Goal: Task Accomplishment & Management: Use online tool/utility

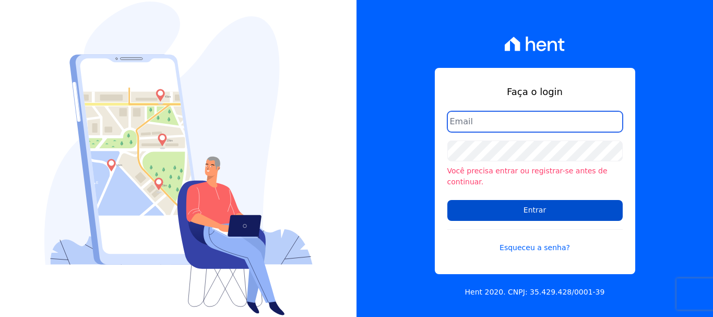
type input "[PERSON_NAME][EMAIL_ADDRESS][PERSON_NAME][DOMAIN_NAME]"
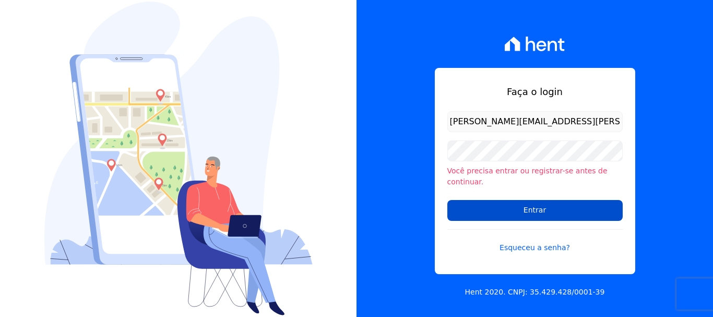
click at [518, 211] on input "Entrar" at bounding box center [534, 210] width 175 height 21
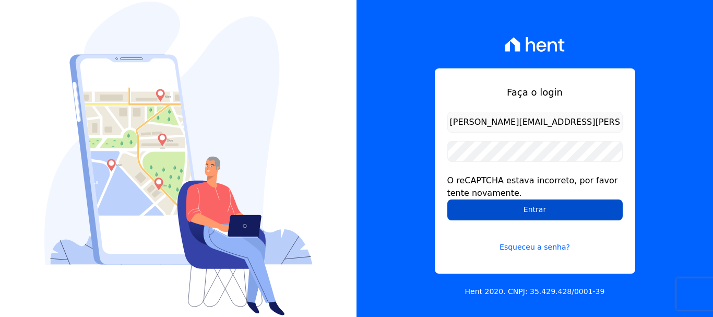
click at [507, 215] on input "Entrar" at bounding box center [534, 209] width 175 height 21
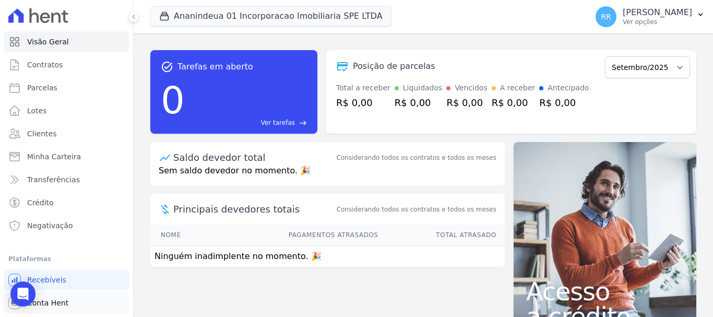
click at [51, 304] on span "Conta Hent" at bounding box center [47, 303] width 41 height 10
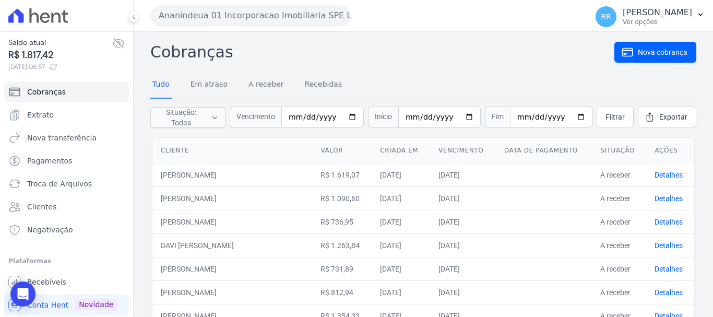
click at [277, 17] on button "Ananindeua 01 Incorporacao Imobiliaria SPE LTDA" at bounding box center [250, 15] width 201 height 21
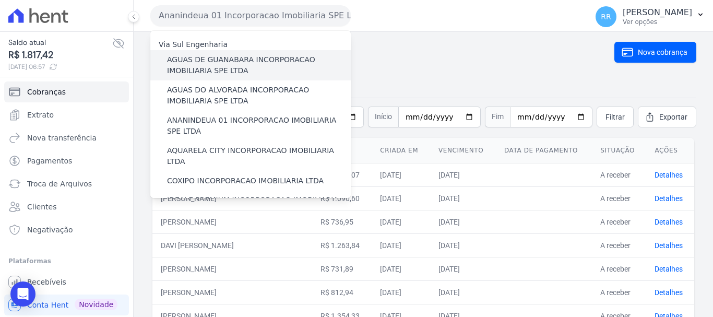
click at [215, 54] on label "AGUAS DE GUANABARA INCORPORACAO IMOBILIARIA SPE LTDA" at bounding box center [259, 65] width 184 height 22
click at [0, 0] on input "AGUAS DE GUANABARA INCORPORACAO IMOBILIARIA SPE LTDA" at bounding box center [0, 0] width 0 height 0
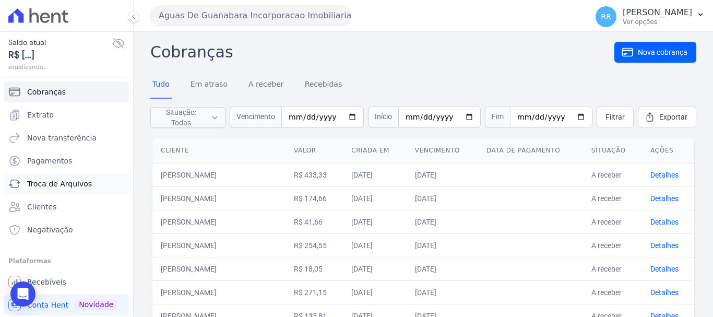
click at [74, 185] on span "Troca de Arquivos" at bounding box center [59, 184] width 65 height 10
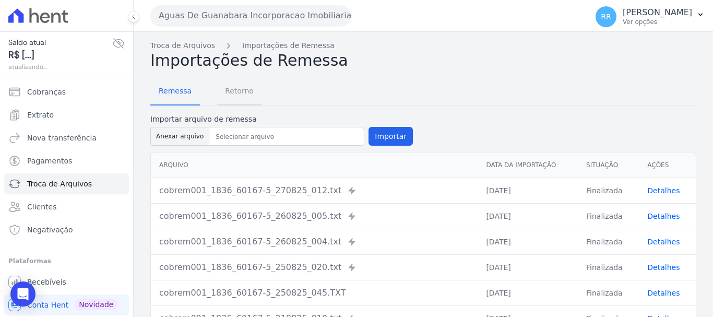
click at [238, 88] on span "Retorno" at bounding box center [239, 90] width 41 height 21
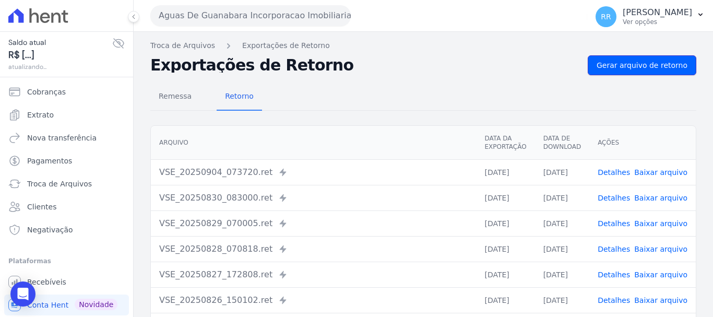
drag, startPoint x: 623, startPoint y: 64, endPoint x: 296, endPoint y: 63, distance: 327.4
click at [622, 64] on span "Gerar arquivo de retorno" at bounding box center [642, 65] width 91 height 10
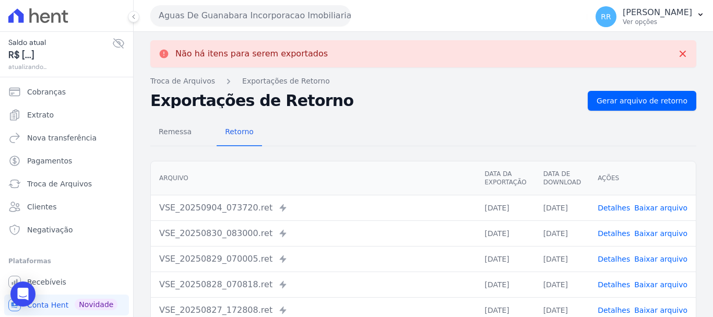
click at [215, 15] on button "Aguas De Guanabara Incorporacao Imobiliaria SPE LTDA" at bounding box center [250, 15] width 201 height 21
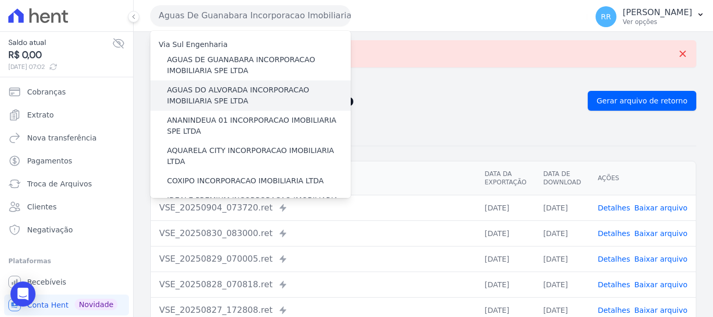
click at [216, 86] on label "AGUAS DO ALVORADA INCORPORACAO IMOBILIARIA SPE LTDA" at bounding box center [259, 96] width 184 height 22
click at [0, 0] on input "AGUAS DO ALVORADA INCORPORACAO IMOBILIARIA SPE LTDA" at bounding box center [0, 0] width 0 height 0
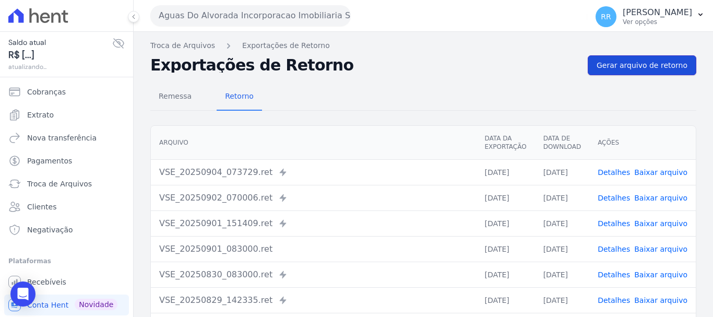
click at [639, 64] on span "Gerar arquivo de retorno" at bounding box center [642, 65] width 91 height 10
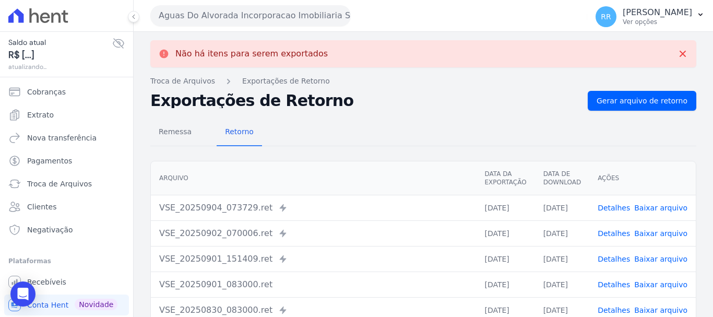
click at [261, 23] on button "Aguas Do Alvorada Incorporacao Imobiliaria SPE LTDA" at bounding box center [250, 15] width 201 height 21
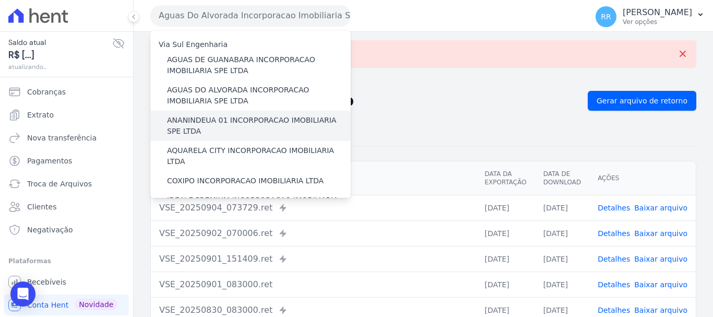
click at [219, 122] on label "ANANINDEUA 01 INCORPORACAO IMOBILIARIA SPE LTDA" at bounding box center [259, 126] width 184 height 22
click at [0, 0] on input "ANANINDEUA 01 INCORPORACAO IMOBILIARIA SPE LTDA" at bounding box center [0, 0] width 0 height 0
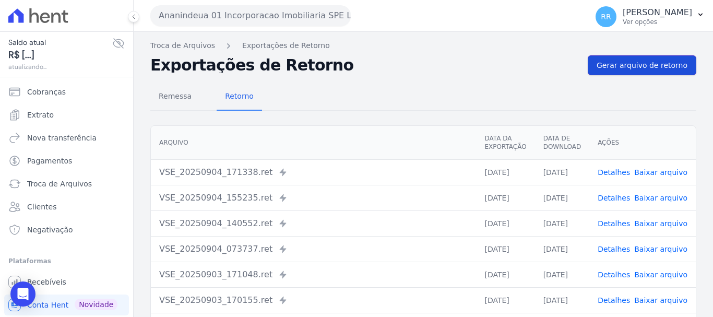
click at [607, 57] on link "Gerar arquivo de retorno" at bounding box center [642, 65] width 109 height 20
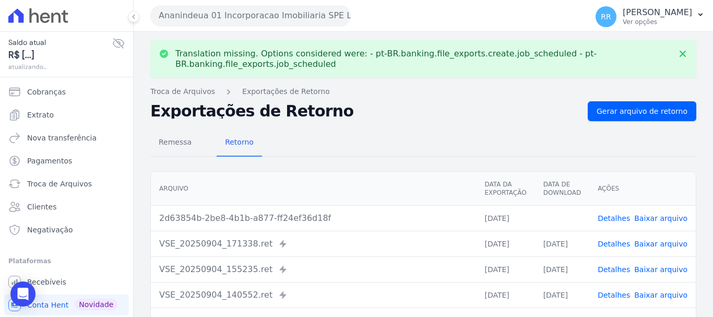
click at [655, 217] on link "Baixar arquivo" at bounding box center [660, 218] width 53 height 8
click at [193, 10] on button "Ananindeua 01 Incorporacao Imobiliaria SPE LTDA" at bounding box center [250, 15] width 201 height 21
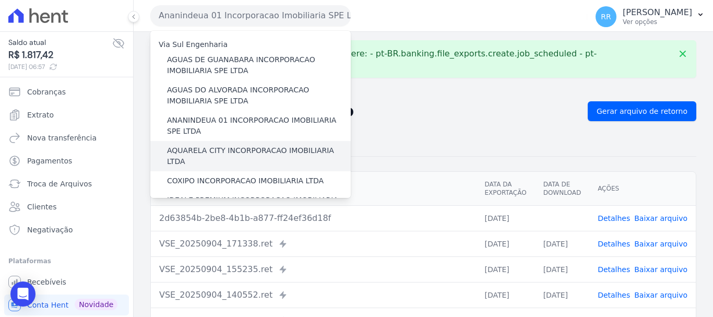
click at [207, 144] on div "AQUARELA CITY INCORPORACAO IMOBILIARIA LTDA" at bounding box center [250, 156] width 201 height 30
click at [207, 146] on label "AQUARELA CITY INCORPORACAO IMOBILIARIA LTDA" at bounding box center [259, 156] width 184 height 22
click at [0, 0] on input "AQUARELA CITY INCORPORACAO IMOBILIARIA LTDA" at bounding box center [0, 0] width 0 height 0
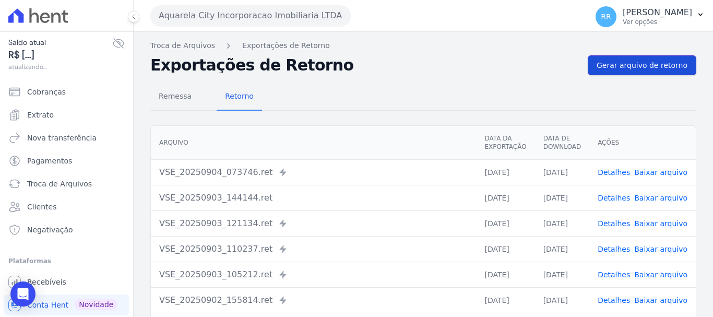
click at [607, 72] on link "Gerar arquivo de retorno" at bounding box center [642, 65] width 109 height 20
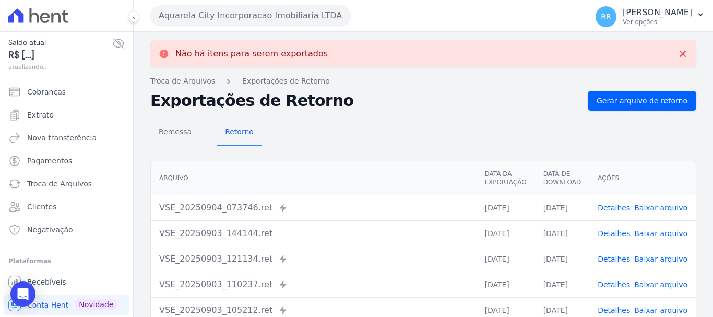
click at [159, 2] on div "Aquarela City Incorporacao Imobiliaria LTDA Via Sul Engenharia AGUAS DE [GEOGRA…" at bounding box center [366, 15] width 433 height 32
click at [162, 9] on button "Aquarela City Incorporacao Imobiliaria LTDA" at bounding box center [250, 15] width 201 height 21
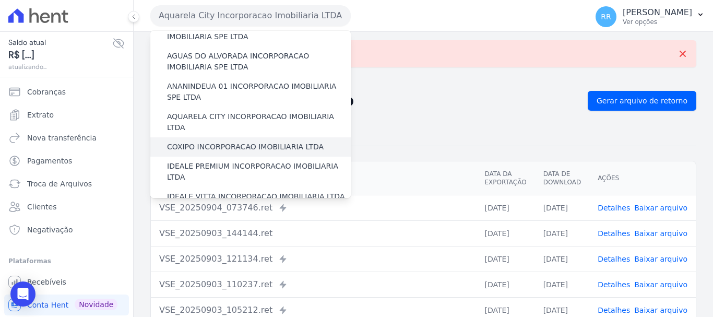
scroll to position [52, 0]
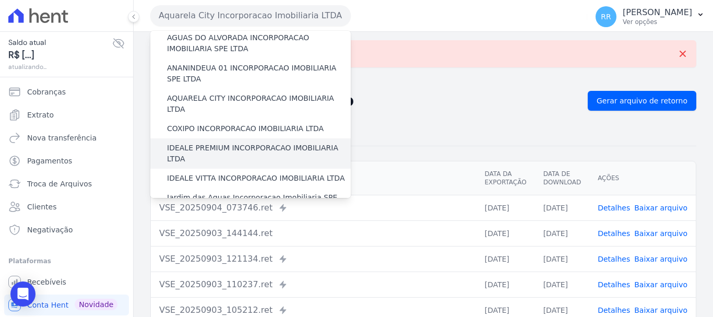
click at [196, 138] on div "IDEALE PREMIUM INCORPORACAO IMOBILIARIA LTDA" at bounding box center [250, 153] width 201 height 30
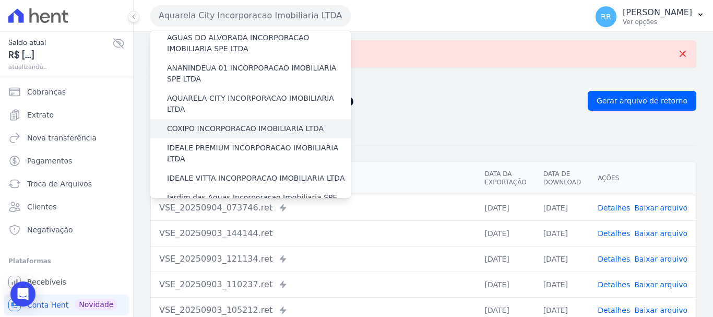
click at [204, 123] on label "COXIPO INCORPORACAO IMOBILIARIA LTDA" at bounding box center [245, 128] width 157 height 11
click at [0, 0] on input "COXIPO INCORPORACAO IMOBILIARIA LTDA" at bounding box center [0, 0] width 0 height 0
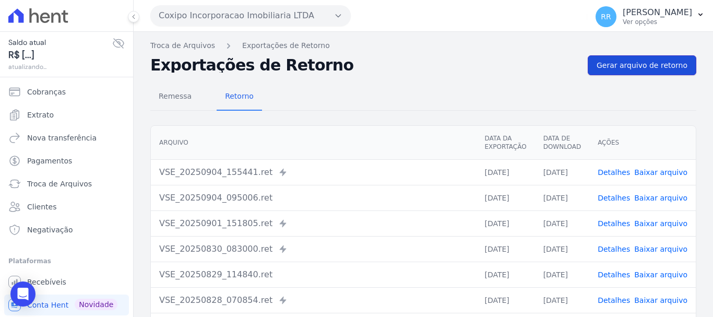
click at [619, 63] on span "Gerar arquivo de retorno" at bounding box center [642, 65] width 91 height 10
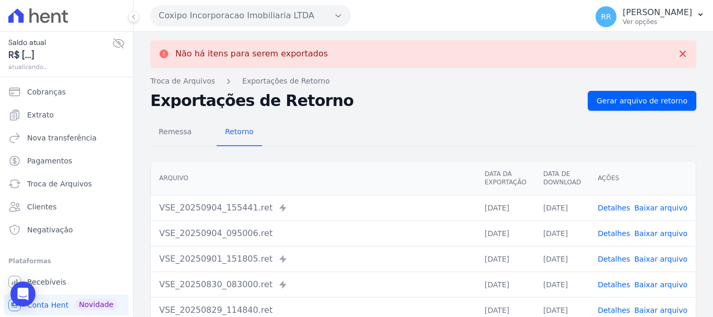
click at [221, 20] on button "Coxipo Incorporacao Imobiliaria LTDA" at bounding box center [250, 15] width 201 height 21
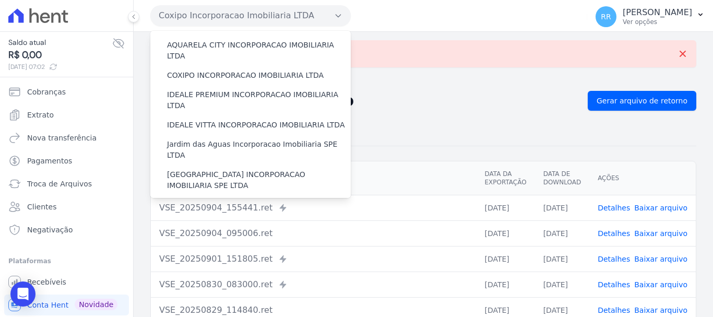
scroll to position [104, 0]
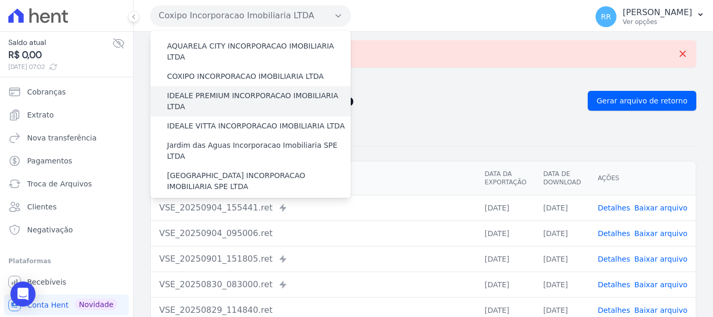
click at [208, 92] on div "IDEALE PREMIUM INCORPORACAO IMOBILIARIA LTDA" at bounding box center [250, 101] width 201 height 30
click at [208, 90] on label "IDEALE PREMIUM INCORPORACAO IMOBILIARIA LTDA" at bounding box center [259, 101] width 184 height 22
click at [0, 0] on input "IDEALE PREMIUM INCORPORACAO IMOBILIARIA LTDA" at bounding box center [0, 0] width 0 height 0
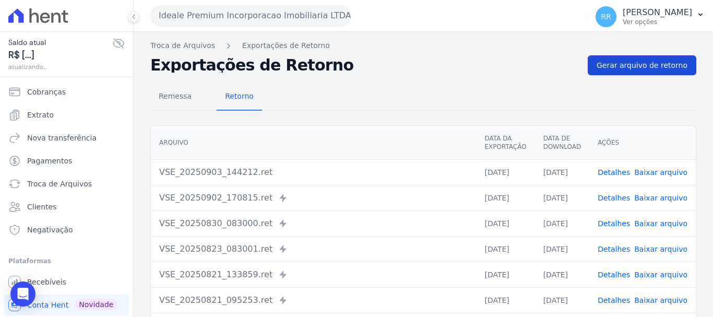
click at [634, 63] on span "Gerar arquivo de retorno" at bounding box center [642, 65] width 91 height 10
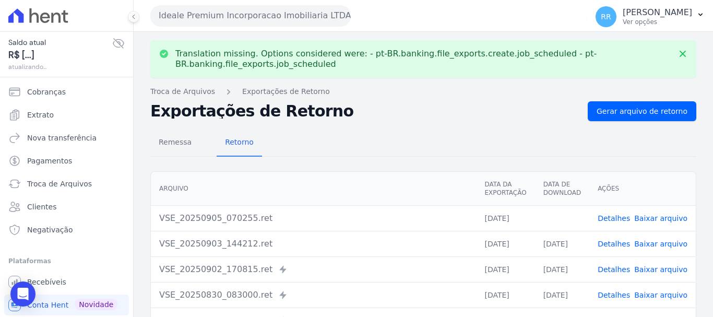
drag, startPoint x: 658, startPoint y: 216, endPoint x: 435, endPoint y: 158, distance: 230.5
click at [659, 217] on link "Baixar arquivo" at bounding box center [660, 218] width 53 height 8
click at [227, 24] on button "Ideale Premium Incorporacao Imobiliaria LTDA" at bounding box center [250, 15] width 201 height 21
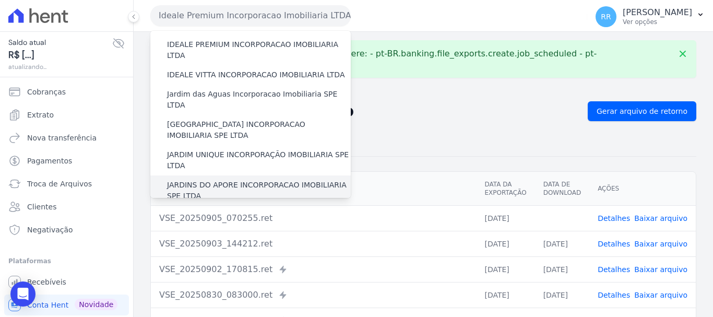
scroll to position [157, 0]
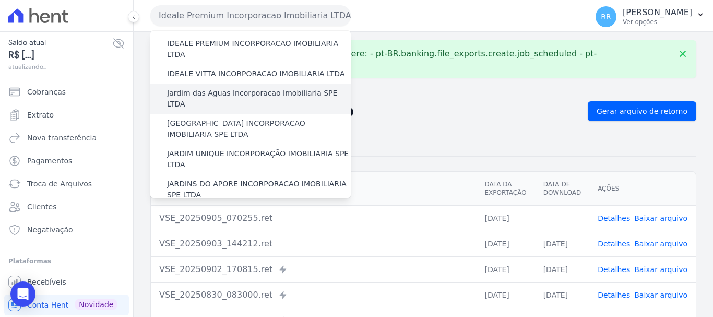
click at [236, 88] on label "Jardim das Aguas Incorporacao Imobiliaria SPE LTDA" at bounding box center [259, 99] width 184 height 22
click at [0, 0] on input "Jardim das Aguas Incorporacao Imobiliaria SPE LTDA" at bounding box center [0, 0] width 0 height 0
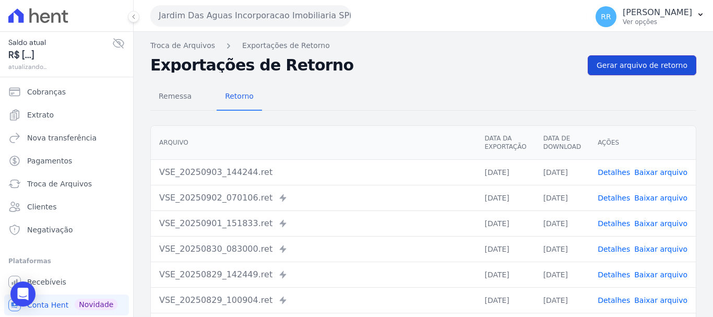
click at [630, 67] on span "Gerar arquivo de retorno" at bounding box center [642, 65] width 91 height 10
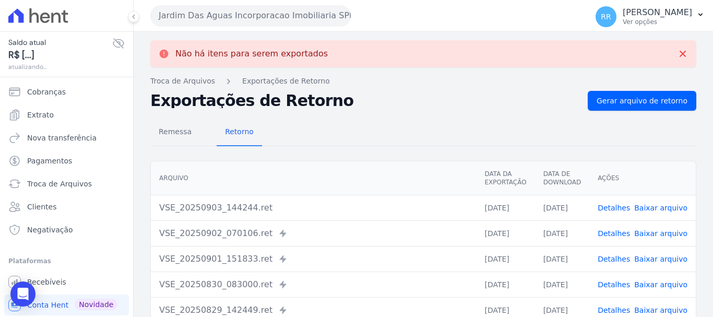
click at [239, 16] on button "Jardim Das Aguas Incorporacao Imobiliaria SPE LTDA" at bounding box center [250, 15] width 201 height 21
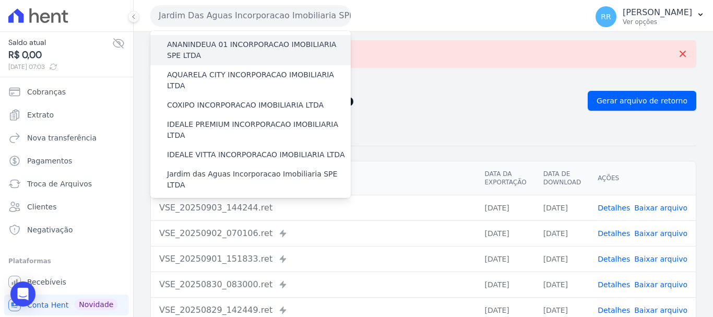
scroll to position [52, 0]
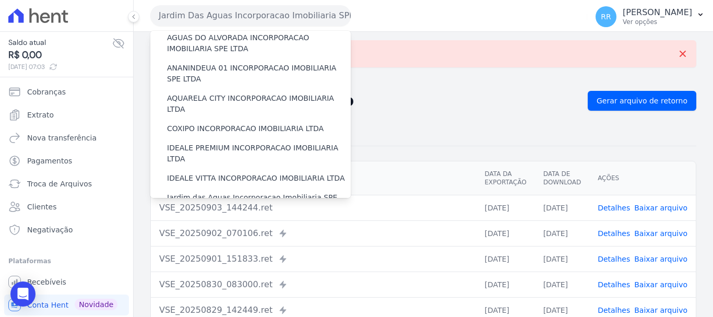
click at [232, 222] on label "[GEOGRAPHIC_DATA] INCORPORACAO IMOBILIARIA SPE LTDA" at bounding box center [259, 233] width 184 height 22
click at [0, 0] on input "[GEOGRAPHIC_DATA] INCORPORACAO IMOBILIARIA SPE LTDA" at bounding box center [0, 0] width 0 height 0
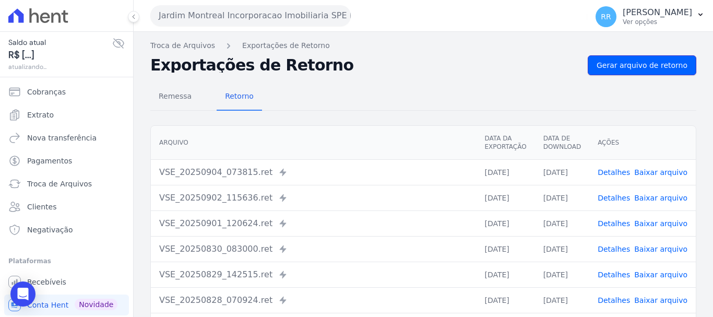
drag, startPoint x: 622, startPoint y: 61, endPoint x: 275, endPoint y: 27, distance: 349.5
click at [621, 62] on span "Gerar arquivo de retorno" at bounding box center [642, 65] width 91 height 10
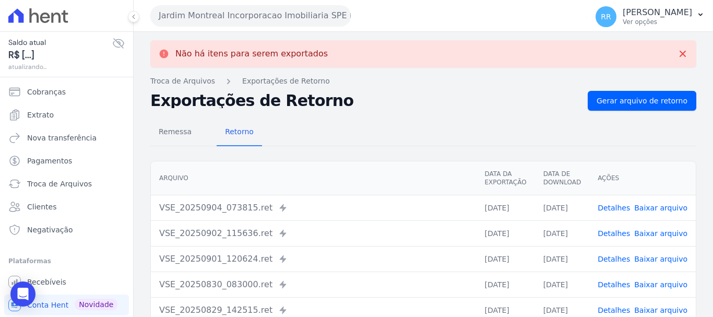
click at [204, 15] on button "Jardim Montreal Incorporacao Imobiliaria SPE LTDA" at bounding box center [250, 15] width 201 height 21
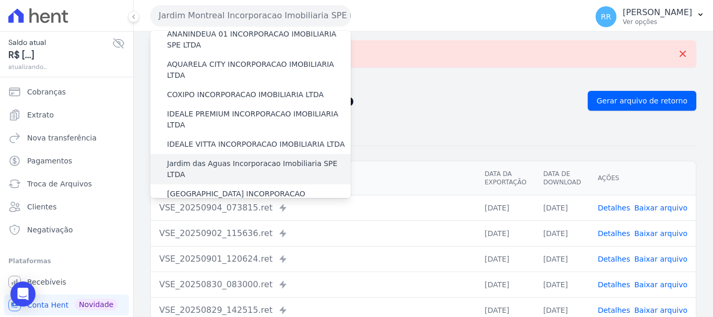
scroll to position [104, 0]
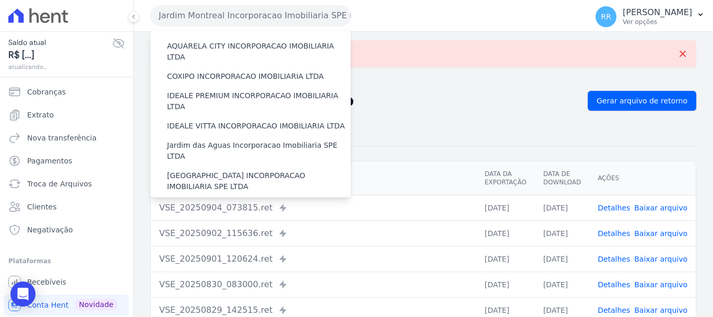
click at [215, 201] on label "JARDIM UNIQUE INCORPORAÇÃO IMOBILIARIA SPE LTDA" at bounding box center [259, 212] width 184 height 22
click at [0, 0] on input "JARDIM UNIQUE INCORPORAÇÃO IMOBILIARIA SPE LTDA" at bounding box center [0, 0] width 0 height 0
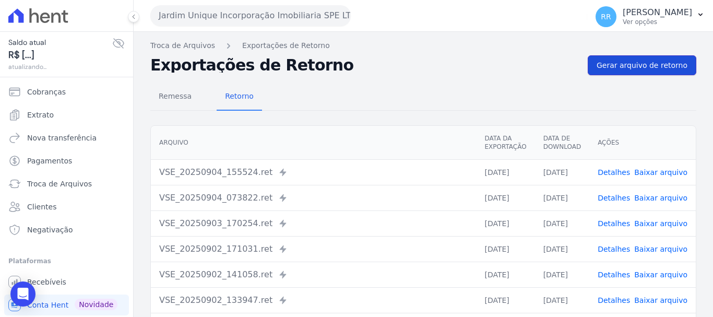
click at [622, 63] on span "Gerar arquivo de retorno" at bounding box center [642, 65] width 91 height 10
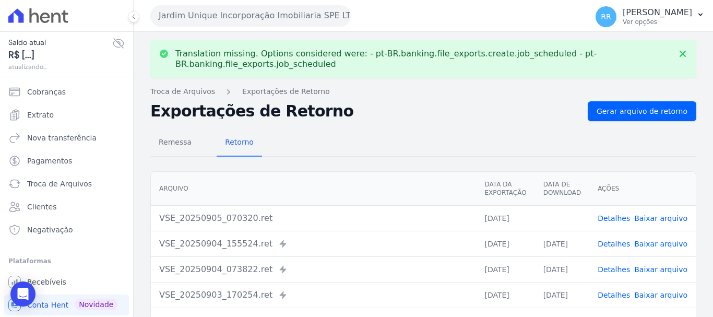
click at [657, 213] on td "Detalhes Baixar arquivo" at bounding box center [643, 218] width 107 height 26
click at [664, 227] on td "Detalhes Baixar arquivo" at bounding box center [643, 218] width 107 height 26
click at [656, 221] on link "Baixar arquivo" at bounding box center [660, 218] width 53 height 8
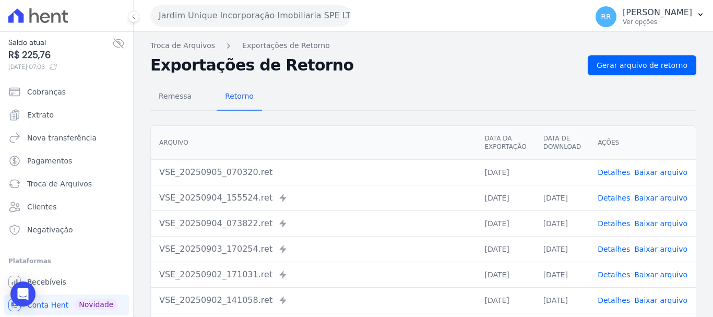
click at [658, 173] on link "Baixar arquivo" at bounding box center [660, 172] width 53 height 8
click at [262, 22] on button "Jardim Unique Incorporação Imobiliaria SPE LTDA" at bounding box center [250, 15] width 201 height 21
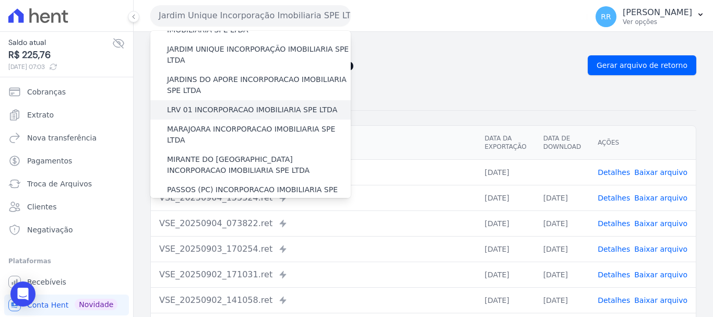
scroll to position [209, 0]
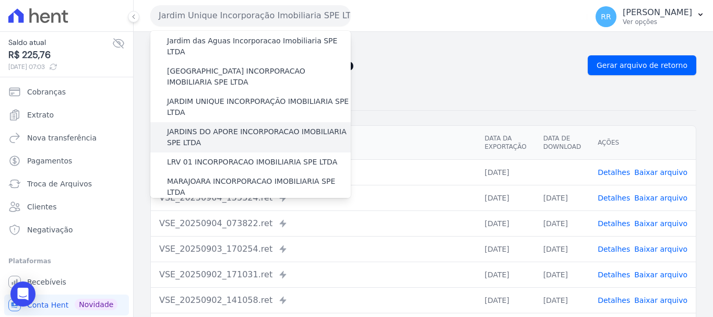
click at [224, 126] on label "JARDINS DO APORE INCORPORACAO IMOBILIARIA SPE LTDA" at bounding box center [259, 137] width 184 height 22
click at [0, 0] on input "JARDINS DO APORE INCORPORACAO IMOBILIARIA SPE LTDA" at bounding box center [0, 0] width 0 height 0
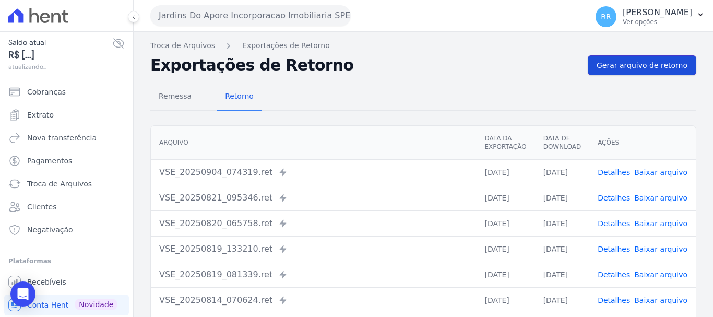
click at [604, 72] on link "Gerar arquivo de retorno" at bounding box center [642, 65] width 109 height 20
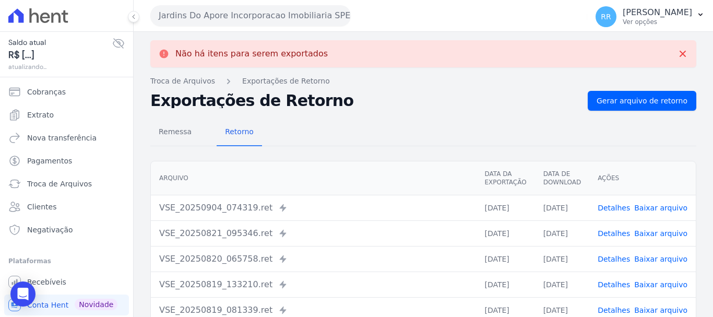
click at [271, 16] on button "Jardins Do Apore Incorporacao Imobiliaria SPE LTDA" at bounding box center [250, 15] width 201 height 21
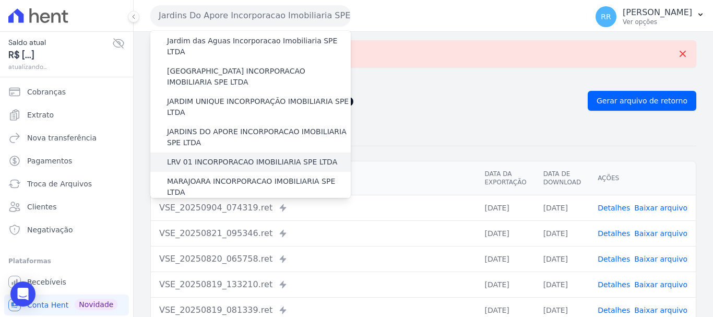
click at [211, 157] on label "LRV 01 INCORPORACAO IMOBILIARIA SPE LTDA" at bounding box center [252, 162] width 170 height 11
click at [0, 0] on input "LRV 01 INCORPORACAO IMOBILIARIA SPE LTDA" at bounding box center [0, 0] width 0 height 0
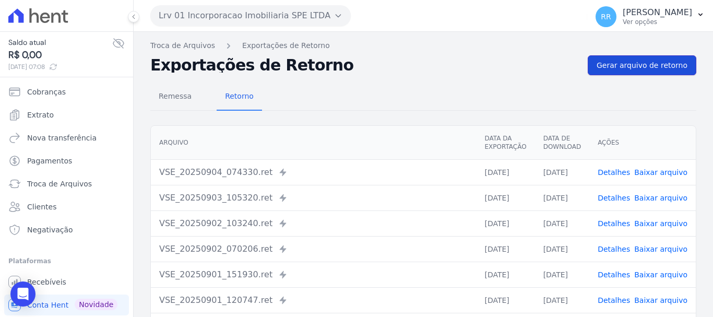
click at [638, 65] on span "Gerar arquivo de retorno" at bounding box center [642, 65] width 91 height 10
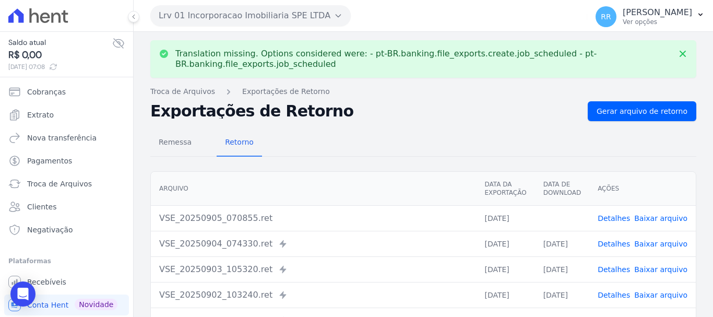
click at [654, 215] on link "Baixar arquivo" at bounding box center [660, 218] width 53 height 8
click at [216, 17] on button "Lrv 01 Incorporacao Imobiliaria SPE LTDA" at bounding box center [250, 15] width 201 height 21
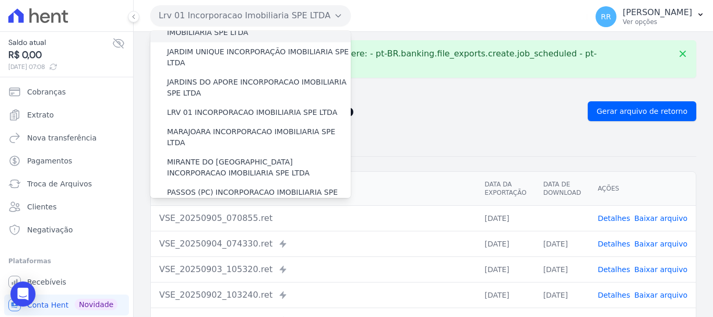
scroll to position [261, 0]
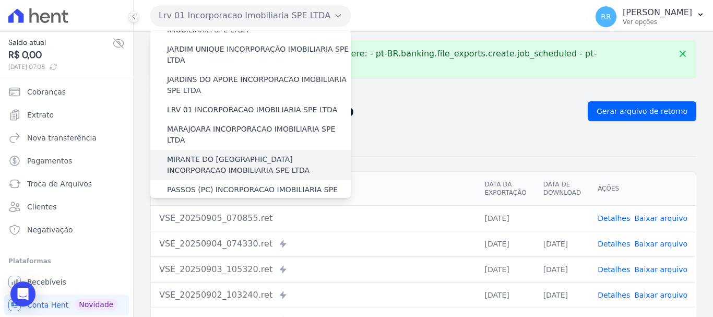
click at [202, 154] on label "MIRANTE DO [GEOGRAPHIC_DATA] INCORPORACAO IMOBILIARIA SPE LTDA" at bounding box center [259, 165] width 184 height 22
click at [0, 0] on input "MIRANTE DO [GEOGRAPHIC_DATA] INCORPORACAO IMOBILIARIA SPE LTDA" at bounding box center [0, 0] width 0 height 0
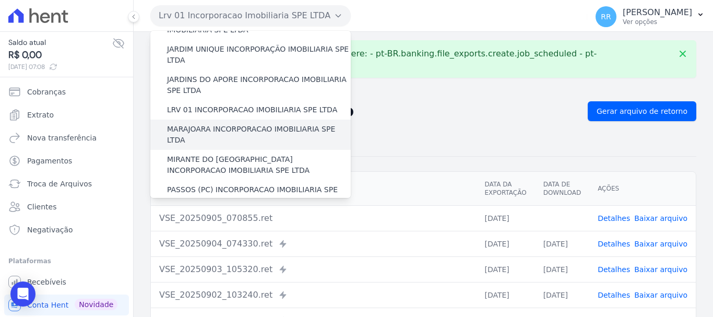
click at [206, 124] on label "MARAJOARA INCORPORACAO IMOBILIARIA SPE LTDA" at bounding box center [259, 135] width 184 height 22
click at [0, 0] on input "MARAJOARA INCORPORACAO IMOBILIARIA SPE LTDA" at bounding box center [0, 0] width 0 height 0
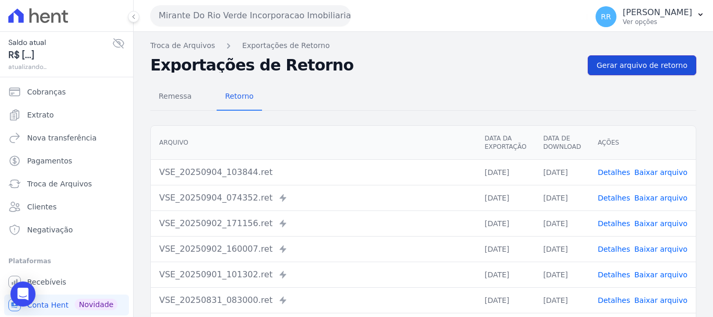
drag, startPoint x: 665, startPoint y: 66, endPoint x: 637, endPoint y: 66, distance: 28.7
click at [665, 66] on span "Gerar arquivo de retorno" at bounding box center [642, 65] width 91 height 10
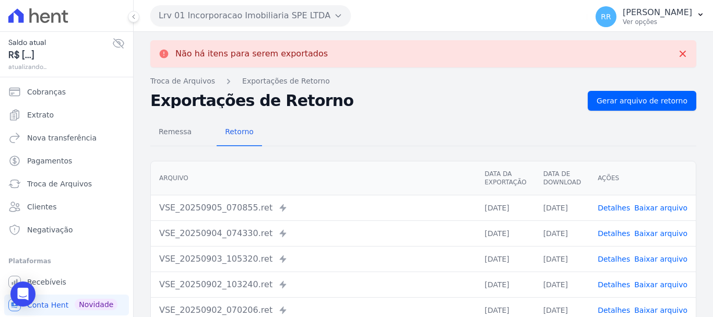
click at [235, 13] on button "Lrv 01 Incorporacao Imobiliaria SPE LTDA" at bounding box center [250, 15] width 201 height 21
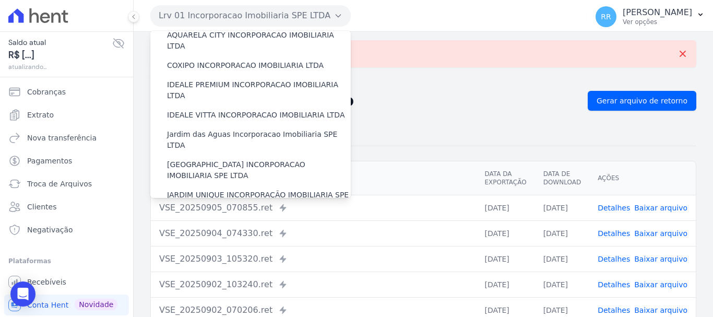
scroll to position [209, 0]
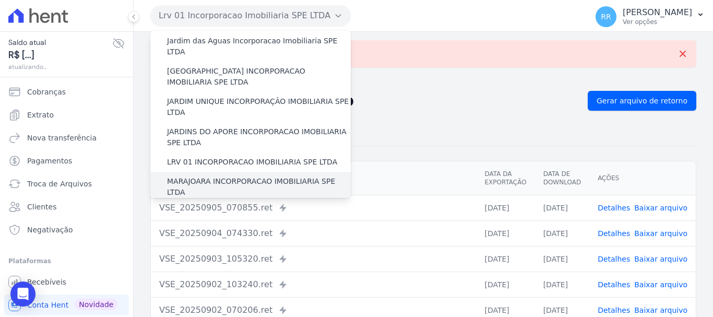
click at [205, 172] on div "MARAJOARA INCORPORACAO IMOBILIARIA SPE LTDA" at bounding box center [250, 187] width 201 height 30
click at [205, 176] on label "MARAJOARA INCORPORACAO IMOBILIARIA SPE LTDA" at bounding box center [259, 187] width 184 height 22
click at [0, 0] on input "MARAJOARA INCORPORACAO IMOBILIARIA SPE LTDA" at bounding box center [0, 0] width 0 height 0
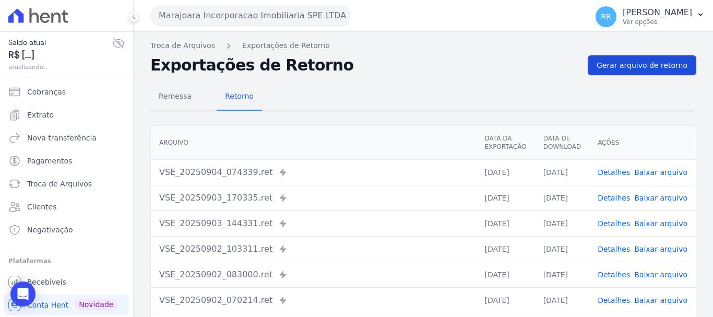
click at [604, 69] on span "Gerar arquivo de retorno" at bounding box center [642, 65] width 91 height 10
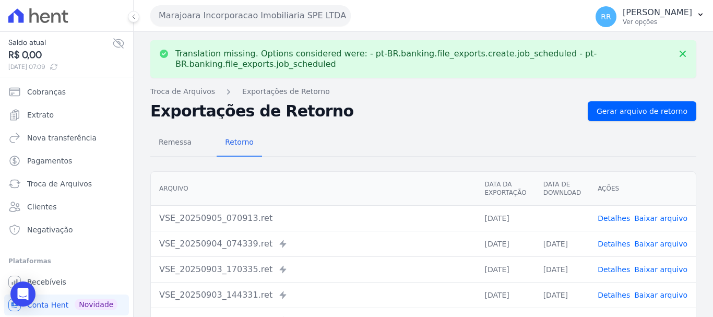
click at [645, 221] on link "Baixar arquivo" at bounding box center [660, 218] width 53 height 8
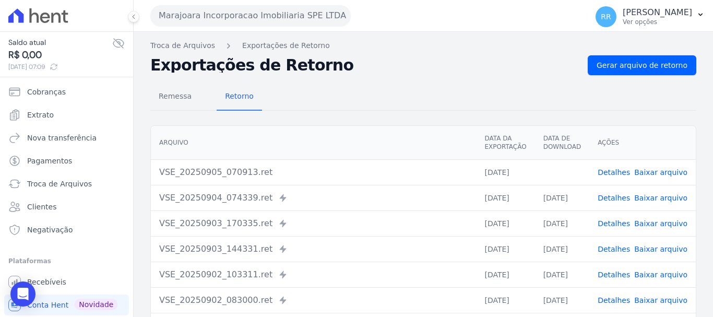
click at [300, 19] on button "Marajoara Incorporacao Imobiliaria SPE LTDA" at bounding box center [250, 15] width 201 height 21
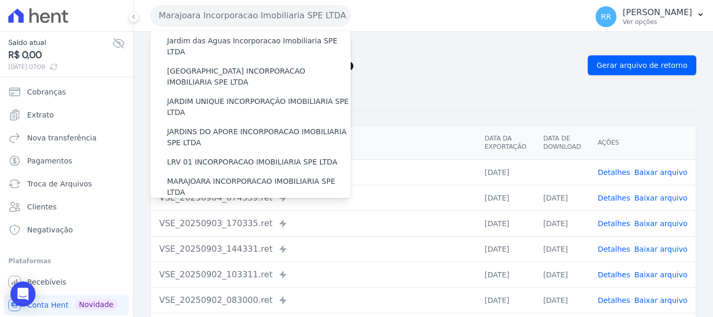
click at [212, 206] on label "MIRANTE DO [GEOGRAPHIC_DATA] INCORPORACAO IMOBILIARIA SPE LTDA" at bounding box center [259, 217] width 184 height 22
click at [0, 0] on input "MIRANTE DO [GEOGRAPHIC_DATA] INCORPORACAO IMOBILIARIA SPE LTDA" at bounding box center [0, 0] width 0 height 0
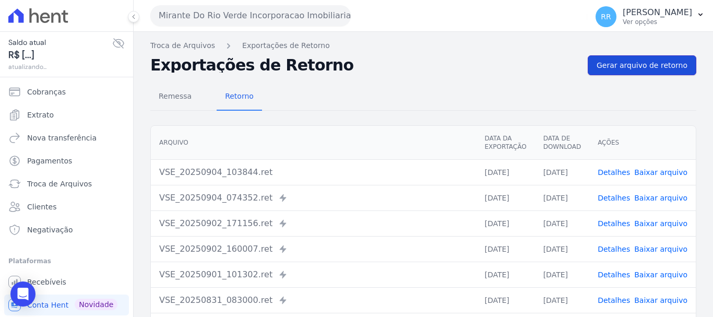
click at [631, 64] on span "Gerar arquivo de retorno" at bounding box center [642, 65] width 91 height 10
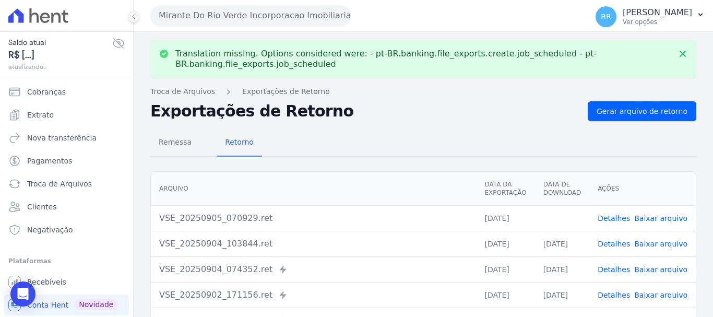
click at [655, 218] on link "Baixar arquivo" at bounding box center [660, 218] width 53 height 8
click at [239, 20] on button "Mirante Do Rio Verde Incorporacao Imobiliaria SPE LTDA" at bounding box center [250, 15] width 201 height 21
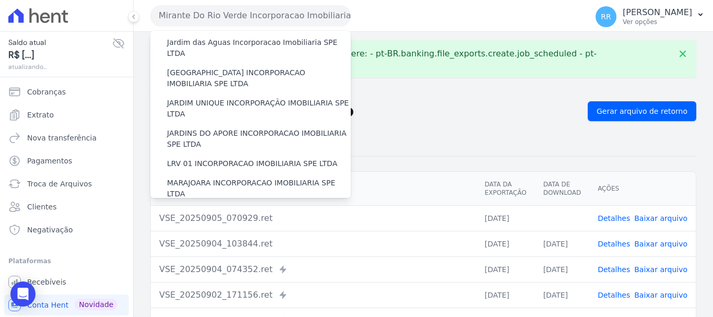
scroll to position [261, 0]
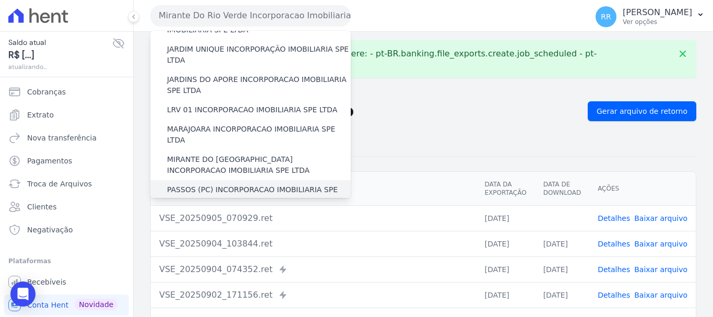
click at [231, 184] on label "PASSOS (PC) INCORPORACAO IMOBILIARIA SPE LTDA" at bounding box center [259, 195] width 184 height 22
click at [0, 0] on input "PASSOS (PC) INCORPORACAO IMOBILIARIA SPE LTDA" at bounding box center [0, 0] width 0 height 0
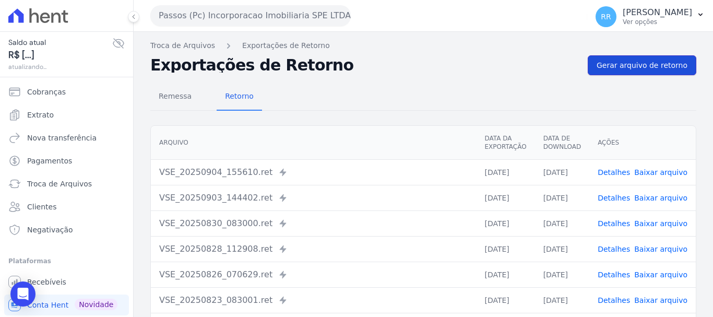
click at [613, 66] on span "Gerar arquivo de retorno" at bounding box center [642, 65] width 91 height 10
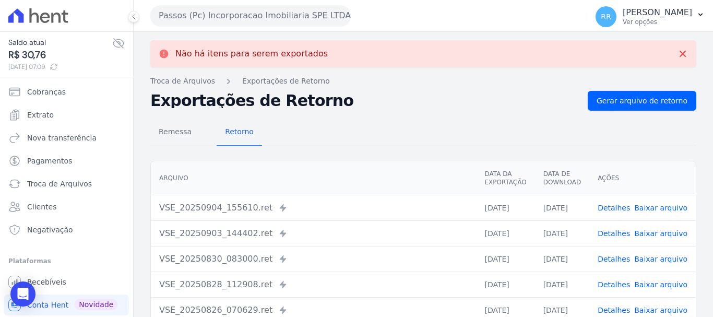
click at [268, 16] on button "Passos (Pc) Incorporacao Imobiliaria SPE LTDA" at bounding box center [250, 15] width 201 height 21
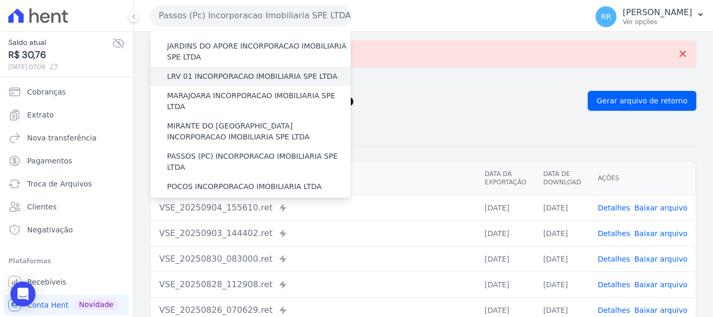
scroll to position [313, 0]
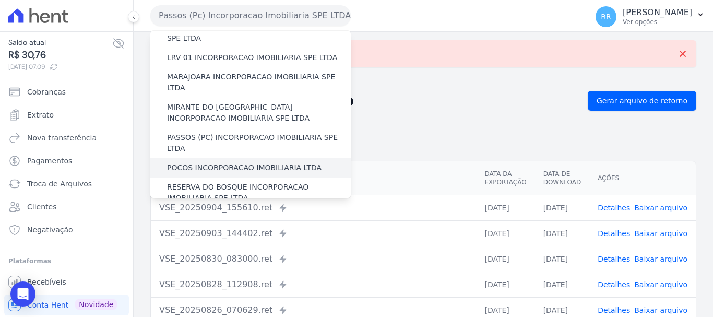
click at [199, 158] on div "POCOS INCORPORACAO IMOBILIARIA LTDA" at bounding box center [250, 167] width 201 height 19
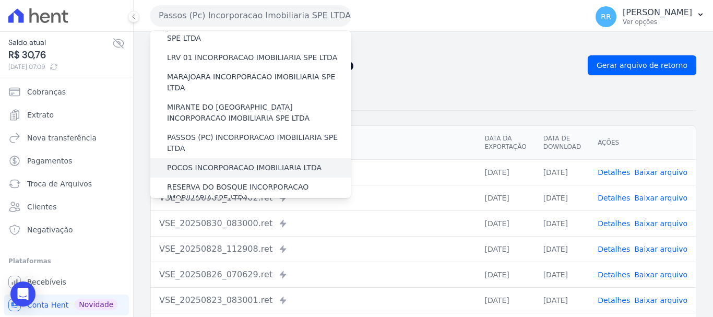
click at [206, 162] on label "POCOS INCORPORACAO IMOBILIARIA LTDA" at bounding box center [244, 167] width 155 height 11
click at [0, 0] on input "POCOS INCORPORACAO IMOBILIARIA LTDA" at bounding box center [0, 0] width 0 height 0
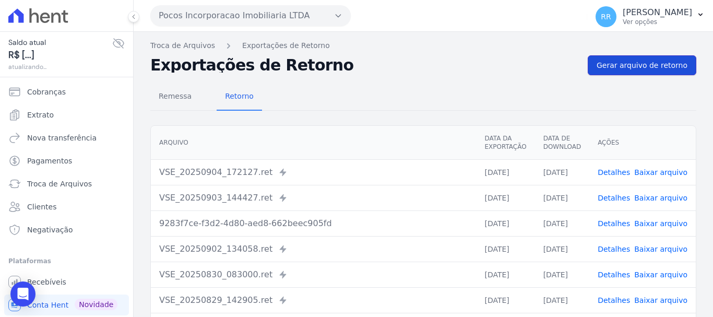
click at [654, 59] on link "Gerar arquivo de retorno" at bounding box center [642, 65] width 109 height 20
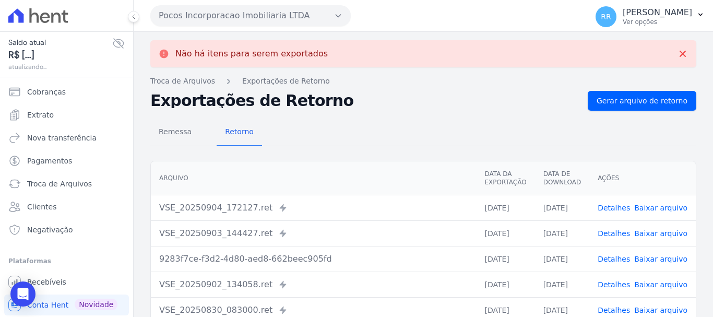
click at [279, 17] on button "Pocos Incorporacao Imobiliaria LTDA" at bounding box center [250, 15] width 201 height 21
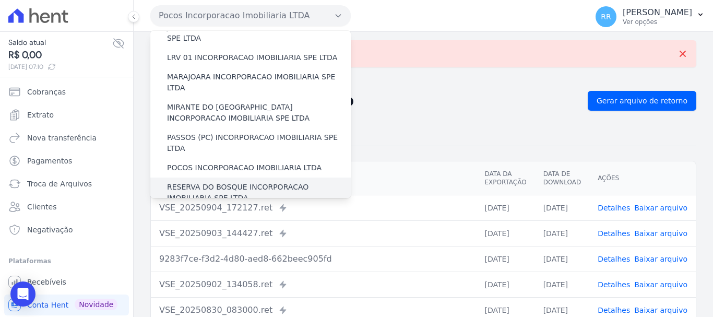
click at [216, 182] on label "RESERVA DO BOSQUE INCORPORACAO IMOBILIARIA SPE LTDA" at bounding box center [259, 193] width 184 height 22
click at [0, 0] on input "RESERVA DO BOSQUE INCORPORACAO IMOBILIARIA SPE LTDA" at bounding box center [0, 0] width 0 height 0
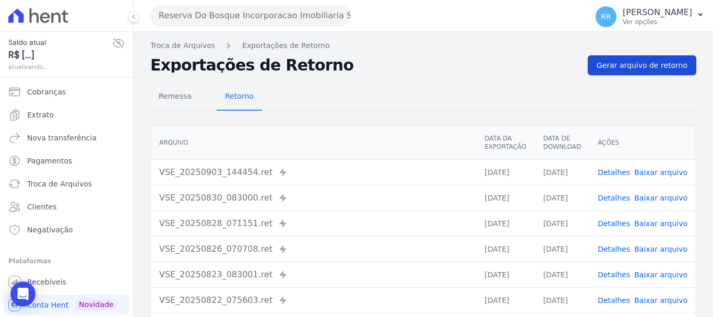
click at [618, 74] on link "Gerar arquivo de retorno" at bounding box center [642, 65] width 109 height 20
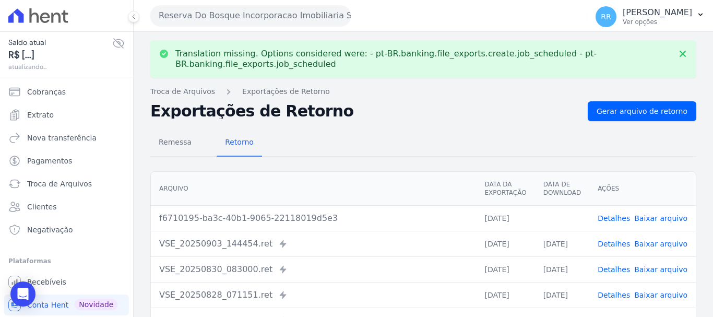
click at [668, 221] on link "Baixar arquivo" at bounding box center [660, 218] width 53 height 8
click at [289, 14] on button "Reserva Do Bosque Incorporacao Imobiliaria SPE LTDA" at bounding box center [250, 15] width 201 height 21
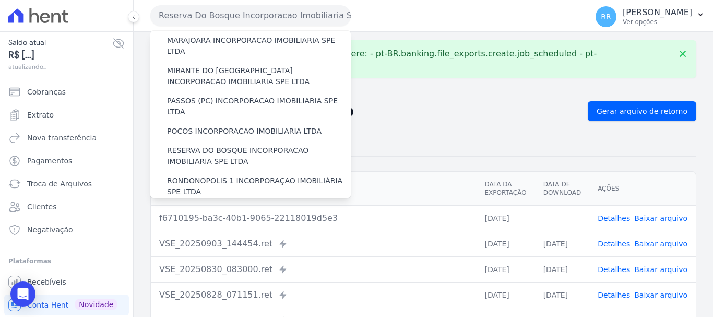
scroll to position [366, 0]
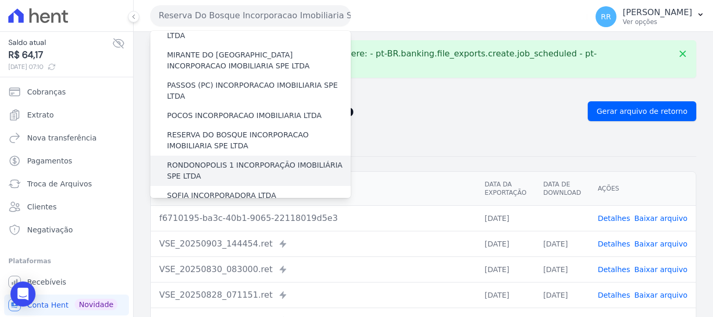
click at [196, 160] on label "RONDONOPOLIS 1 INCORPORAÇÃO IMOBILIÁRIA SPE LTDA" at bounding box center [259, 171] width 184 height 22
click at [0, 0] on input "RONDONOPOLIS 1 INCORPORAÇÃO IMOBILIÁRIA SPE LTDA" at bounding box center [0, 0] width 0 height 0
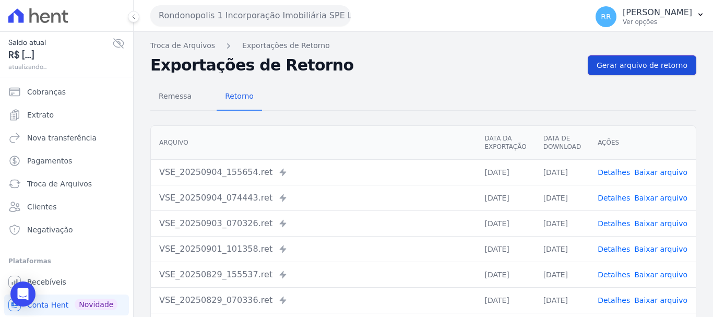
click at [642, 67] on span "Gerar arquivo de retorno" at bounding box center [642, 65] width 91 height 10
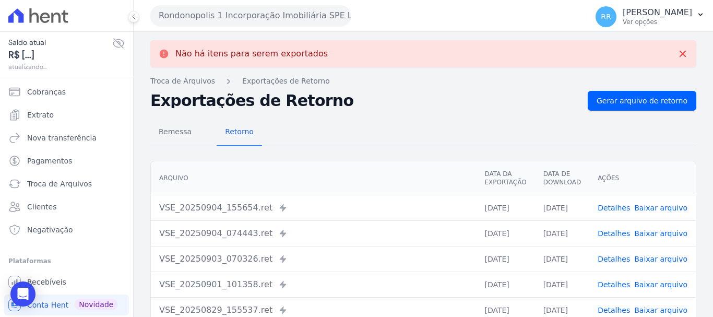
click at [288, 12] on button "Rondonopolis 1 Incorporação Imobiliária SPE LTDA" at bounding box center [250, 15] width 201 height 21
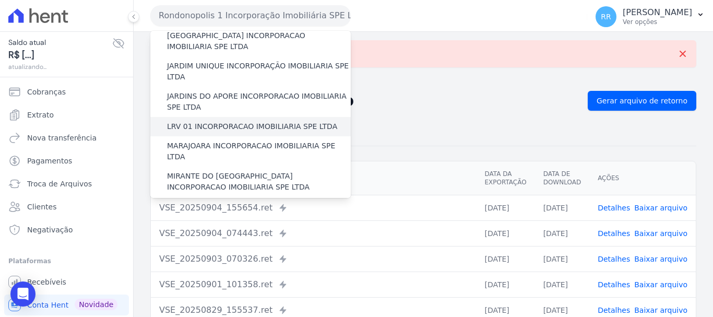
scroll to position [313, 0]
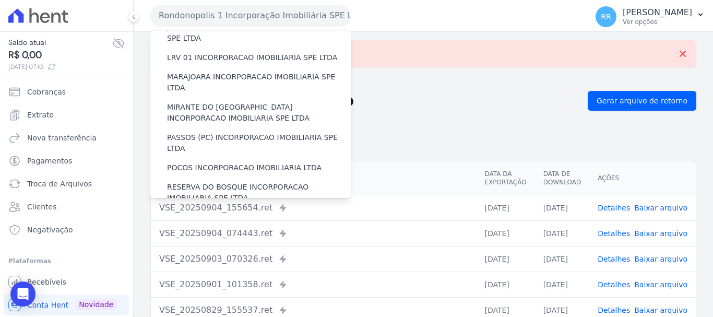
click at [208, 242] on label "SOFIA INCORPORADORA LTDA" at bounding box center [221, 247] width 109 height 11
click at [0, 0] on input "SOFIA INCORPORADORA LTDA" at bounding box center [0, 0] width 0 height 0
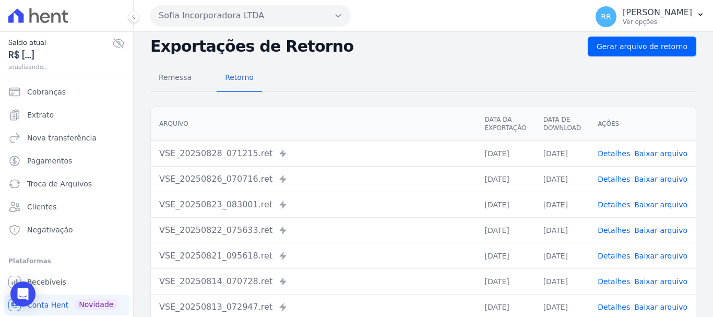
scroll to position [0, 0]
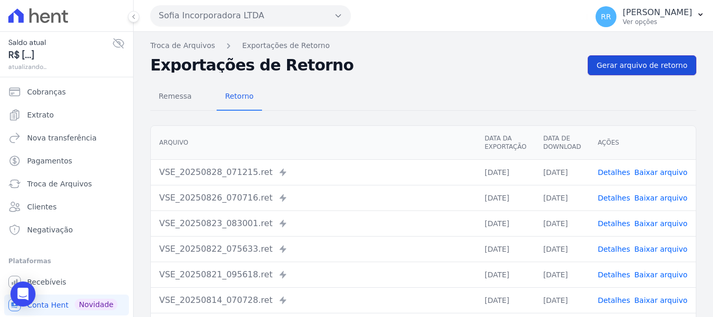
click at [630, 66] on span "Gerar arquivo de retorno" at bounding box center [642, 65] width 91 height 10
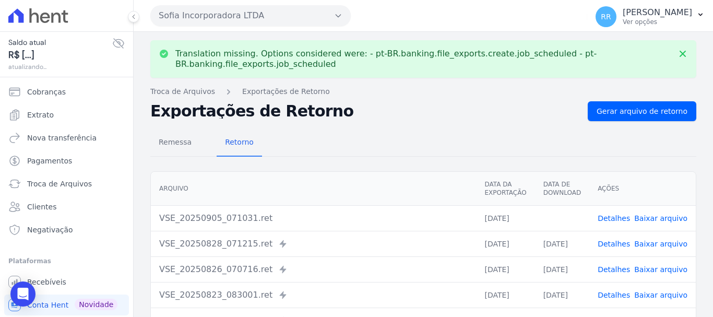
click at [258, 13] on button "Sofia Incorporadora LTDA" at bounding box center [250, 15] width 201 height 21
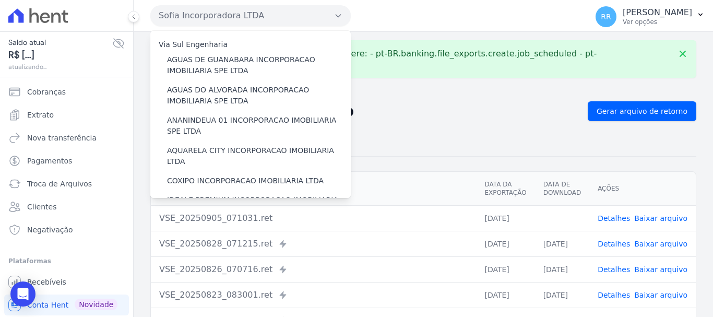
click at [654, 218] on link "Baixar arquivo" at bounding box center [660, 218] width 53 height 8
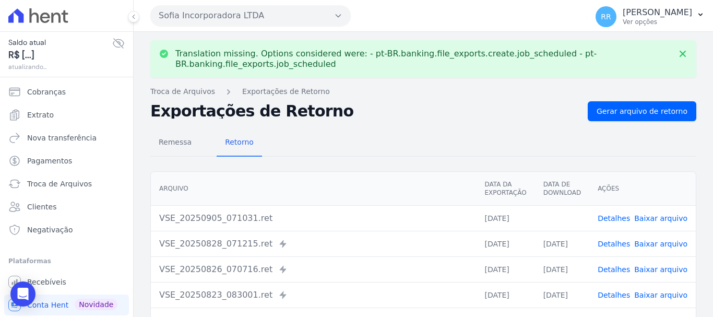
click at [285, 23] on button "Sofia Incorporadora LTDA" at bounding box center [250, 15] width 201 height 21
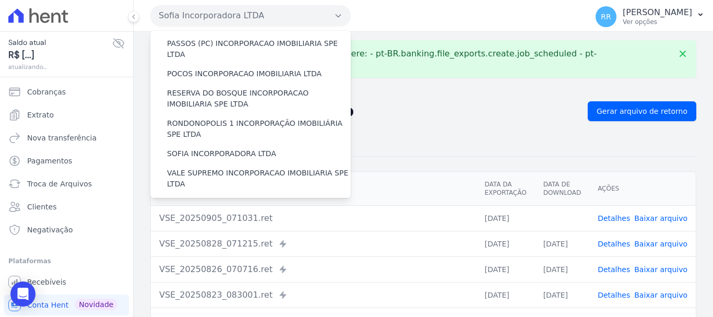
scroll to position [418, 0]
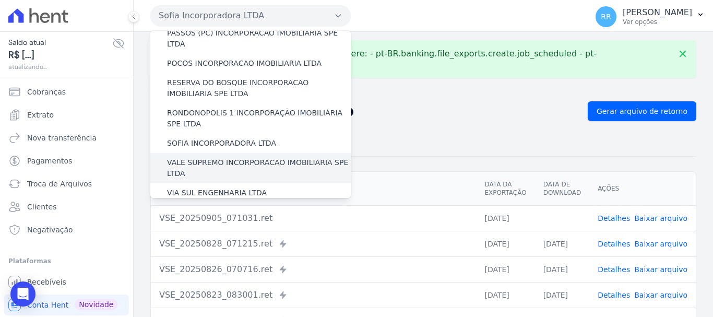
click at [239, 157] on label "VALE SUPREMO INCORPORACAO IMOBILIARIA SPE LTDA" at bounding box center [259, 168] width 184 height 22
click at [0, 0] on input "VALE SUPREMO INCORPORACAO IMOBILIARIA SPE LTDA" at bounding box center [0, 0] width 0 height 0
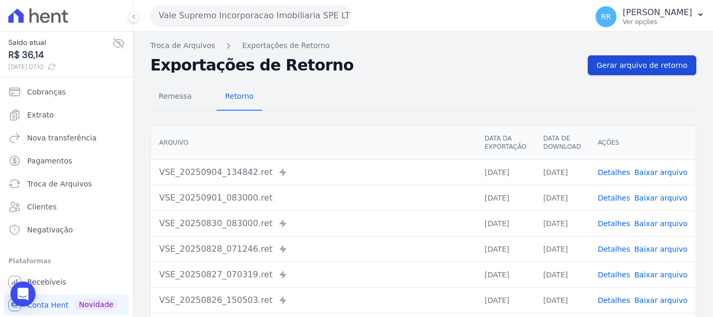
click at [615, 57] on link "Gerar arquivo de retorno" at bounding box center [642, 65] width 109 height 20
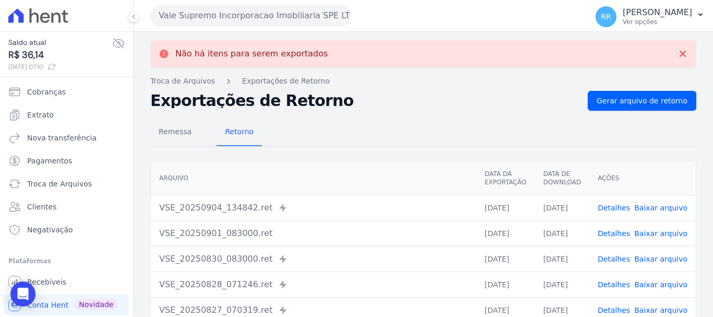
click at [271, 27] on div "Vale Supremo Incorporacao Imobiliaria SPE LTDA Via Sul Engenharia AGUAS DE [GEO…" at bounding box center [366, 15] width 433 height 32
click at [260, 11] on button "Vale Supremo Incorporacao Imobiliaria SPE LTDA" at bounding box center [250, 15] width 201 height 21
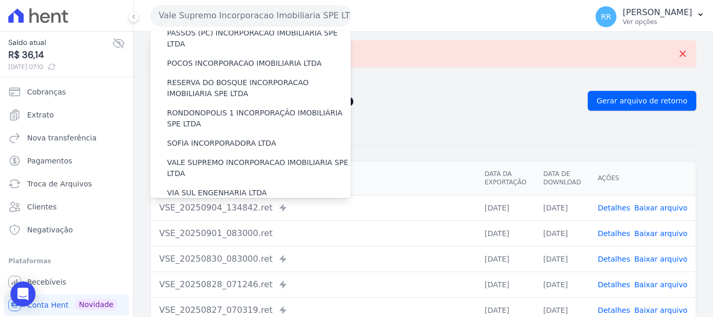
scroll to position [456, 0]
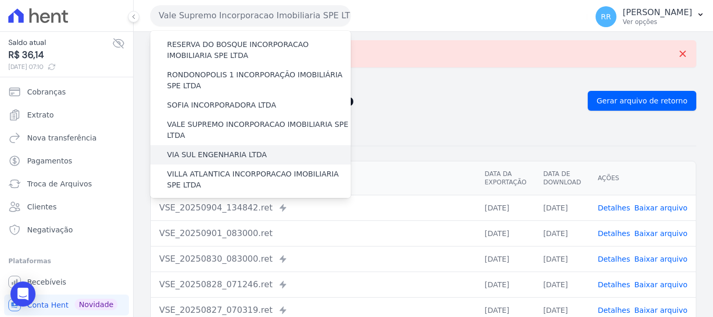
click at [203, 149] on label "VIA SUL ENGENHARIA LTDA" at bounding box center [217, 154] width 100 height 11
click at [0, 0] on input "VIA SUL ENGENHARIA LTDA" at bounding box center [0, 0] width 0 height 0
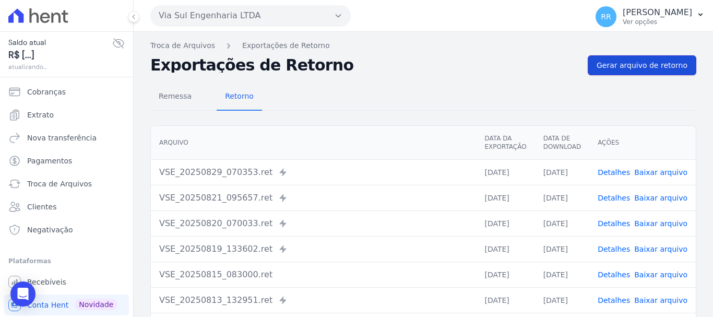
click at [634, 64] on span "Gerar arquivo de retorno" at bounding box center [642, 65] width 91 height 10
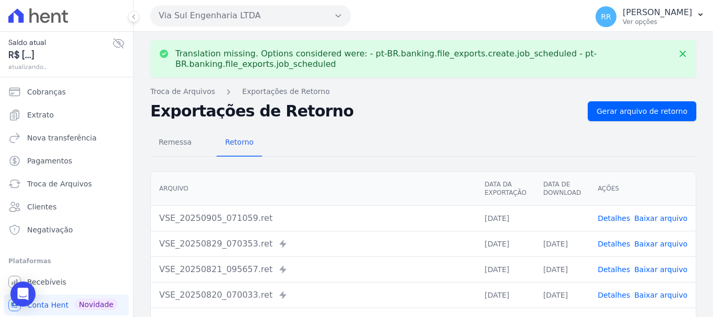
click at [651, 217] on link "Baixar arquivo" at bounding box center [660, 218] width 53 height 8
click at [208, 25] on button "Via Sul Engenharia LTDA" at bounding box center [250, 15] width 201 height 21
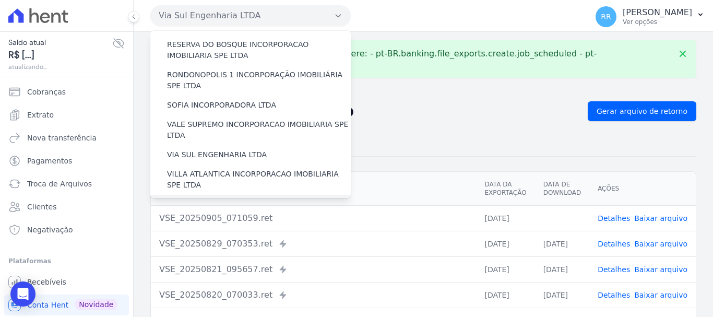
drag, startPoint x: 216, startPoint y: 148, endPoint x: 203, endPoint y: 142, distance: 14.5
click at [203, 195] on div "[GEOGRAPHIC_DATA] INCORPORACAO IMOBILIARIA SPE LTDA" at bounding box center [250, 210] width 201 height 30
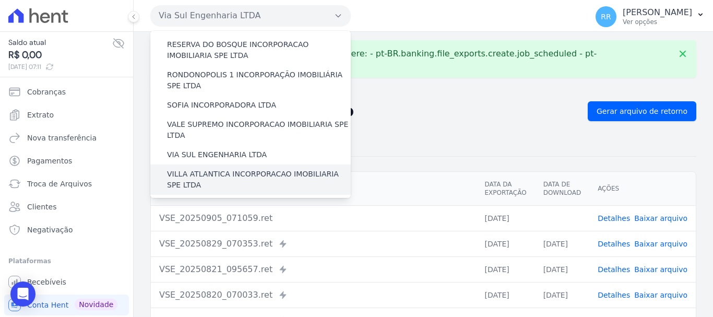
click at [178, 169] on label "VILLA ATLANTICA INCORPORACAO IMOBILIARIA SPE LTDA" at bounding box center [259, 180] width 184 height 22
click at [0, 0] on input "VILLA ATLANTICA INCORPORACAO IMOBILIARIA SPE LTDA" at bounding box center [0, 0] width 0 height 0
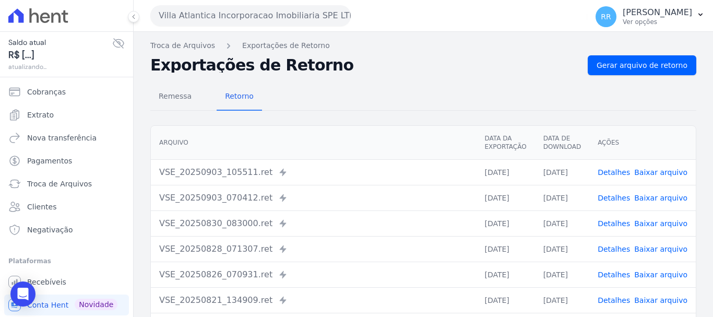
click at [646, 76] on div "Remessa Retorno [GEOGRAPHIC_DATA] Data da Exportação Data de Download Ações VSE…" at bounding box center [423, 264] width 546 height 378
click at [638, 65] on span "Gerar arquivo de retorno" at bounding box center [642, 65] width 91 height 10
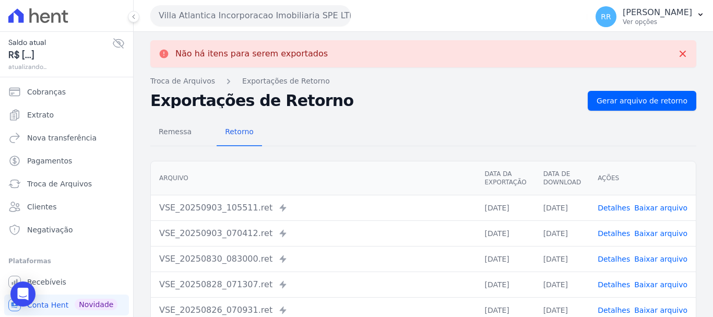
click at [222, 21] on button "Villa Atlantica Incorporacao Imobiliaria SPE LTDA" at bounding box center [250, 15] width 201 height 21
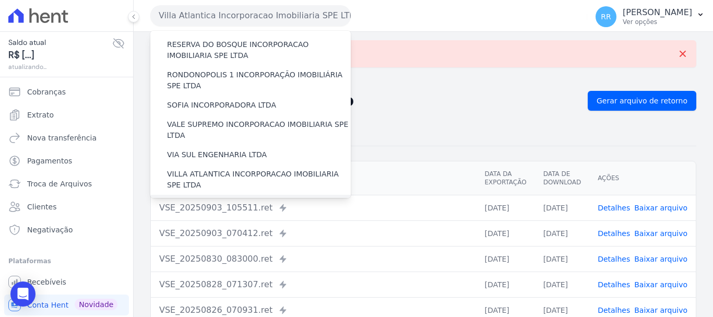
click at [197, 199] on label "[GEOGRAPHIC_DATA] INCORPORACAO IMOBILIARIA SPE LTDA" at bounding box center [259, 210] width 184 height 22
click at [0, 0] on input "[GEOGRAPHIC_DATA] INCORPORACAO IMOBILIARIA SPE LTDA" at bounding box center [0, 0] width 0 height 0
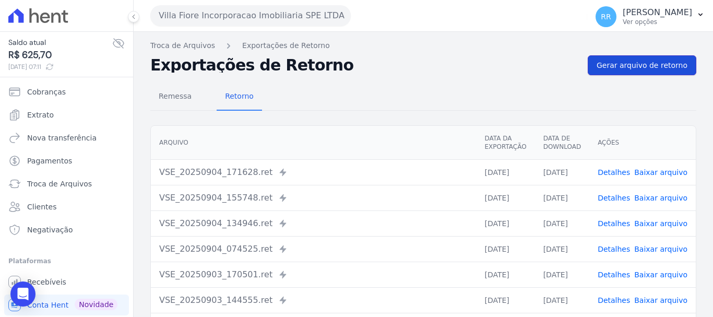
click at [643, 63] on span "Gerar arquivo de retorno" at bounding box center [642, 65] width 91 height 10
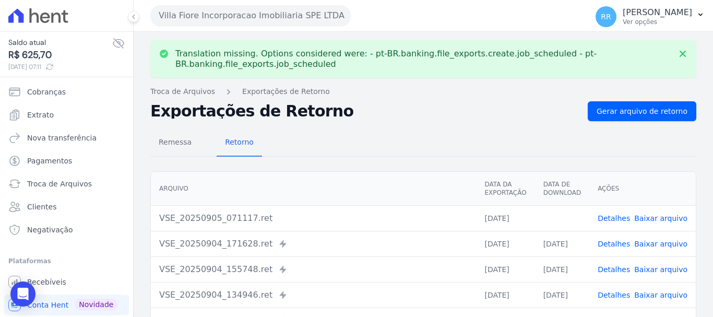
click at [659, 214] on link "Baixar arquivo" at bounding box center [660, 218] width 53 height 8
click at [306, 13] on button "Villa Fiore Incorporacao Imobiliaria SPE LTDA" at bounding box center [250, 15] width 201 height 21
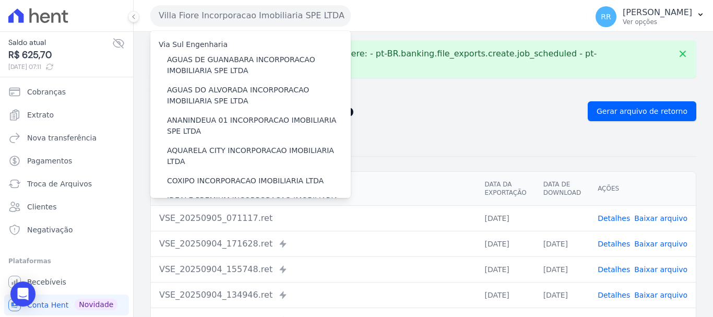
click at [642, 220] on link "Baixar arquivo" at bounding box center [660, 218] width 53 height 8
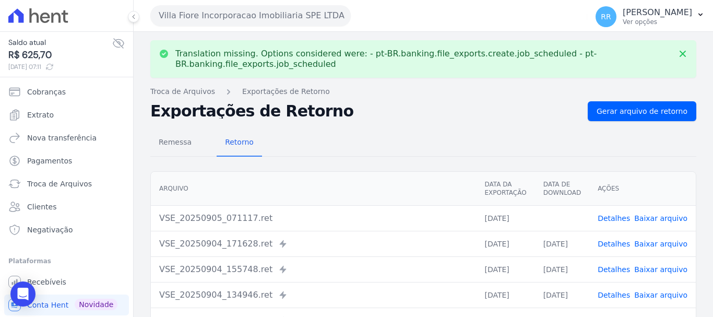
click at [246, 17] on button "Villa Fiore Incorporacao Imobiliaria SPE LTDA" at bounding box center [250, 15] width 201 height 21
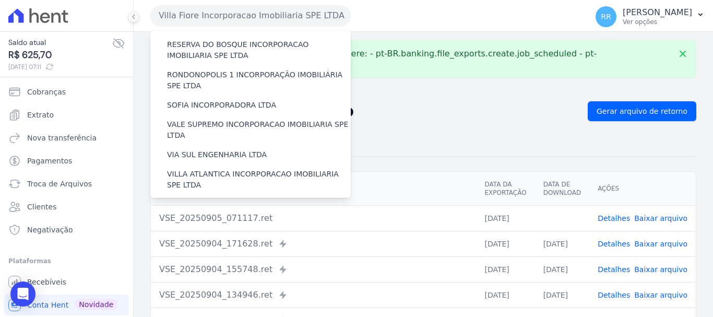
click at [219, 229] on label "VILLA TROPICAL INCORPORAÇÃO IMOBILIÁRIA SPE LTDA" at bounding box center [259, 240] width 184 height 22
click at [0, 0] on input "VILLA TROPICAL INCORPORAÇÃO IMOBILIÁRIA SPE LTDA" at bounding box center [0, 0] width 0 height 0
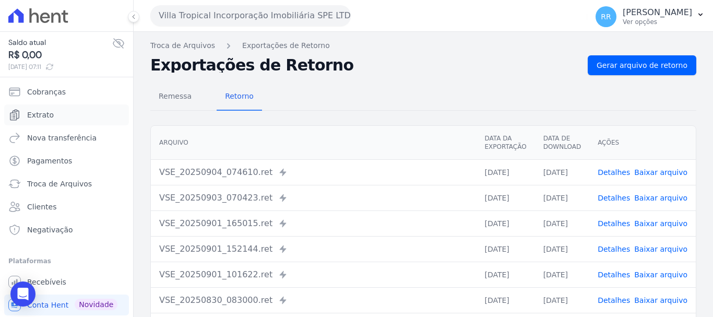
drag, startPoint x: 45, startPoint y: 119, endPoint x: 168, endPoint y: 63, distance: 134.1
click at [45, 119] on span "Extrato" at bounding box center [40, 115] width 27 height 10
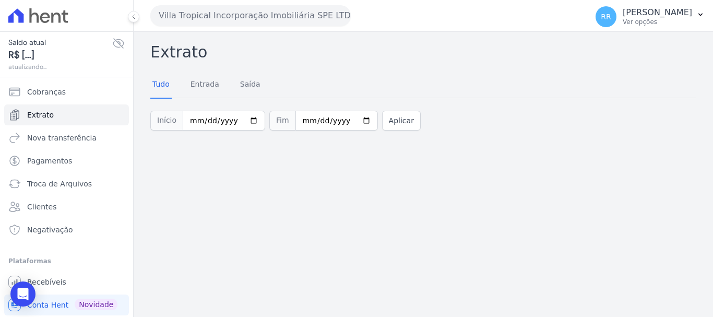
click at [249, 19] on button "Villa Tropical Incorporação Imobiliária SPE LTDA" at bounding box center [250, 15] width 201 height 21
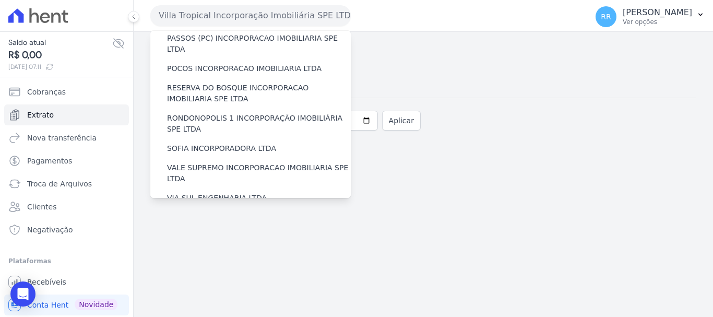
scroll to position [456, 0]
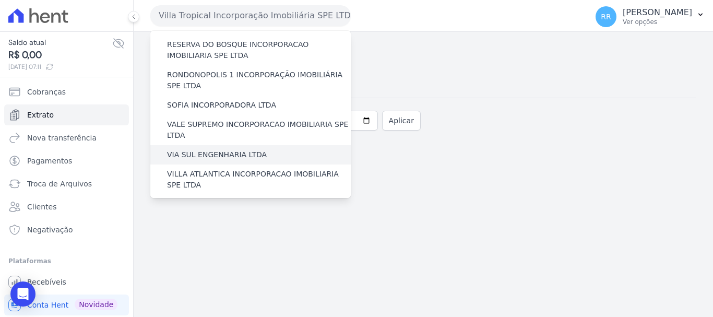
click at [216, 149] on label "VIA SUL ENGENHARIA LTDA" at bounding box center [217, 154] width 100 height 11
click at [0, 0] on input "VIA SUL ENGENHARIA LTDA" at bounding box center [0, 0] width 0 height 0
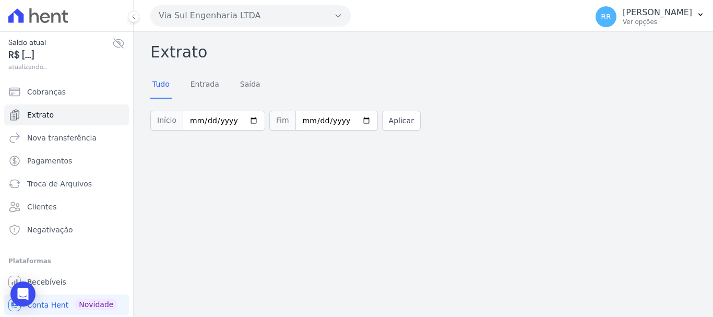
click at [227, 23] on button "Via Sul Engenharia LTDA" at bounding box center [250, 15] width 201 height 21
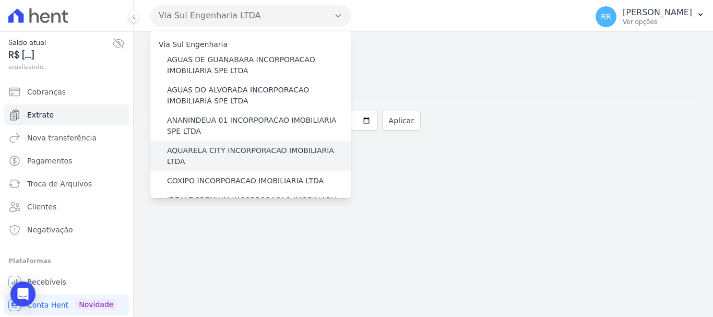
click at [199, 144] on div "AQUARELA CITY INCORPORACAO IMOBILIARIA LTDA" at bounding box center [250, 156] width 201 height 30
click at [199, 148] on label "AQUARELA CITY INCORPORACAO IMOBILIARIA LTDA" at bounding box center [259, 156] width 184 height 22
click at [0, 0] on input "AQUARELA CITY INCORPORACAO IMOBILIARIA LTDA" at bounding box center [0, 0] width 0 height 0
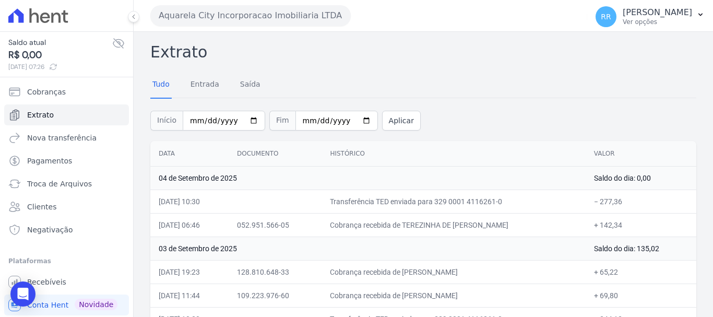
click at [185, 21] on button "Aquarela City Incorporacao Imobiliaria LTDA" at bounding box center [250, 15] width 201 height 21
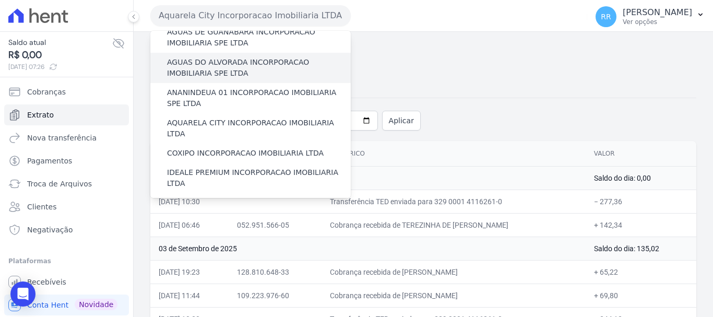
scroll to position [52, 0]
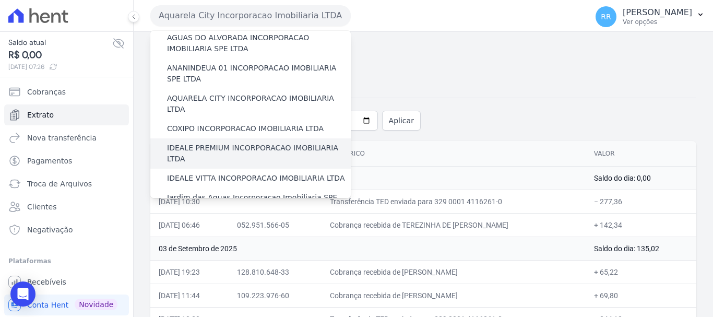
click at [210, 143] on label "IDEALE PREMIUM INCORPORACAO IMOBILIARIA LTDA" at bounding box center [259, 154] width 184 height 22
click at [0, 0] on input "IDEALE PREMIUM INCORPORACAO IMOBILIARIA LTDA" at bounding box center [0, 0] width 0 height 0
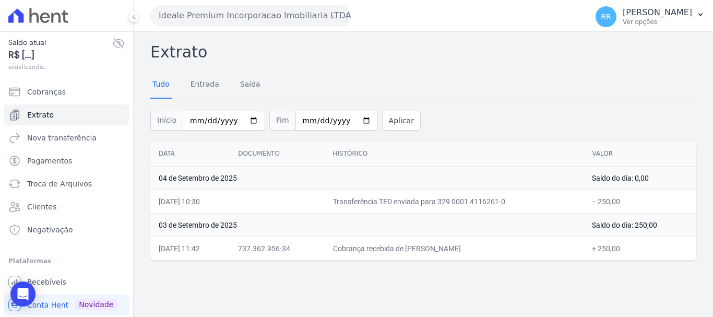
click at [238, 13] on button "Ideale Premium Incorporacao Imobiliaria LTDA" at bounding box center [250, 15] width 201 height 21
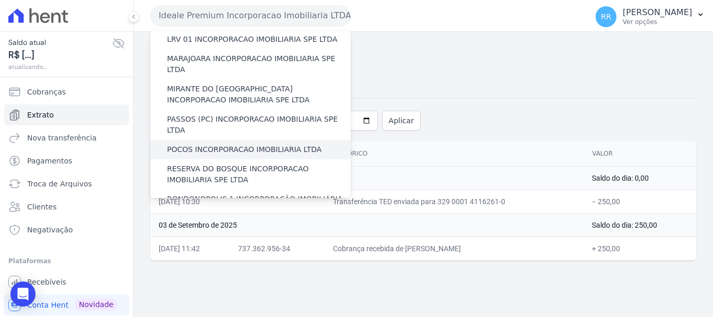
scroll to position [313, 0]
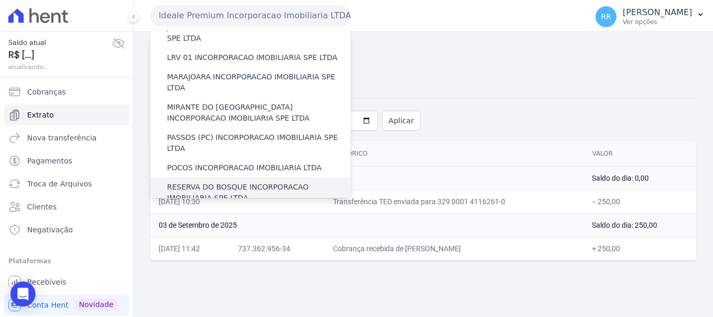
click at [215, 178] on div "RESERVA DO BOSQUE INCORPORACAO IMOBILIARIA SPE LTDA" at bounding box center [250, 193] width 201 height 30
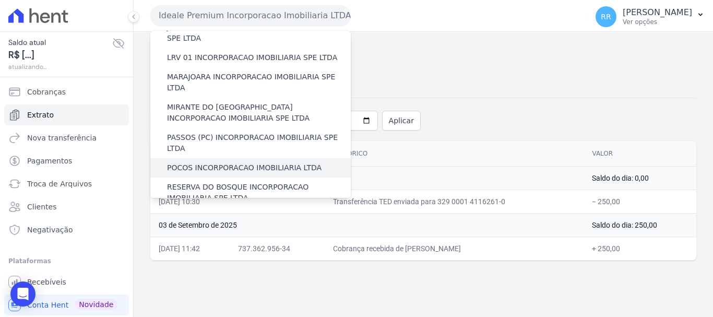
click at [218, 162] on label "POCOS INCORPORACAO IMOBILIARIA LTDA" at bounding box center [244, 167] width 155 height 11
click at [0, 0] on input "POCOS INCORPORACAO IMOBILIARIA LTDA" at bounding box center [0, 0] width 0 height 0
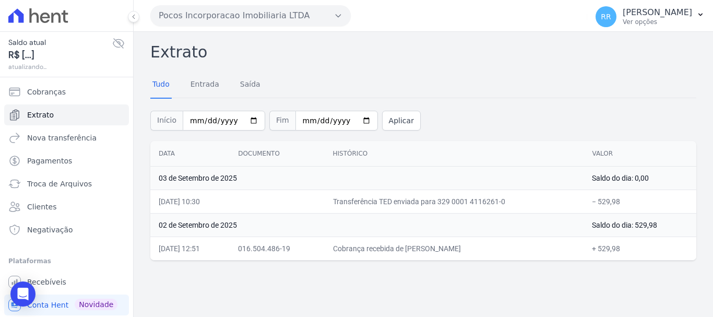
click at [226, 17] on button "Pocos Incorporacao Imobiliaria LTDA" at bounding box center [250, 15] width 201 height 21
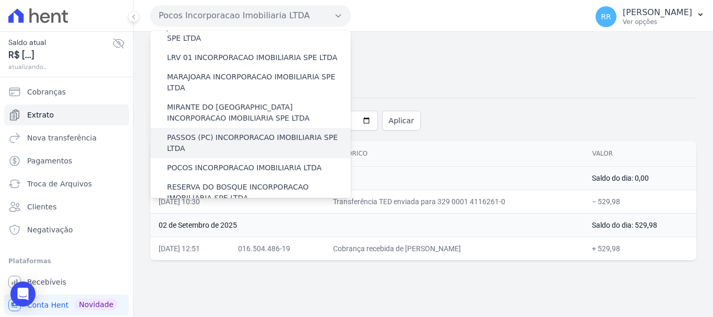
click at [210, 132] on label "PASSOS (PC) INCORPORACAO IMOBILIARIA SPE LTDA" at bounding box center [259, 143] width 184 height 22
click at [0, 0] on input "PASSOS (PC) INCORPORACAO IMOBILIARIA SPE LTDA" at bounding box center [0, 0] width 0 height 0
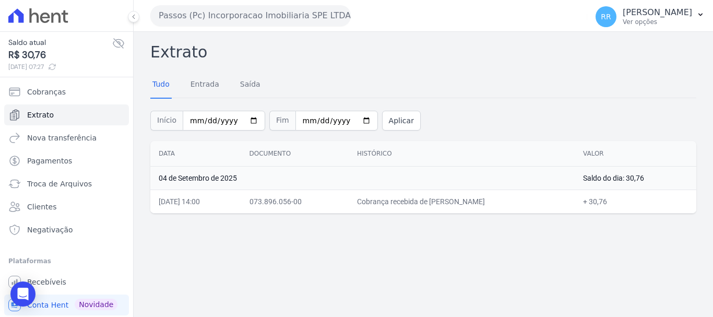
click at [275, 12] on button "Passos (Pc) Incorporacao Imobiliaria SPE LTDA" at bounding box center [250, 15] width 201 height 21
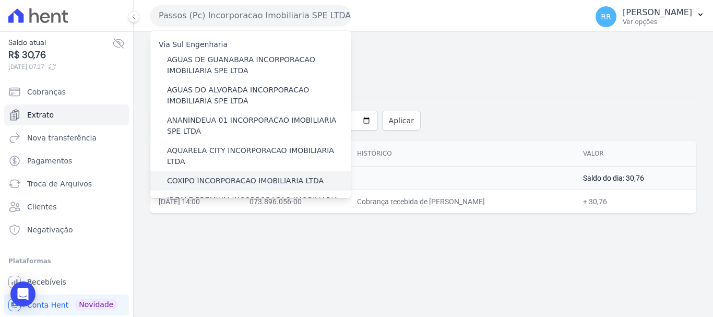
click at [207, 171] on div "COXIPO INCORPORACAO IMOBILIARIA LTDA" at bounding box center [250, 180] width 201 height 19
click at [206, 175] on label "COXIPO INCORPORACAO IMOBILIARIA LTDA" at bounding box center [245, 180] width 157 height 11
click at [0, 0] on input "COXIPO INCORPORACAO IMOBILIARIA LTDA" at bounding box center [0, 0] width 0 height 0
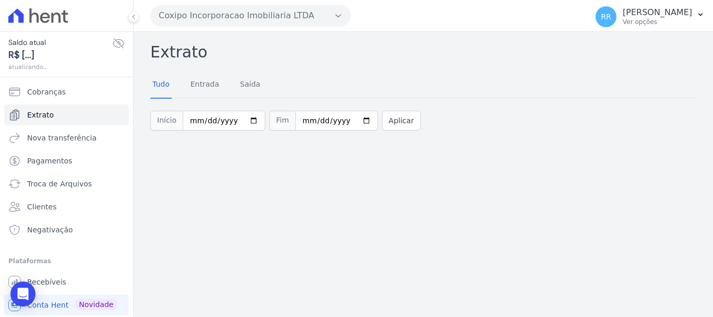
click at [296, 13] on button "Coxipo Incorporacao Imobiliaria LTDA" at bounding box center [250, 15] width 201 height 21
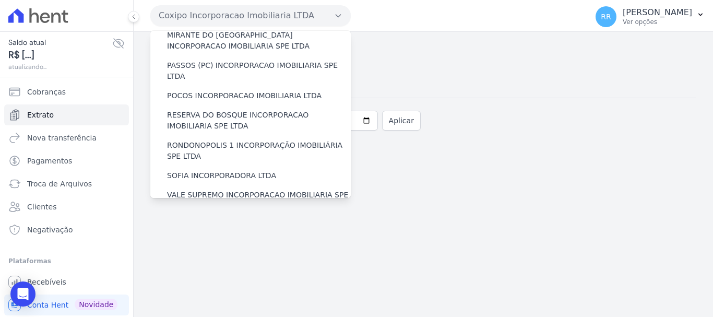
scroll to position [456, 0]
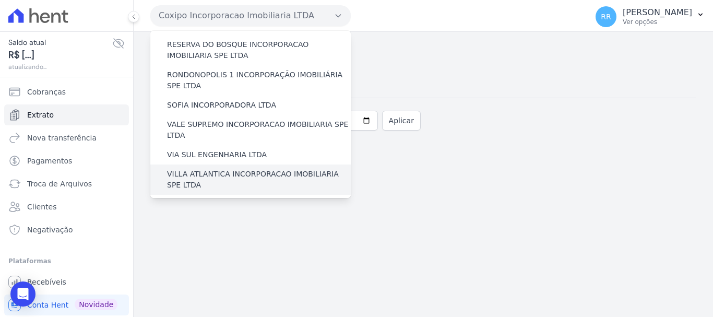
click at [222, 169] on label "VILLA ATLANTICA INCORPORACAO IMOBILIARIA SPE LTDA" at bounding box center [259, 180] width 184 height 22
click at [0, 0] on input "VILLA ATLANTICA INCORPORACAO IMOBILIARIA SPE LTDA" at bounding box center [0, 0] width 0 height 0
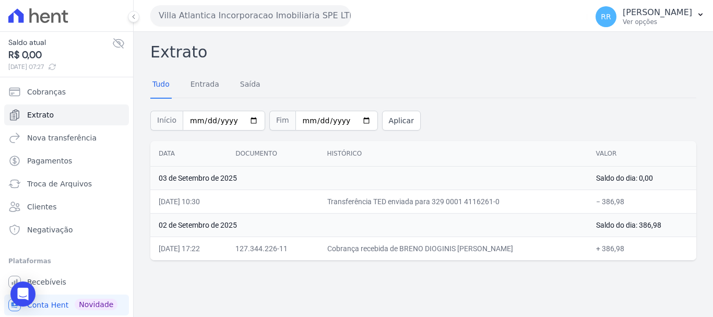
click at [265, 36] on div "Extrato Tudo Entrada [GEOGRAPHIC_DATA] Início [DATE] Fim [DATE] Aplicar Data Do…" at bounding box center [424, 174] width 580 height 285
click at [270, 21] on button "Villa Atlantica Incorporacao Imobiliaria SPE LTDA" at bounding box center [250, 15] width 201 height 21
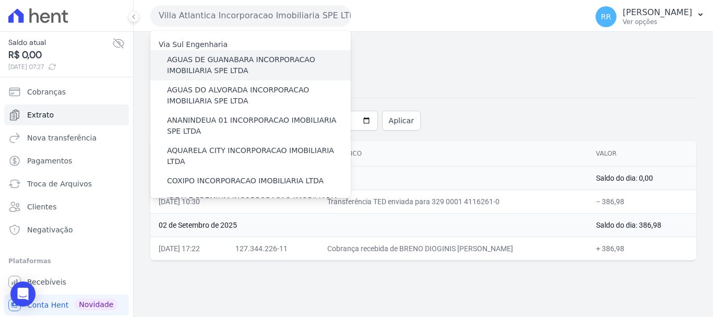
click at [244, 68] on label "AGUAS DE GUANABARA INCORPORACAO IMOBILIARIA SPE LTDA" at bounding box center [259, 65] width 184 height 22
click at [0, 0] on input "AGUAS DE GUANABARA INCORPORACAO IMOBILIARIA SPE LTDA" at bounding box center [0, 0] width 0 height 0
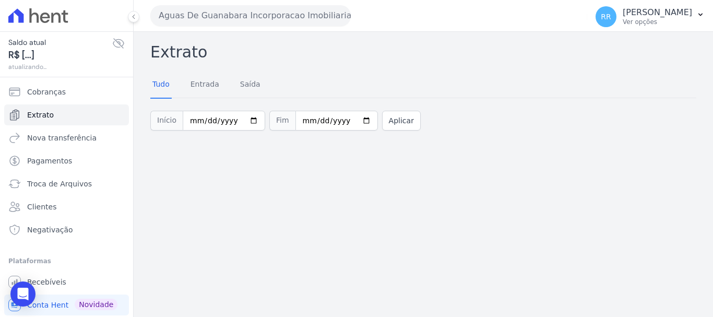
click at [199, 11] on button "Aguas De Guanabara Incorporacao Imobiliaria SPE LTDA" at bounding box center [250, 15] width 201 height 21
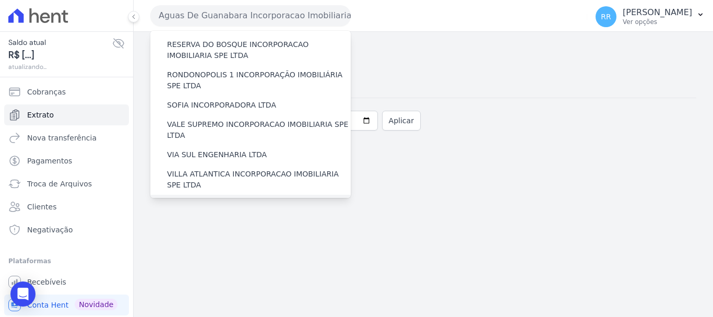
click at [201, 199] on label "[GEOGRAPHIC_DATA] INCORPORACAO IMOBILIARIA SPE LTDA" at bounding box center [259, 210] width 184 height 22
click at [0, 0] on input "[GEOGRAPHIC_DATA] INCORPORACAO IMOBILIARIA SPE LTDA" at bounding box center [0, 0] width 0 height 0
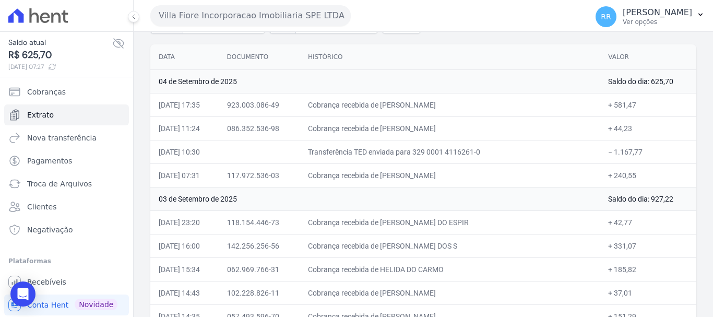
scroll to position [209, 0]
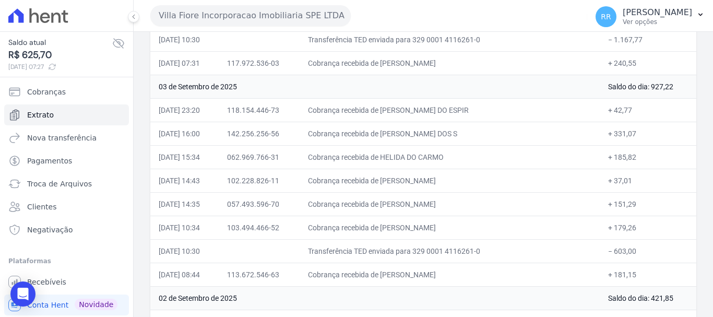
drag, startPoint x: 460, startPoint y: 203, endPoint x: 406, endPoint y: 203, distance: 53.3
click at [460, 203] on td "Cobrança recebida de [PERSON_NAME]" at bounding box center [450, 203] width 300 height 23
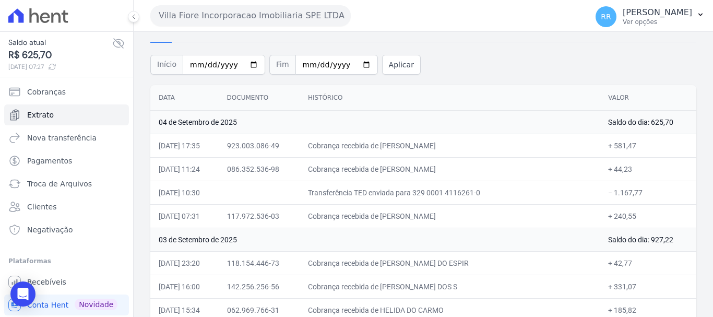
scroll to position [52, 0]
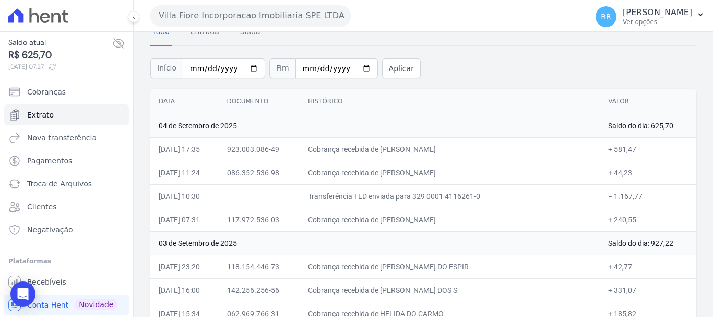
click at [250, 30] on div "Villa Fiore Incorporacao Imobiliaria SPE LTDA Via Sul Engenharia AGUAS DE [GEOG…" at bounding box center [366, 15] width 433 height 32
click at [257, 21] on button "Villa Fiore Incorporacao Imobiliaria SPE LTDA" at bounding box center [250, 15] width 201 height 21
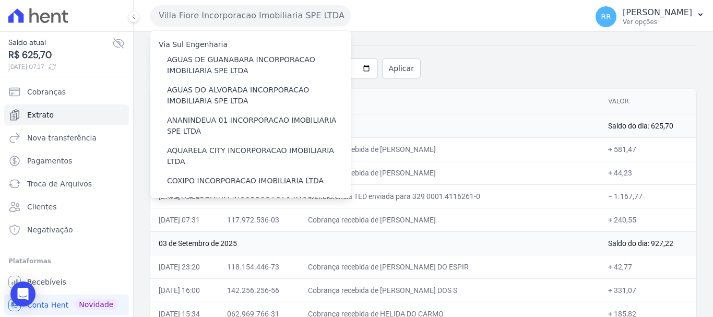
scroll to position [209, 0]
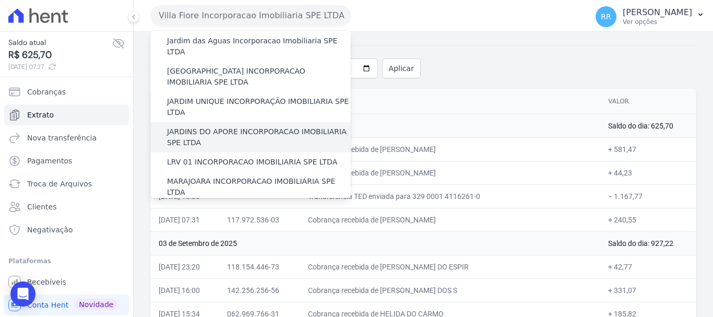
click at [231, 126] on label "JARDINS DO APORE INCORPORACAO IMOBILIARIA SPE LTDA" at bounding box center [259, 137] width 184 height 22
click at [0, 0] on input "JARDINS DO APORE INCORPORACAO IMOBILIARIA SPE LTDA" at bounding box center [0, 0] width 0 height 0
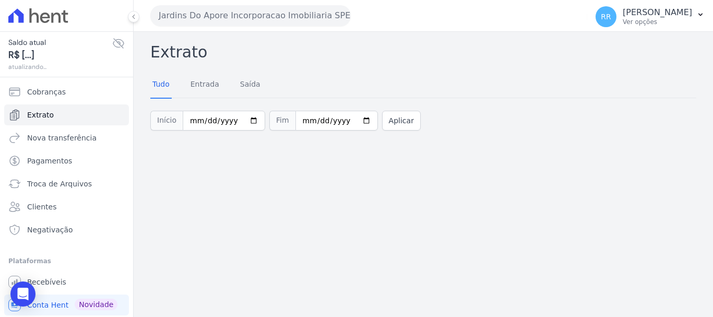
click at [254, 19] on button "Jardins Do Apore Incorporacao Imobiliaria SPE LTDA" at bounding box center [250, 15] width 201 height 21
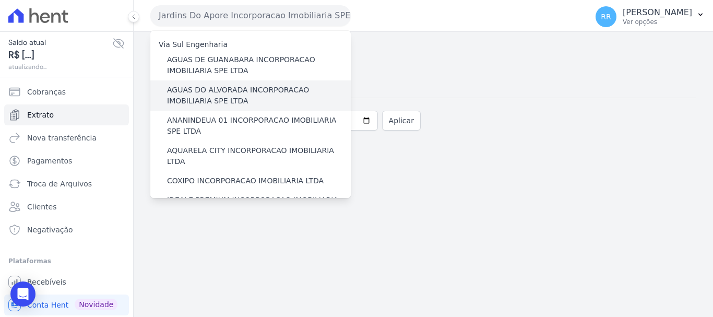
click at [235, 94] on label "AGUAS DO ALVORADA INCORPORACAO IMOBILIARIA SPE LTDA" at bounding box center [259, 96] width 184 height 22
click at [0, 0] on input "AGUAS DO ALVORADA INCORPORACAO IMOBILIARIA SPE LTDA" at bounding box center [0, 0] width 0 height 0
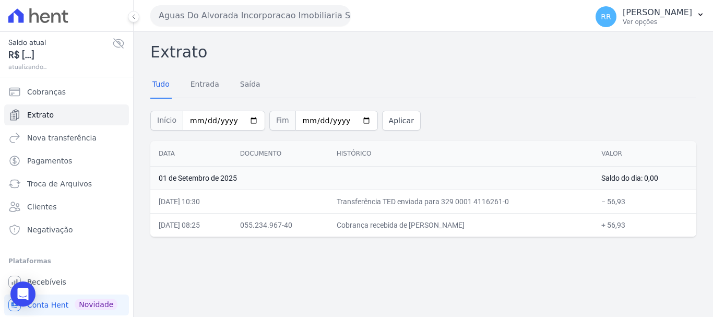
click at [260, 17] on button "Aguas Do Alvorada Incorporacao Imobiliaria SPE LTDA" at bounding box center [250, 15] width 201 height 21
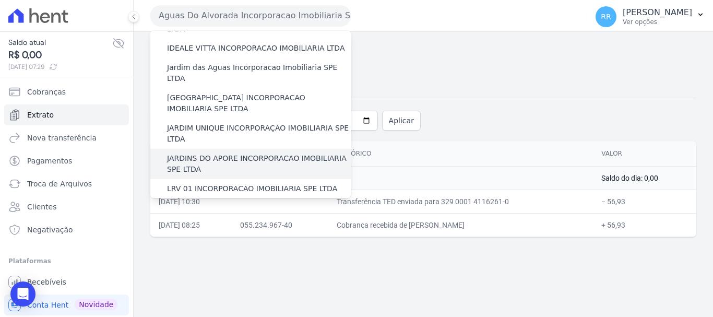
scroll to position [157, 0]
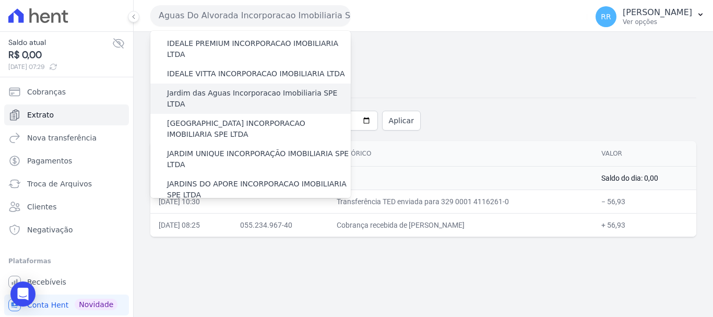
click at [233, 88] on label "Jardim das Aguas Incorporacao Imobiliaria SPE LTDA" at bounding box center [259, 99] width 184 height 22
click at [0, 0] on input "Jardim das Aguas Incorporacao Imobiliaria SPE LTDA" at bounding box center [0, 0] width 0 height 0
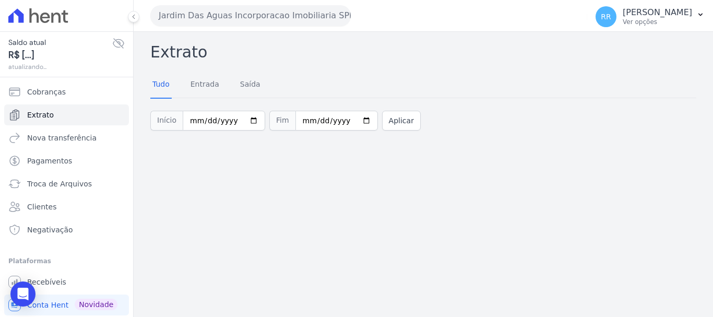
click at [260, 19] on button "Jardim Das Aguas Incorporacao Imobiliaria SPE LTDA" at bounding box center [250, 15] width 201 height 21
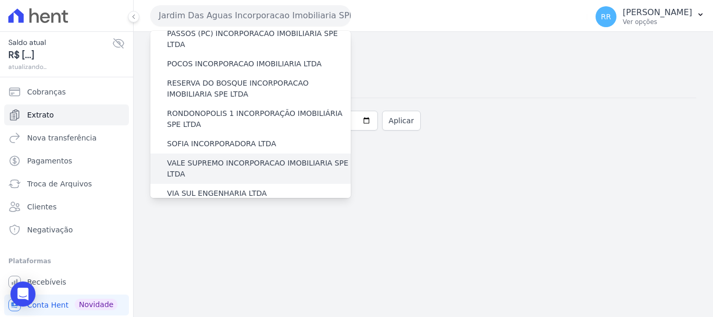
scroll to position [418, 0]
click at [223, 157] on label "VALE SUPREMO INCORPORACAO IMOBILIARIA SPE LTDA" at bounding box center [259, 168] width 184 height 22
click at [0, 0] on input "VALE SUPREMO INCORPORACAO IMOBILIARIA SPE LTDA" at bounding box center [0, 0] width 0 height 0
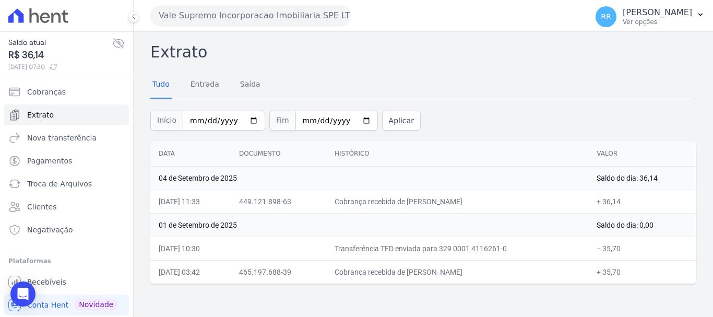
click at [313, 20] on button "Vale Supremo Incorporacao Imobiliaria SPE LTDA" at bounding box center [250, 15] width 201 height 21
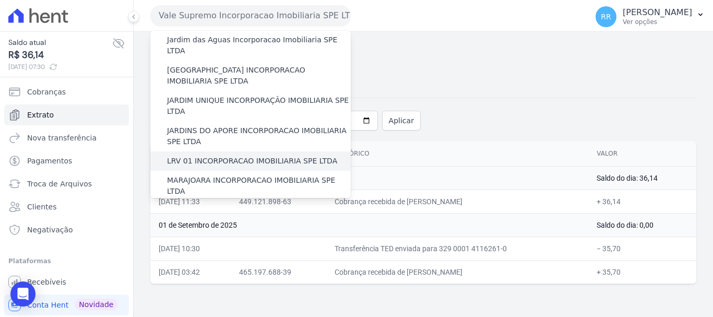
scroll to position [209, 0]
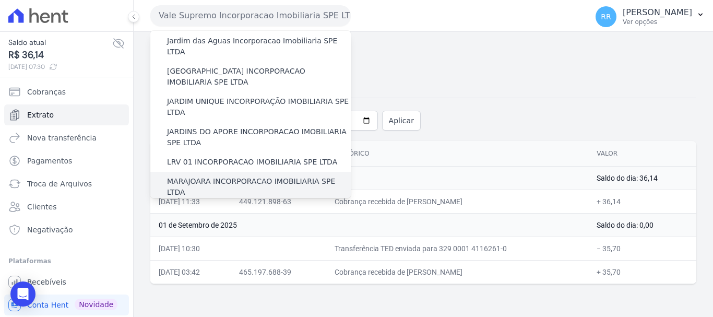
click at [245, 176] on label "MARAJOARA INCORPORACAO IMOBILIARIA SPE LTDA" at bounding box center [259, 187] width 184 height 22
click at [0, 0] on input "MARAJOARA INCORPORACAO IMOBILIARIA SPE LTDA" at bounding box center [0, 0] width 0 height 0
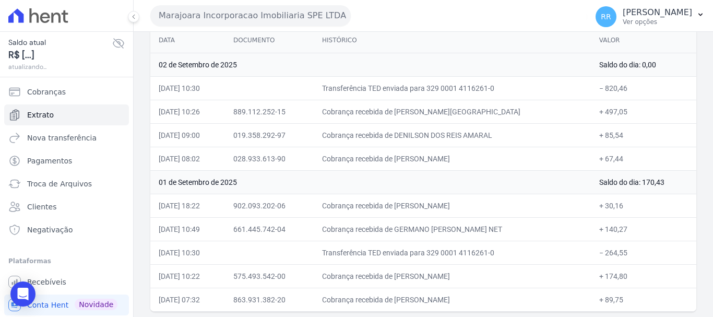
scroll to position [116, 0]
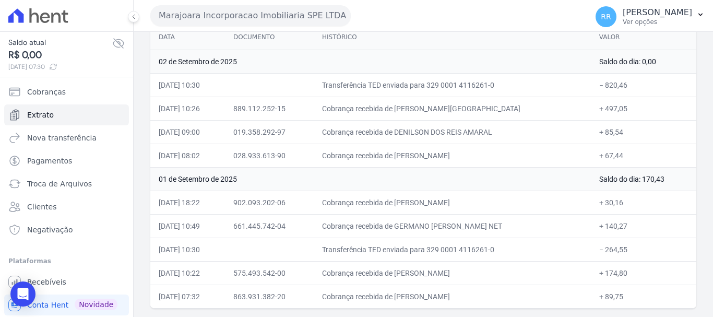
click at [233, 18] on button "Marajoara Incorporacao Imobiliaria SPE LTDA" at bounding box center [250, 15] width 201 height 21
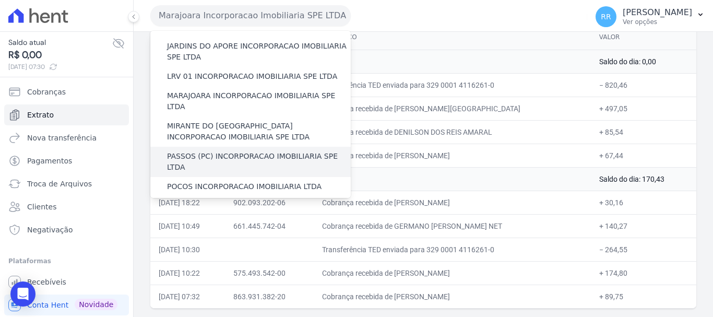
scroll to position [313, 0]
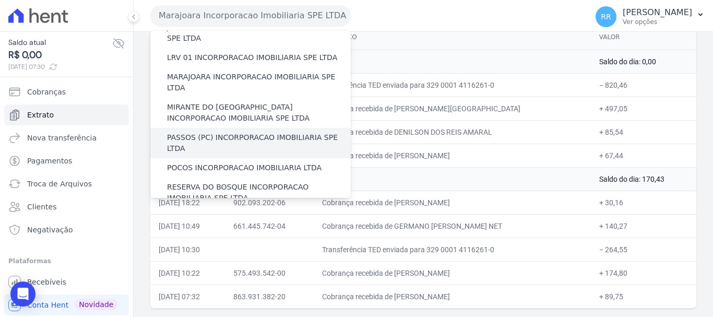
click at [218, 132] on label "PASSOS (PC) INCORPORACAO IMOBILIARIA SPE LTDA" at bounding box center [259, 143] width 184 height 22
click at [0, 0] on input "PASSOS (PC) INCORPORACAO IMOBILIARIA SPE LTDA" at bounding box center [0, 0] width 0 height 0
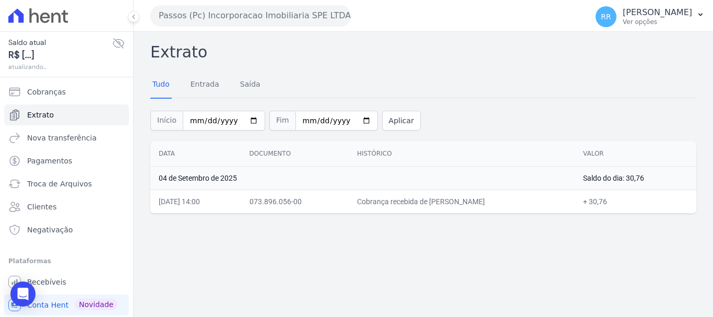
click at [272, 25] on button "Passos (Pc) Incorporacao Imobiliaria SPE LTDA" at bounding box center [250, 15] width 201 height 21
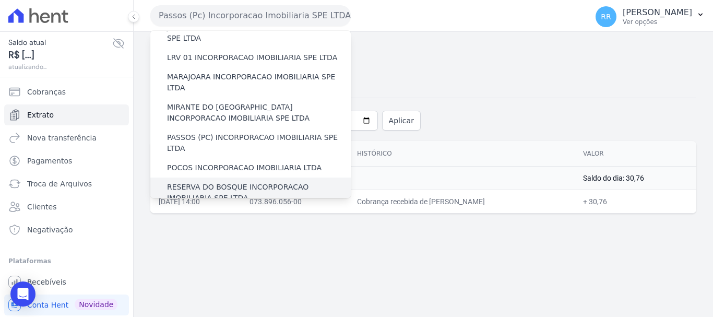
click at [204, 182] on label "RESERVA DO BOSQUE INCORPORACAO IMOBILIARIA SPE LTDA" at bounding box center [259, 193] width 184 height 22
click at [0, 0] on input "RESERVA DO BOSQUE INCORPORACAO IMOBILIARIA SPE LTDA" at bounding box center [0, 0] width 0 height 0
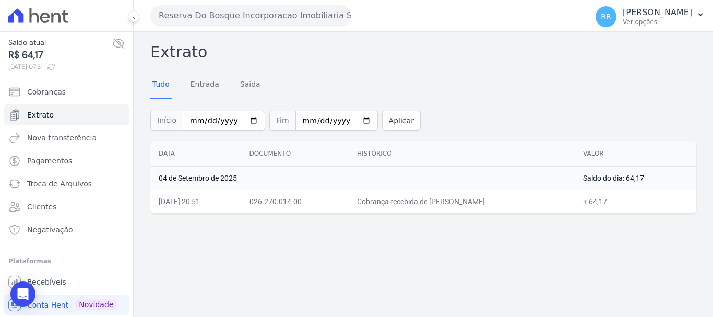
click at [296, 19] on button "Reserva Do Bosque Incorporacao Imobiliaria SPE LTDA" at bounding box center [250, 15] width 201 height 21
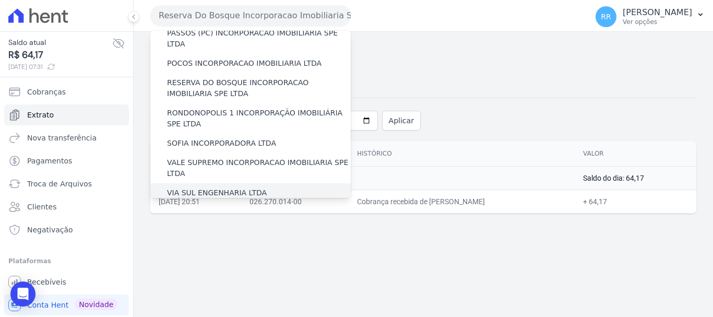
scroll to position [366, 0]
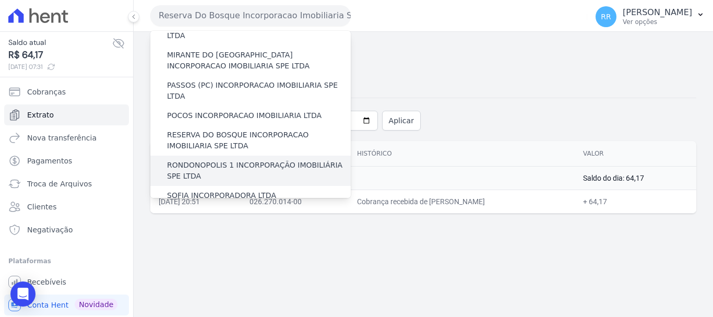
click at [198, 160] on label "RONDONOPOLIS 1 INCORPORAÇÃO IMOBILIÁRIA SPE LTDA" at bounding box center [259, 171] width 184 height 22
click at [0, 0] on input "RONDONOPOLIS 1 INCORPORAÇÃO IMOBILIÁRIA SPE LTDA" at bounding box center [0, 0] width 0 height 0
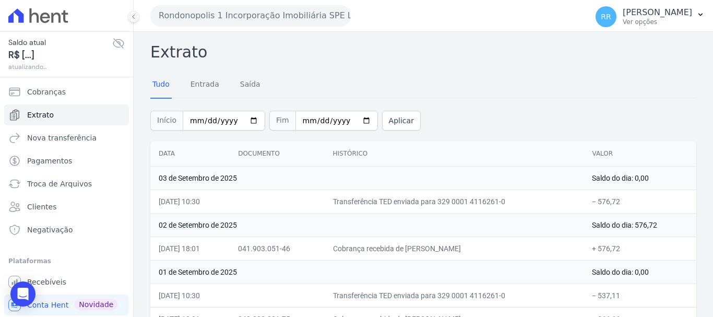
click at [289, 31] on div "Rondonopolis 1 Incorporação Imobiliária SPE LTDA Via Sul Engenharia AGUAS DE [G…" at bounding box center [366, 15] width 433 height 32
click at [292, 22] on button "Rondonopolis 1 Incorporação Imobiliária SPE LTDA" at bounding box center [250, 15] width 201 height 21
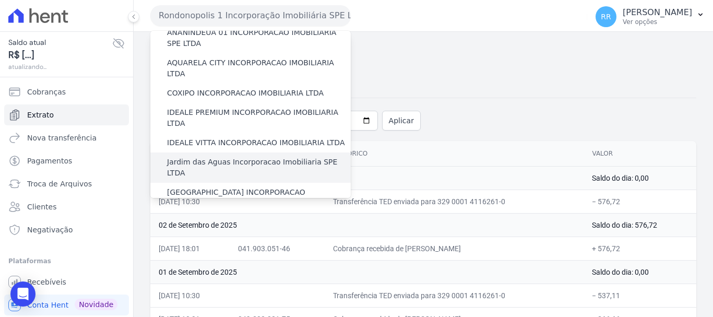
scroll to position [104, 0]
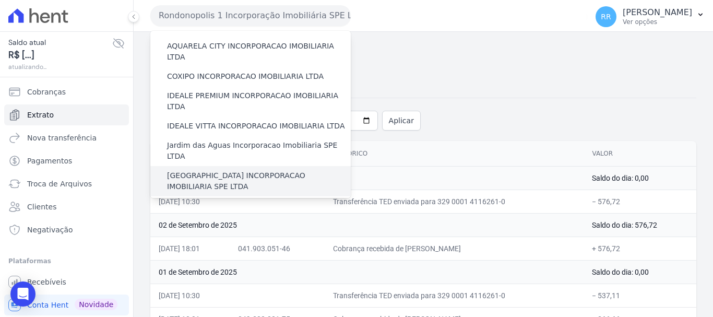
click at [223, 170] on label "[GEOGRAPHIC_DATA] INCORPORACAO IMOBILIARIA SPE LTDA" at bounding box center [259, 181] width 184 height 22
click at [0, 0] on input "[GEOGRAPHIC_DATA] INCORPORACAO IMOBILIARIA SPE LTDA" at bounding box center [0, 0] width 0 height 0
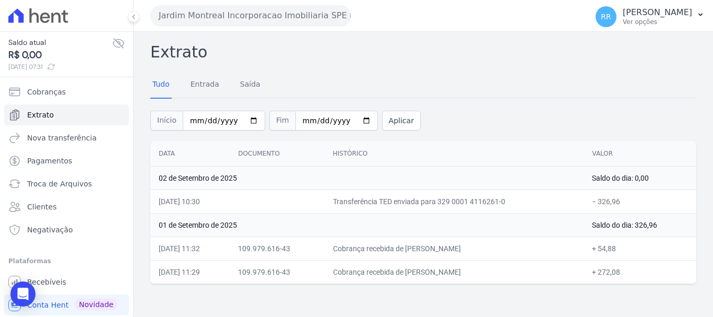
click at [274, 21] on button "Jardim Montreal Incorporacao Imobiliaria SPE LTDA" at bounding box center [250, 15] width 201 height 21
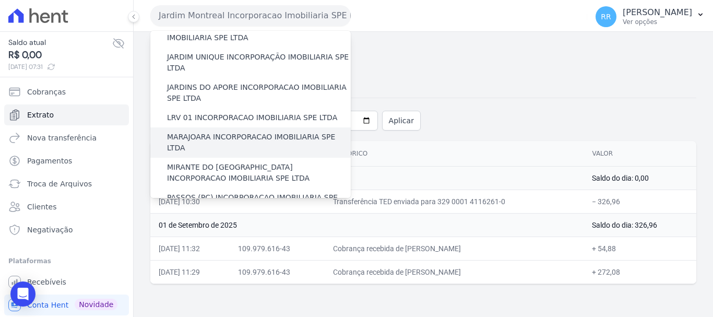
scroll to position [313, 0]
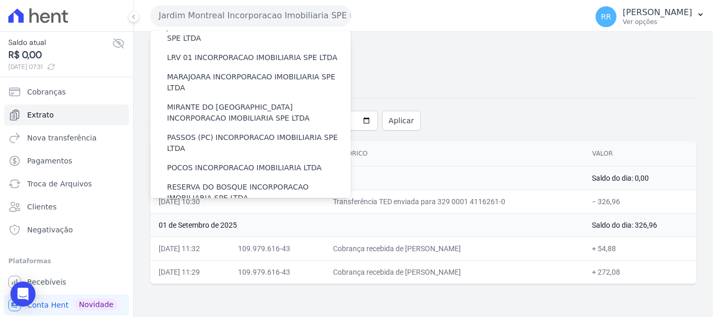
click at [202, 212] on label "RONDONOPOLIS 1 INCORPORAÇÃO IMOBILIÁRIA SPE LTDA" at bounding box center [259, 223] width 184 height 22
click at [0, 0] on input "RONDONOPOLIS 1 INCORPORAÇÃO IMOBILIÁRIA SPE LTDA" at bounding box center [0, 0] width 0 height 0
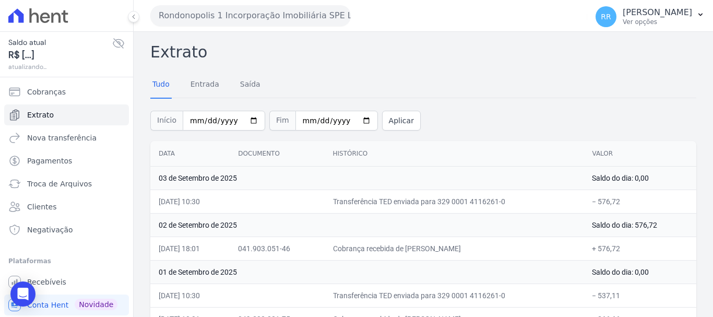
drag, startPoint x: 282, startPoint y: 22, endPoint x: 282, endPoint y: 35, distance: 13.1
click at [282, 22] on button "Rondonopolis 1 Incorporação Imobiliária SPE LTDA" at bounding box center [250, 15] width 201 height 21
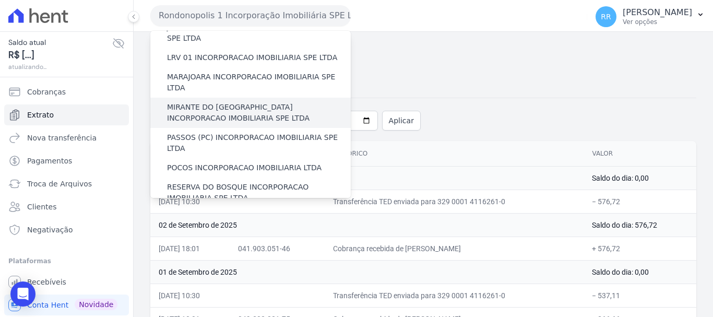
click at [242, 102] on label "MIRANTE DO [GEOGRAPHIC_DATA] INCORPORACAO IMOBILIARIA SPE LTDA" at bounding box center [259, 113] width 184 height 22
click at [0, 0] on input "MIRANTE DO [GEOGRAPHIC_DATA] INCORPORACAO IMOBILIARIA SPE LTDA" at bounding box center [0, 0] width 0 height 0
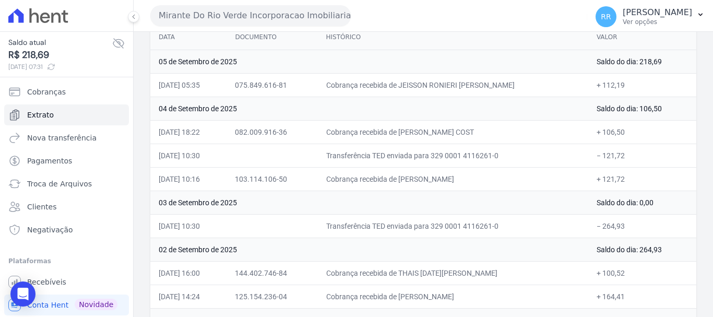
scroll to position [104, 0]
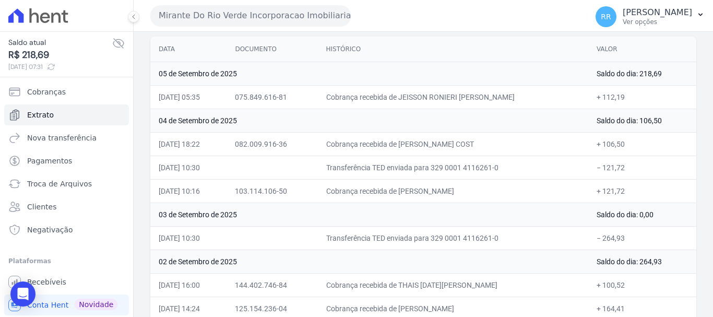
click at [328, 8] on button "Mirante Do Rio Verde Incorporacao Imobiliaria SPE LTDA" at bounding box center [250, 15] width 201 height 21
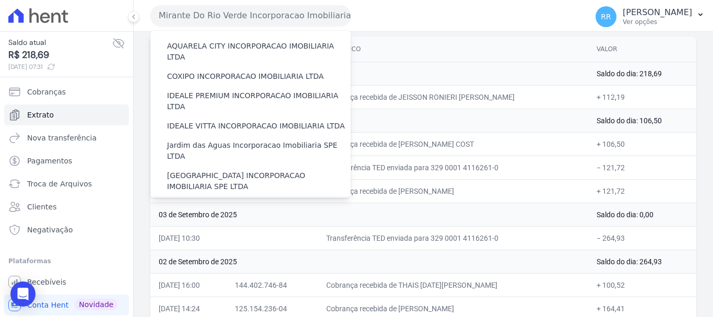
click at [223, 201] on label "JARDIM UNIQUE INCORPORAÇÃO IMOBILIARIA SPE LTDA" at bounding box center [259, 212] width 184 height 22
click at [0, 0] on input "JARDIM UNIQUE INCORPORAÇÃO IMOBILIARIA SPE LTDA" at bounding box center [0, 0] width 0 height 0
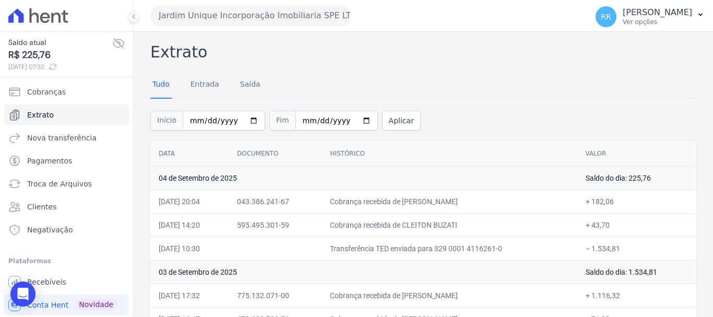
click at [210, 22] on button "Jardim Unique Incorporação Imobiliaria SPE LTDA" at bounding box center [250, 15] width 201 height 21
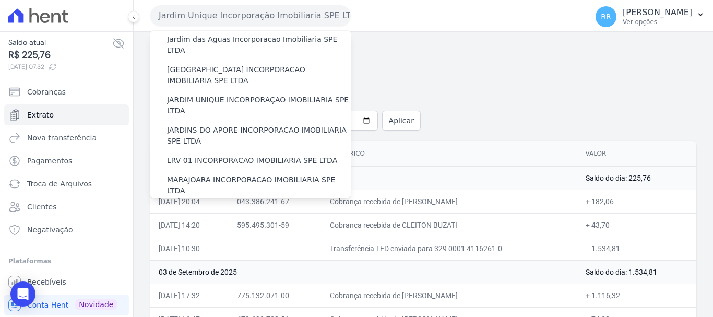
scroll to position [261, 0]
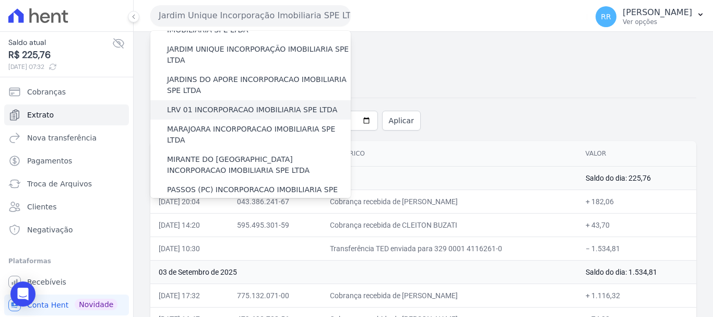
click at [197, 104] on label "LRV 01 INCORPORACAO IMOBILIARIA SPE LTDA" at bounding box center [252, 109] width 170 height 11
click at [0, 0] on input "LRV 01 INCORPORACAO IMOBILIARIA SPE LTDA" at bounding box center [0, 0] width 0 height 0
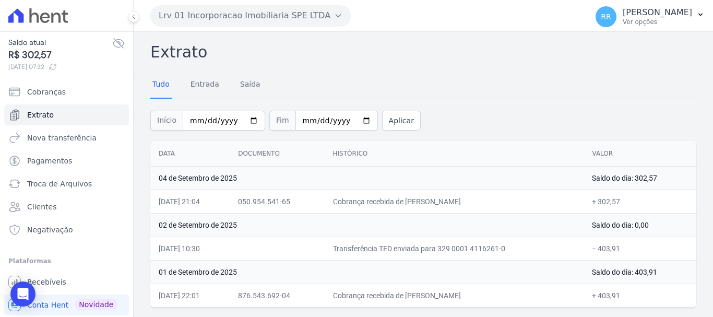
click at [235, 16] on button "Lrv 01 Incorporacao Imobiliaria SPE LTDA" at bounding box center [250, 15] width 201 height 21
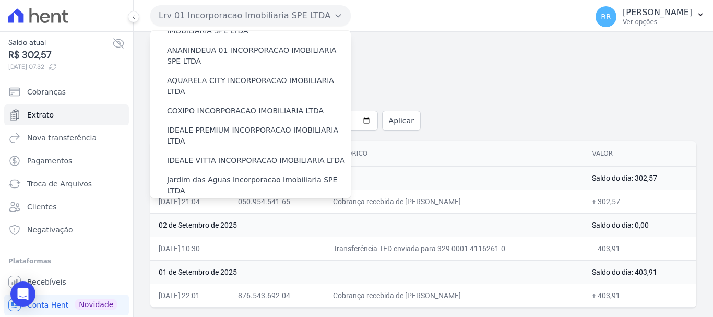
scroll to position [0, 0]
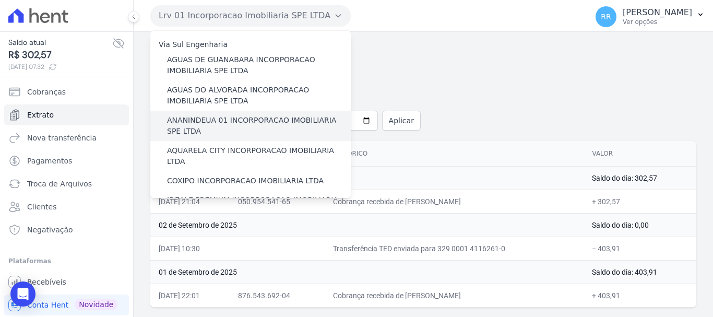
click at [203, 125] on label "ANANINDEUA 01 INCORPORACAO IMOBILIARIA SPE LTDA" at bounding box center [259, 126] width 184 height 22
click at [0, 0] on input "ANANINDEUA 01 INCORPORACAO IMOBILIARIA SPE LTDA" at bounding box center [0, 0] width 0 height 0
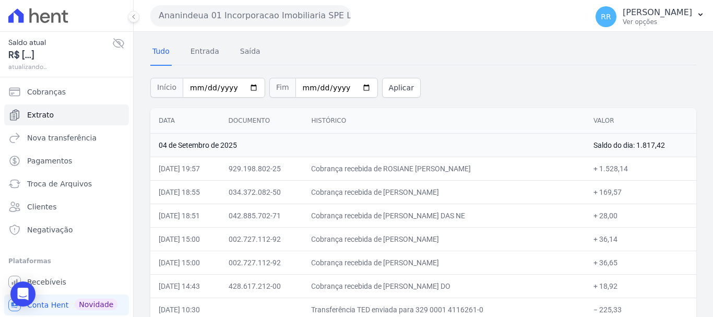
scroll to position [104, 0]
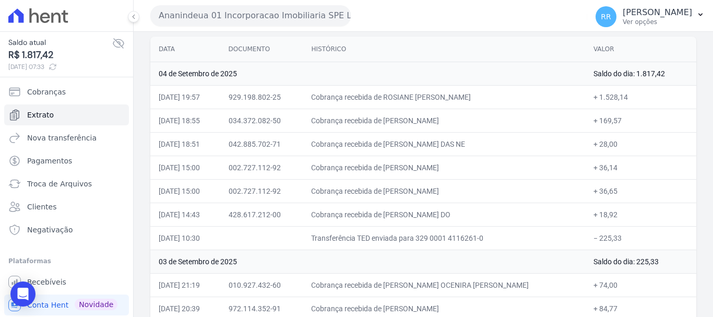
drag, startPoint x: 172, startPoint y: 16, endPoint x: 182, endPoint y: 18, distance: 10.3
click at [172, 16] on button "Ananindeua 01 Incorporacao Imobiliaria SPE LTDA" at bounding box center [250, 15] width 201 height 21
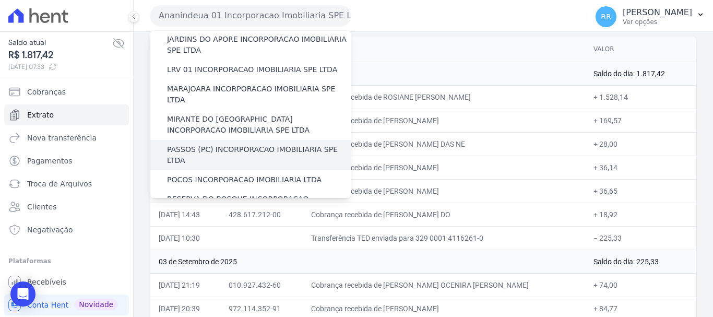
scroll to position [366, 0]
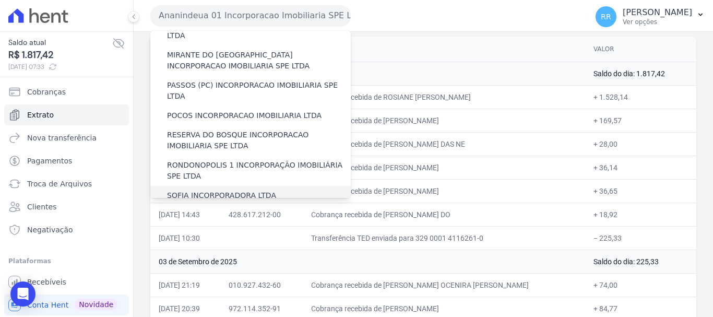
click at [209, 190] on label "SOFIA INCORPORADORA LTDA" at bounding box center [221, 195] width 109 height 11
click at [0, 0] on input "SOFIA INCORPORADORA LTDA" at bounding box center [0, 0] width 0 height 0
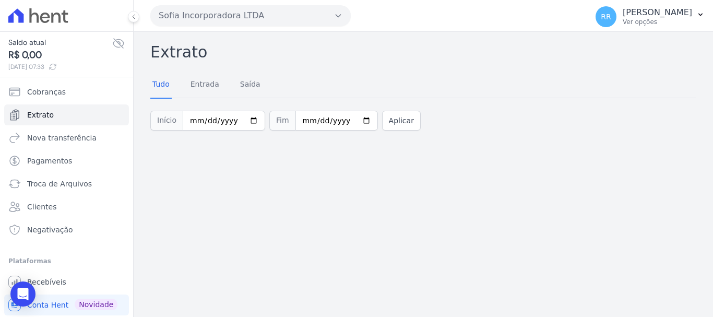
click at [313, 13] on button "Sofia Incorporadora LTDA" at bounding box center [250, 15] width 201 height 21
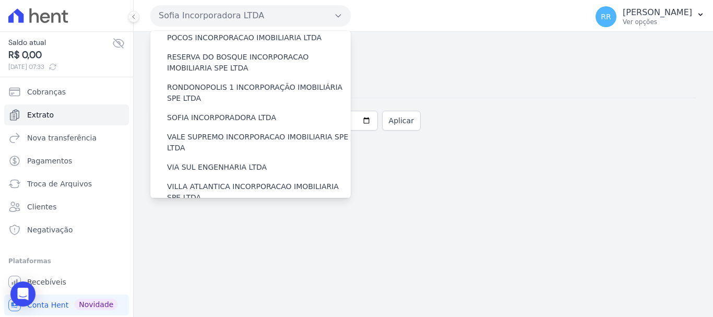
scroll to position [456, 0]
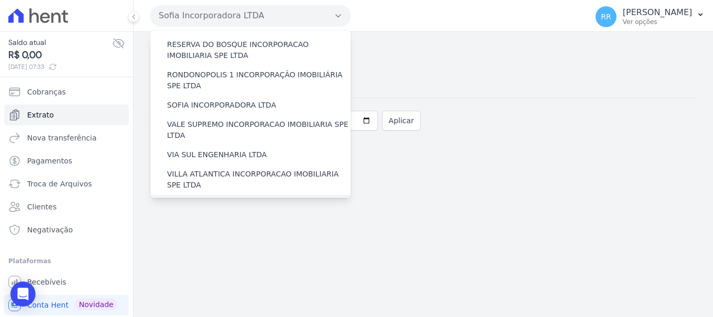
click at [211, 199] on label "[GEOGRAPHIC_DATA] INCORPORACAO IMOBILIARIA SPE LTDA" at bounding box center [259, 210] width 184 height 22
click at [0, 0] on input "[GEOGRAPHIC_DATA] INCORPORACAO IMOBILIARIA SPE LTDA" at bounding box center [0, 0] width 0 height 0
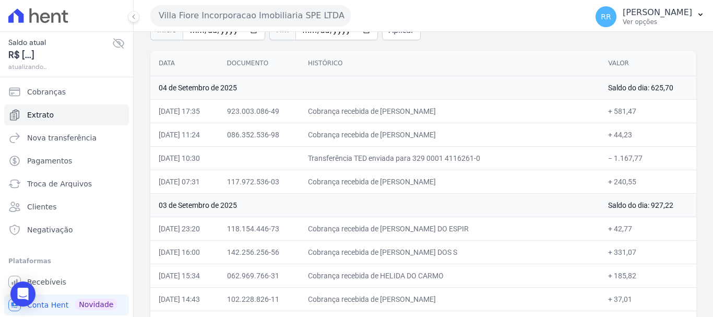
scroll to position [104, 0]
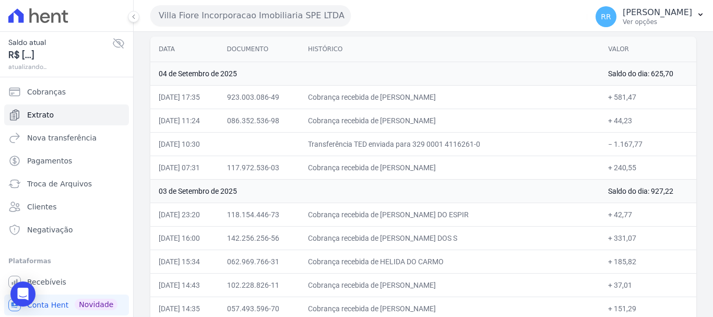
drag, startPoint x: 387, startPoint y: 157, endPoint x: 472, endPoint y: 162, distance: 85.2
click at [472, 162] on td "Cobrança recebida de [PERSON_NAME]" at bounding box center [450, 167] width 300 height 23
click at [386, 126] on td "Cobrança recebida de [PERSON_NAME]" at bounding box center [450, 120] width 300 height 23
drag, startPoint x: 414, startPoint y: 118, endPoint x: 523, endPoint y: 133, distance: 109.7
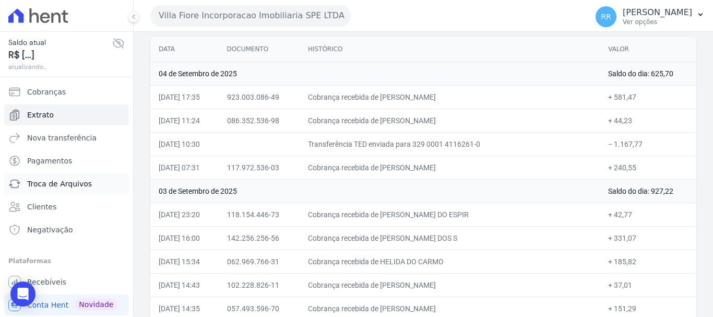
click at [60, 181] on span "Troca de Arquivos" at bounding box center [59, 184] width 65 height 10
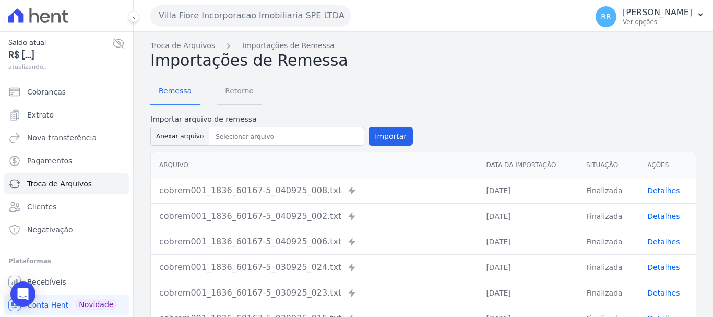
drag, startPoint x: 234, startPoint y: 93, endPoint x: 329, endPoint y: 96, distance: 94.5
click at [234, 93] on span "Retorno" at bounding box center [239, 90] width 41 height 21
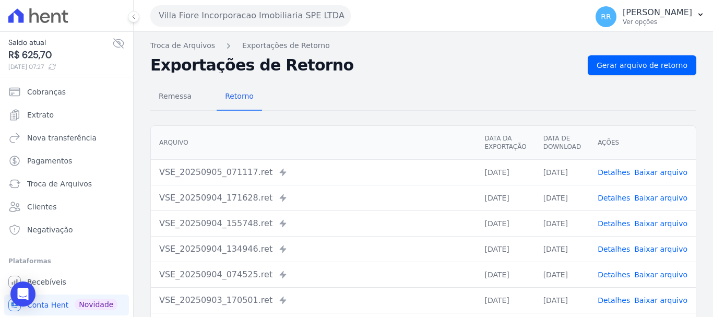
click at [616, 198] on link "Detalhes" at bounding box center [614, 198] width 32 height 8
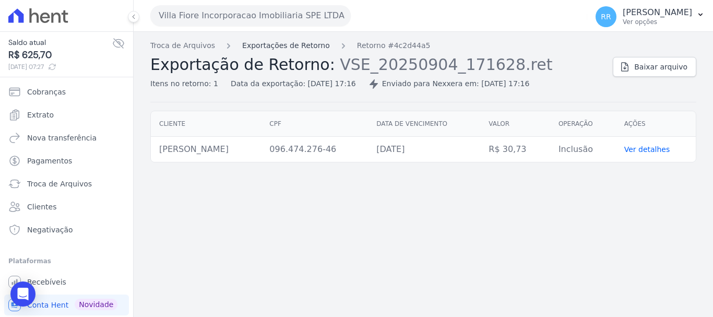
click at [292, 45] on link "Exportações de Retorno" at bounding box center [286, 45] width 88 height 11
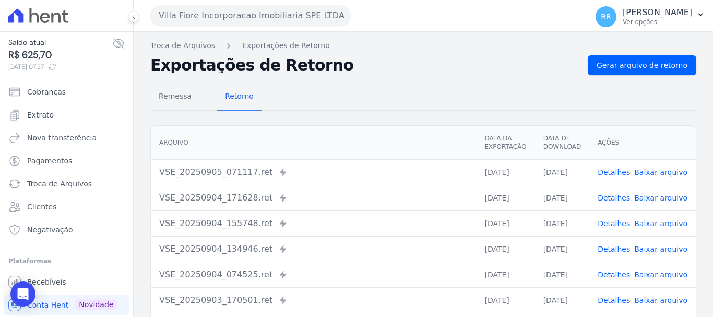
click at [613, 194] on link "Detalhes" at bounding box center [614, 198] width 32 height 8
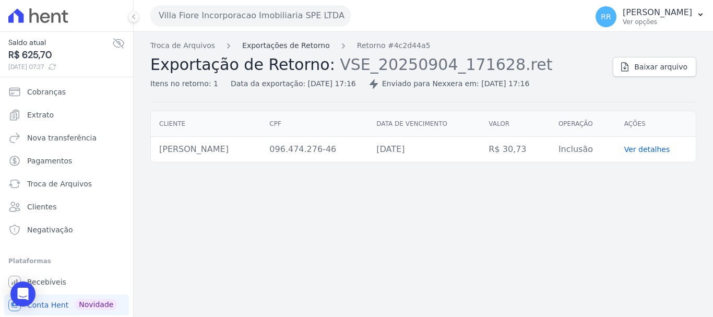
click at [265, 43] on link "Exportações de Retorno" at bounding box center [286, 45] width 88 height 11
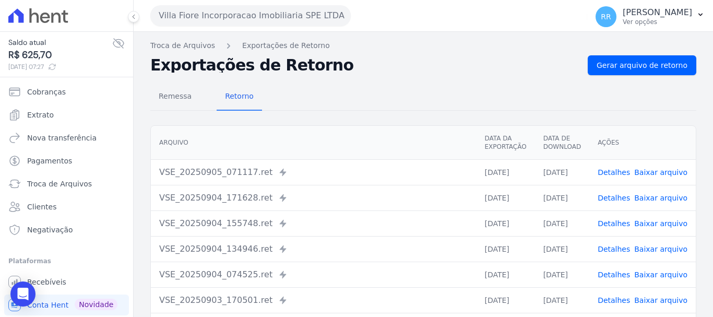
drag, startPoint x: 611, startPoint y: 227, endPoint x: 593, endPoint y: 227, distance: 17.8
click at [611, 227] on link "Detalhes" at bounding box center [614, 223] width 32 height 8
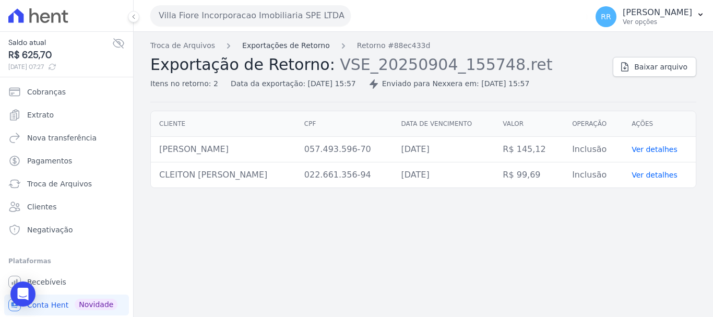
click at [263, 47] on link "Exportações de Retorno" at bounding box center [286, 45] width 88 height 11
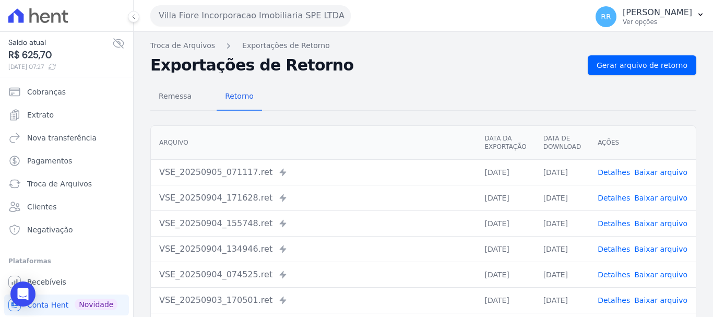
click at [618, 251] on link "Detalhes" at bounding box center [614, 249] width 32 height 8
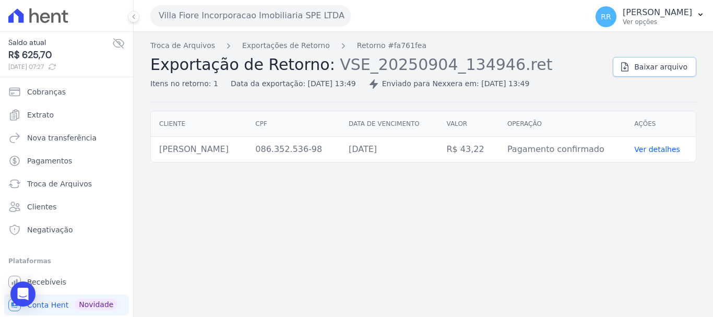
click at [669, 65] on span "Baixar arquivo" at bounding box center [660, 67] width 53 height 10
click at [260, 12] on button "Villa Fiore Incorporacao Imobiliaria SPE LTDA" at bounding box center [250, 15] width 201 height 21
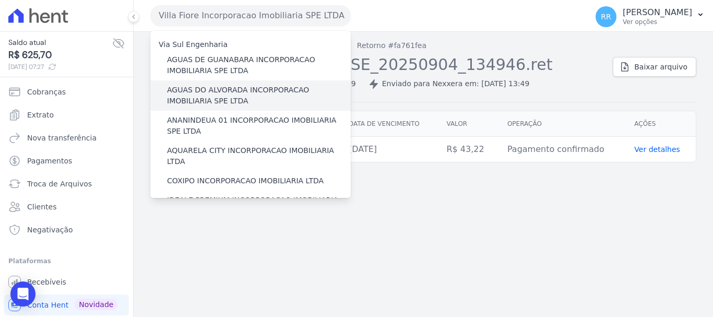
click at [214, 97] on label "AGUAS DO ALVORADA INCORPORACAO IMOBILIARIA SPE LTDA" at bounding box center [259, 96] width 184 height 22
click at [0, 0] on input "AGUAS DO ALVORADA INCORPORACAO IMOBILIARIA SPE LTDA" at bounding box center [0, 0] width 0 height 0
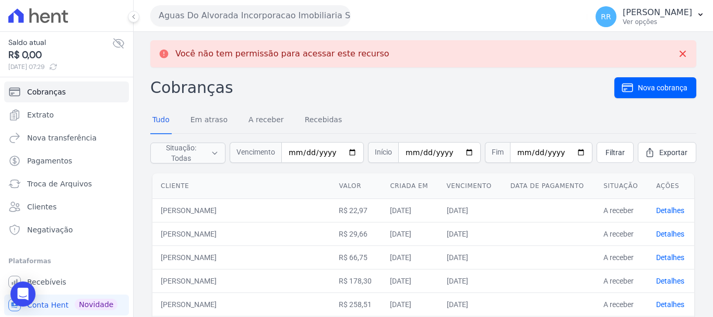
click at [245, 21] on button "Aguas Do Alvorada Incorporacao Imobiliaria SPE LTDA" at bounding box center [250, 15] width 201 height 21
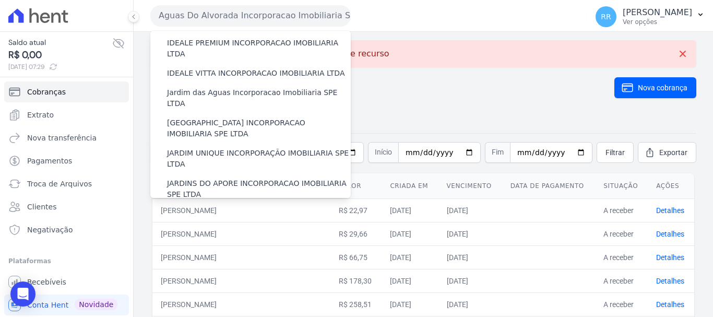
scroll to position [261, 0]
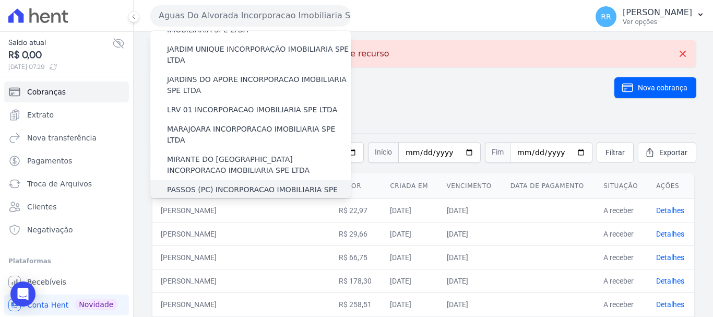
click at [250, 184] on label "PASSOS (PC) INCORPORACAO IMOBILIARIA SPE LTDA" at bounding box center [259, 195] width 184 height 22
click at [0, 0] on input "PASSOS (PC) INCORPORACAO IMOBILIARIA SPE LTDA" at bounding box center [0, 0] width 0 height 0
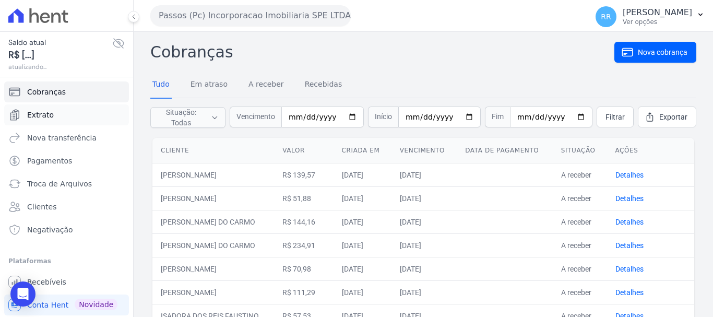
click at [44, 112] on span "Extrato" at bounding box center [40, 115] width 27 height 10
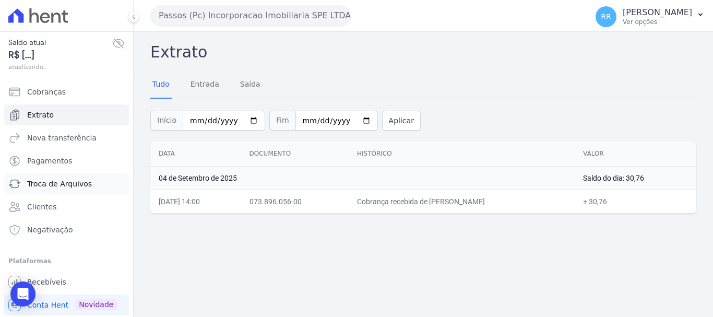
click at [40, 183] on span "Troca de Arquivos" at bounding box center [59, 184] width 65 height 10
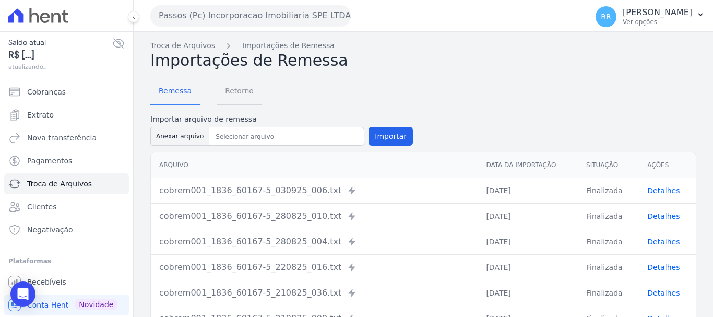
click at [242, 95] on span "Retorno" at bounding box center [239, 90] width 41 height 21
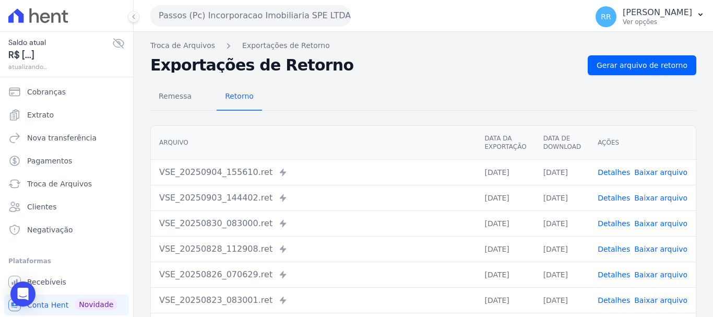
click at [623, 199] on link "Detalhes" at bounding box center [614, 198] width 32 height 8
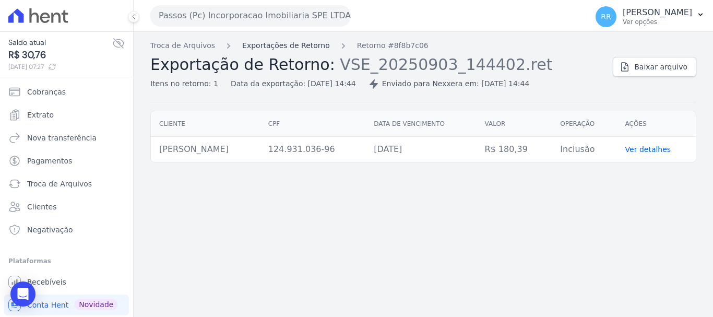
click at [265, 44] on link "Exportações de Retorno" at bounding box center [286, 45] width 88 height 11
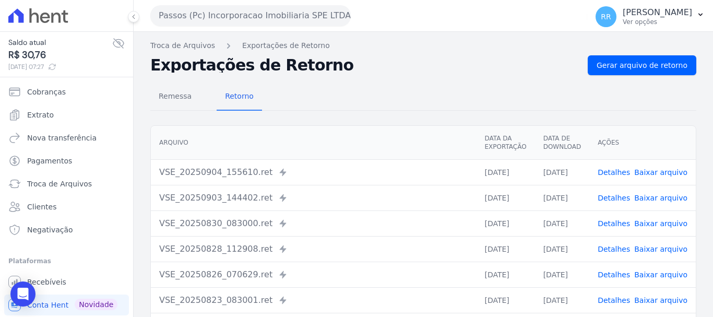
click at [617, 173] on link "Detalhes" at bounding box center [614, 172] width 32 height 8
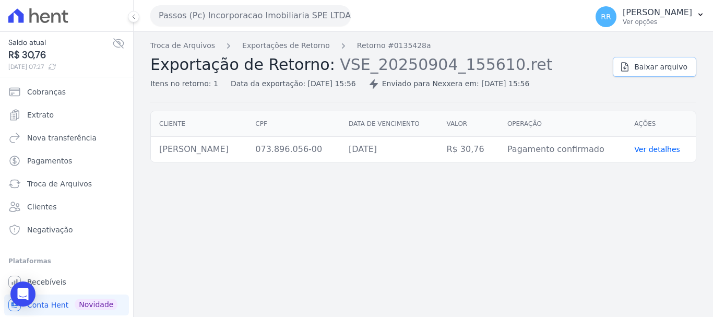
click at [666, 65] on span "Baixar arquivo" at bounding box center [660, 67] width 53 height 10
click at [41, 186] on span "Troca de Arquivos" at bounding box center [59, 184] width 65 height 10
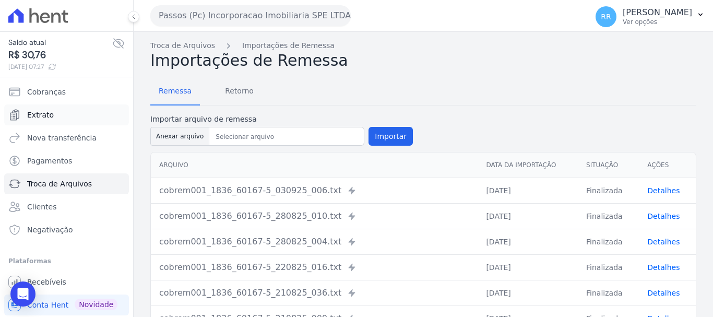
click at [52, 118] on link "Extrato" at bounding box center [66, 114] width 125 height 21
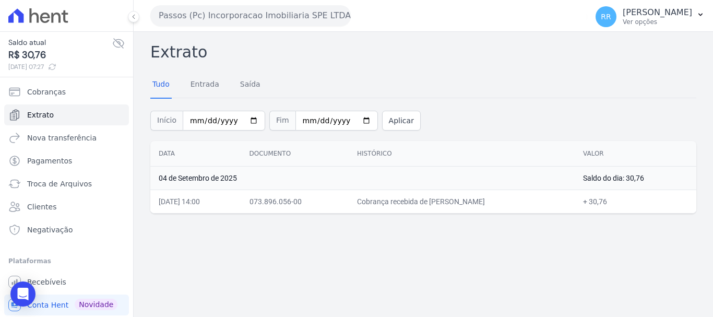
drag, startPoint x: 226, startPoint y: 25, endPoint x: 248, endPoint y: 11, distance: 25.8
click at [226, 25] on button "Passos (Pc) Incorporacao Imobiliaria SPE LTDA" at bounding box center [250, 15] width 201 height 21
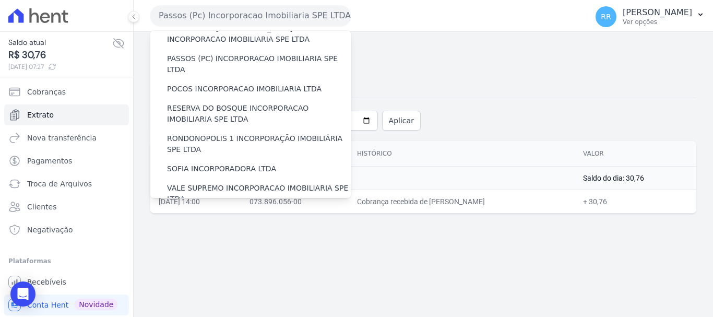
scroll to position [456, 0]
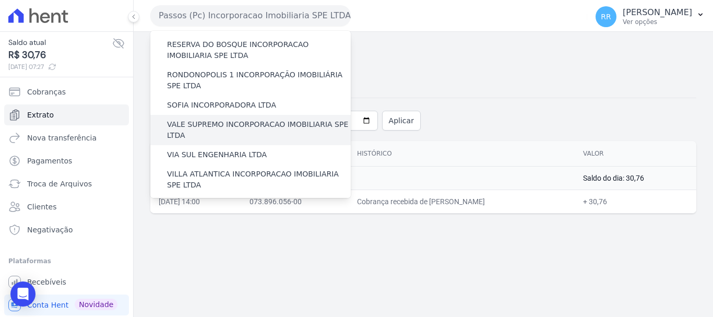
click at [246, 119] on label "VALE SUPREMO INCORPORACAO IMOBILIARIA SPE LTDA" at bounding box center [259, 130] width 184 height 22
click at [0, 0] on input "VALE SUPREMO INCORPORACAO IMOBILIARIA SPE LTDA" at bounding box center [0, 0] width 0 height 0
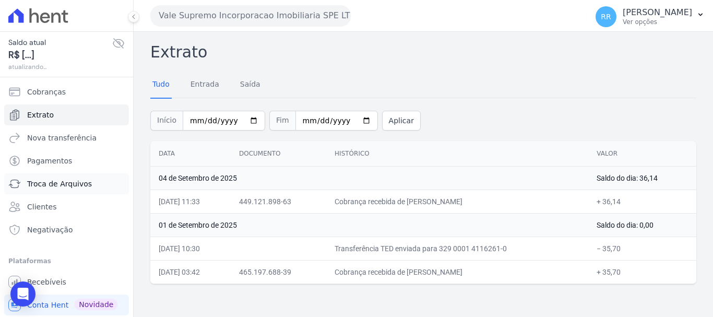
click at [72, 183] on span "Troca de Arquivos" at bounding box center [59, 184] width 65 height 10
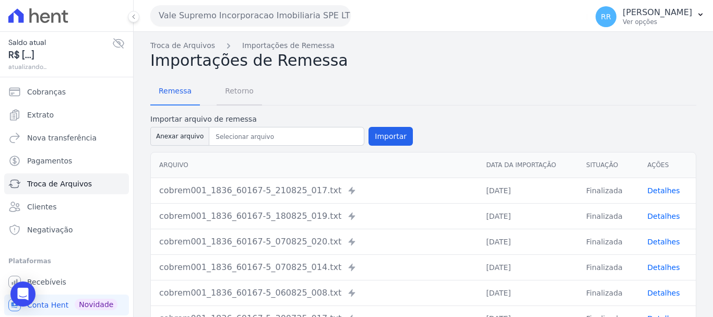
click at [241, 95] on span "Retorno" at bounding box center [239, 90] width 41 height 21
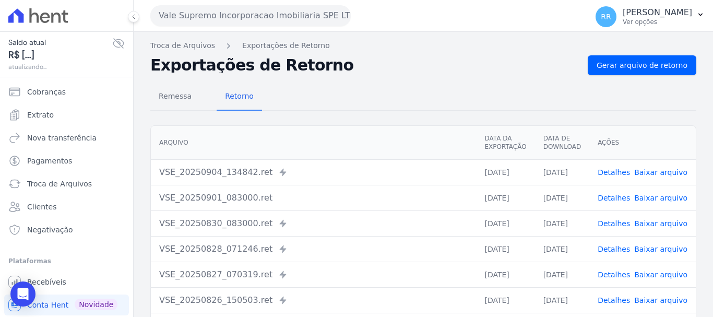
click at [613, 173] on link "Detalhes" at bounding box center [614, 172] width 32 height 8
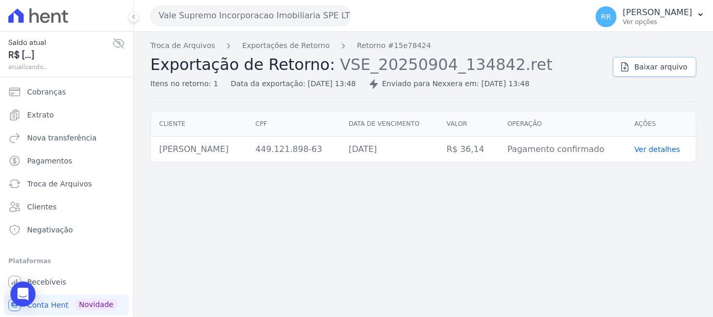
click at [627, 67] on icon at bounding box center [625, 67] width 10 height 10
click at [293, 312] on div "Troca de Arquivos Exportações de Retorno Retorno #15e78424 Exportação de Retorn…" at bounding box center [424, 174] width 580 height 285
click at [253, 15] on button "Vale Supremo Incorporacao Imobiliaria SPE LTDA" at bounding box center [250, 15] width 201 height 21
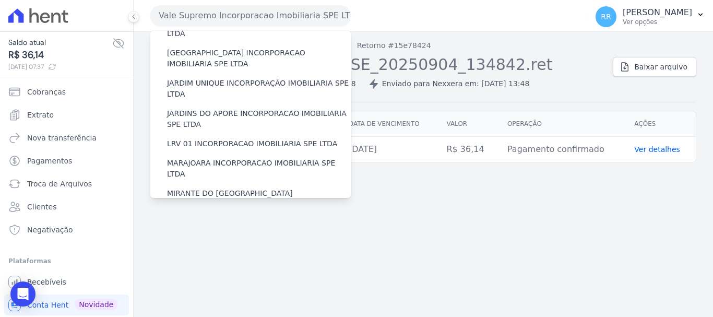
scroll to position [209, 0]
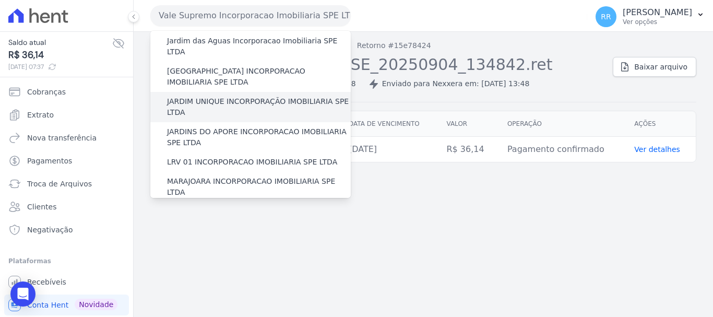
click at [199, 96] on label "JARDIM UNIQUE INCORPORAÇÃO IMOBILIARIA SPE LTDA" at bounding box center [259, 107] width 184 height 22
click at [0, 0] on input "JARDIM UNIQUE INCORPORAÇÃO IMOBILIARIA SPE LTDA" at bounding box center [0, 0] width 0 height 0
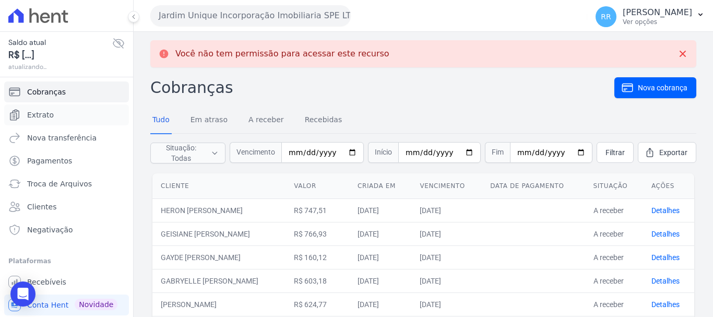
click at [47, 117] on span "Extrato" at bounding box center [40, 115] width 27 height 10
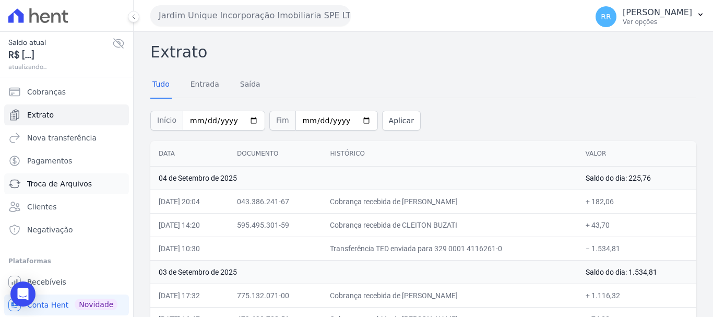
click at [55, 186] on span "Troca de Arquivos" at bounding box center [59, 184] width 65 height 10
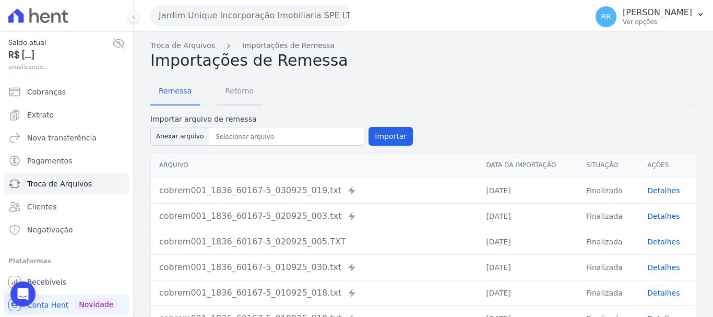
click at [234, 87] on span "Retorno" at bounding box center [239, 90] width 41 height 21
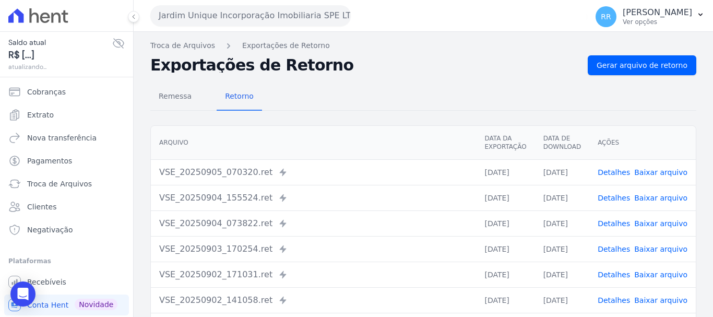
click at [614, 168] on link "Detalhes" at bounding box center [614, 172] width 32 height 8
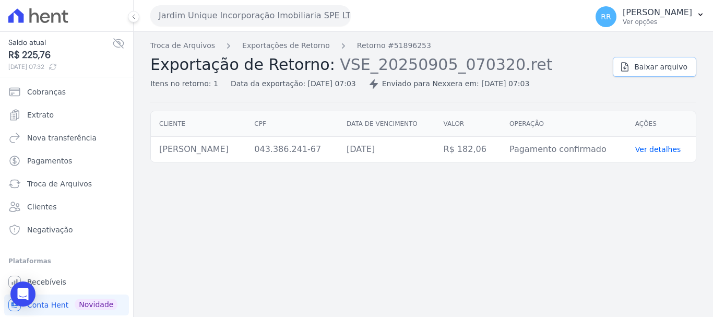
drag, startPoint x: 682, startPoint y: 60, endPoint x: 589, endPoint y: 70, distance: 94.0
click at [682, 62] on link "Baixar arquivo" at bounding box center [655, 67] width 84 height 20
click at [303, 52] on div "Troca de Arquivos Exportações de Retorno Retorno #51896253 Exportação de Retorn…" at bounding box center [377, 64] width 454 height 49
click at [303, 48] on link "Exportações de Retorno" at bounding box center [286, 45] width 88 height 11
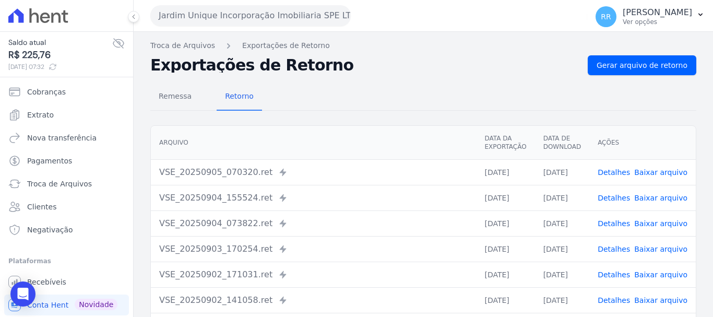
click at [621, 224] on link "Detalhes" at bounding box center [614, 223] width 32 height 8
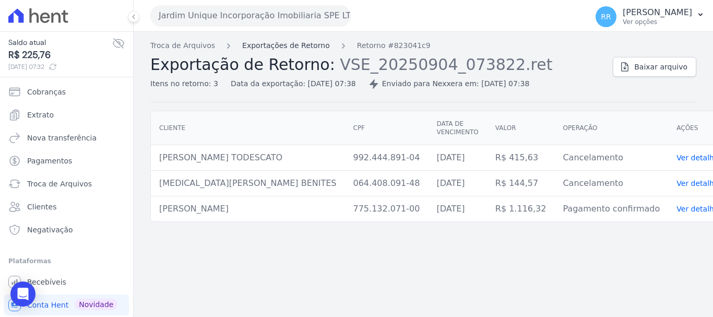
click at [306, 49] on link "Exportações de Retorno" at bounding box center [286, 45] width 88 height 11
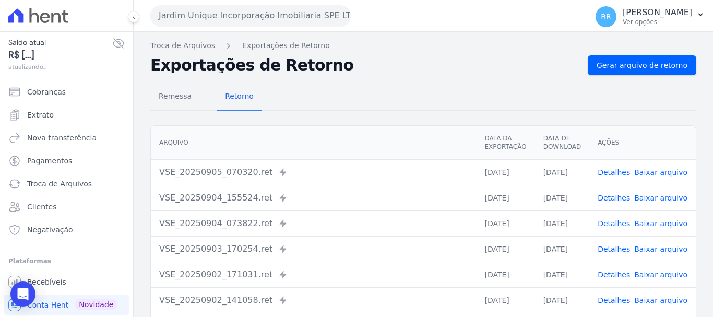
click at [619, 197] on link "Detalhes" at bounding box center [614, 198] width 32 height 8
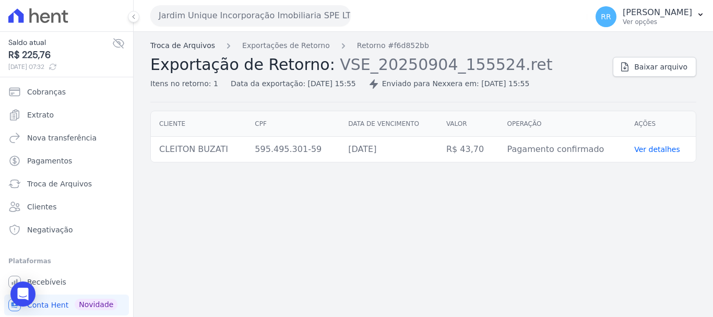
click at [192, 44] on link "Troca de Arquivos" at bounding box center [182, 45] width 65 height 11
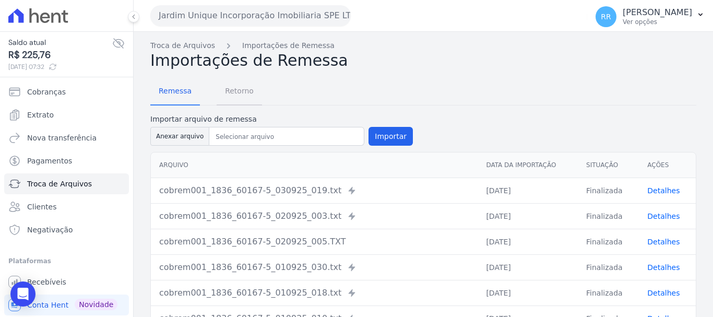
click at [239, 93] on span "Retorno" at bounding box center [239, 90] width 41 height 21
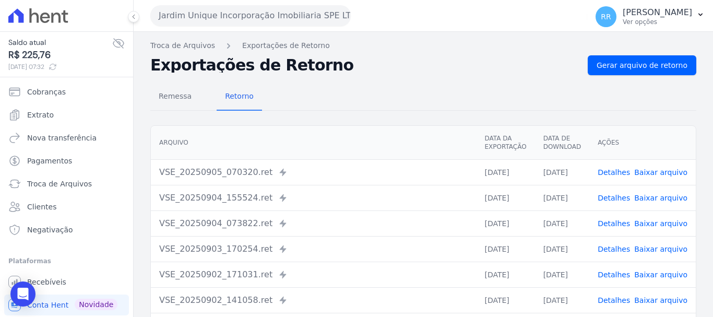
click at [615, 248] on link "Detalhes" at bounding box center [614, 249] width 32 height 8
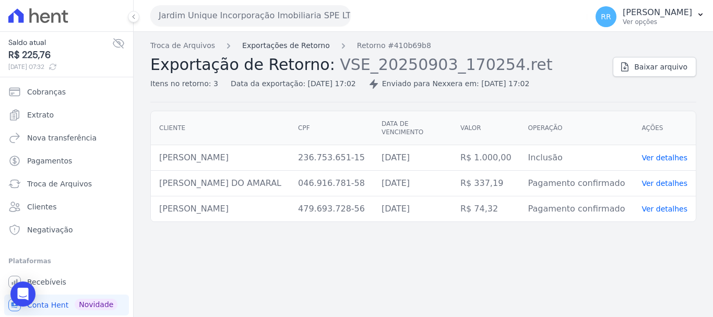
click at [315, 45] on link "Exportações de Retorno" at bounding box center [286, 45] width 88 height 11
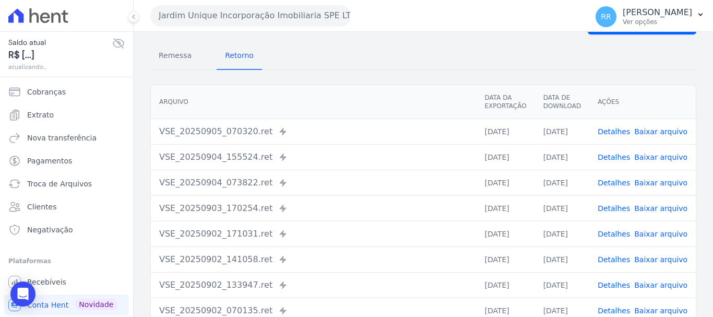
scroll to position [104, 0]
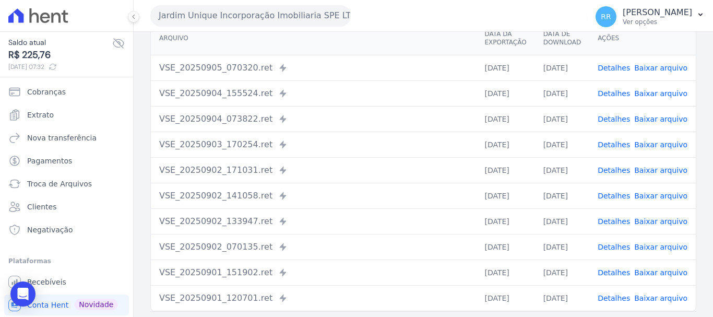
click at [611, 172] on link "Detalhes" at bounding box center [614, 170] width 32 height 8
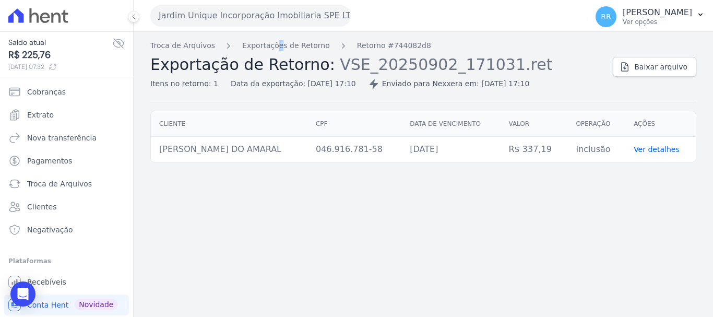
click at [273, 33] on div "Troca de Arquivos Exportações de Retorno Retorno #744082d8 Exportação de Retorn…" at bounding box center [424, 174] width 580 height 285
click at [273, 47] on link "Exportações de Retorno" at bounding box center [286, 45] width 88 height 11
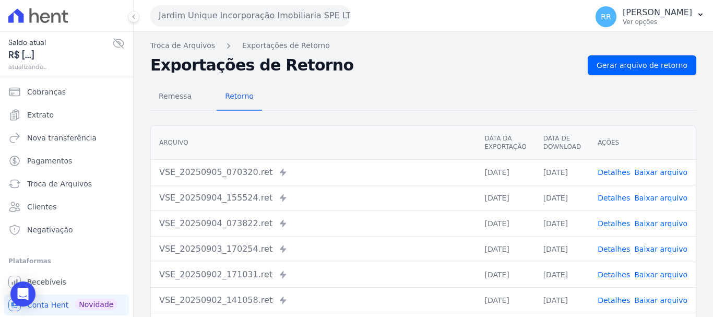
click at [619, 225] on link "Detalhes" at bounding box center [614, 223] width 32 height 8
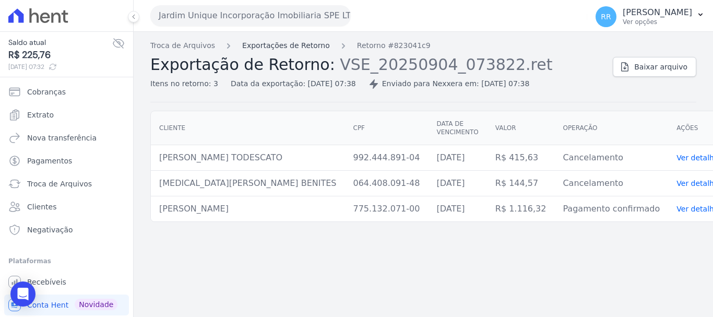
click at [272, 51] on link "Exportações de Retorno" at bounding box center [286, 45] width 88 height 11
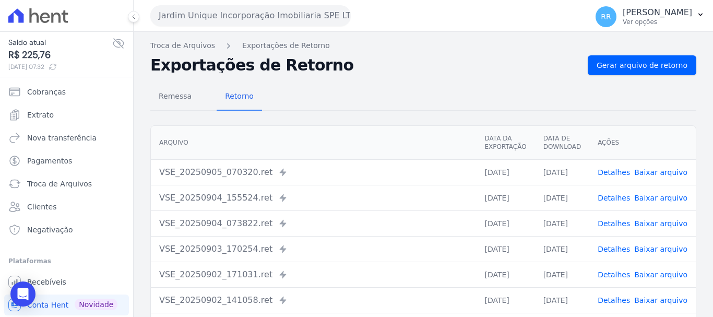
click at [612, 203] on span "Detalhes" at bounding box center [614, 198] width 32 height 10
click at [611, 197] on link "Detalhes" at bounding box center [614, 198] width 32 height 8
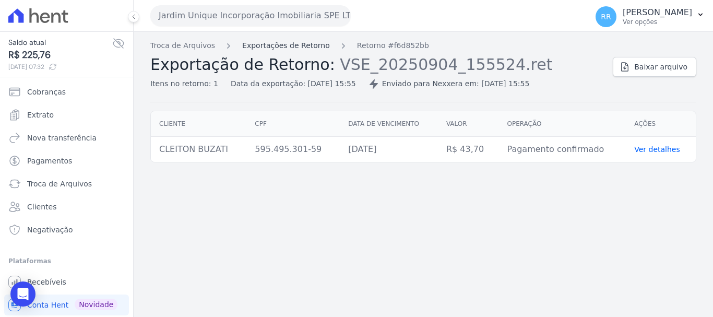
click at [307, 42] on link "Exportações de Retorno" at bounding box center [286, 45] width 88 height 11
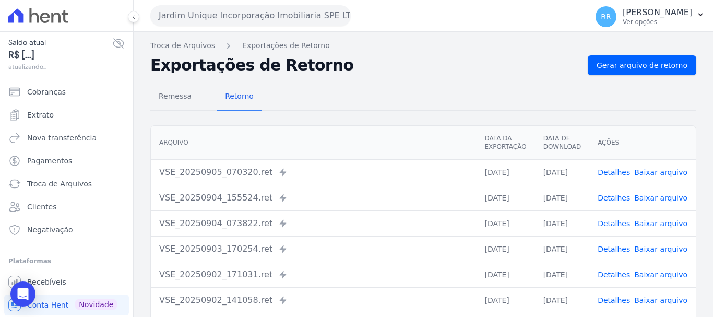
click at [602, 172] on link "Detalhes" at bounding box center [614, 172] width 32 height 8
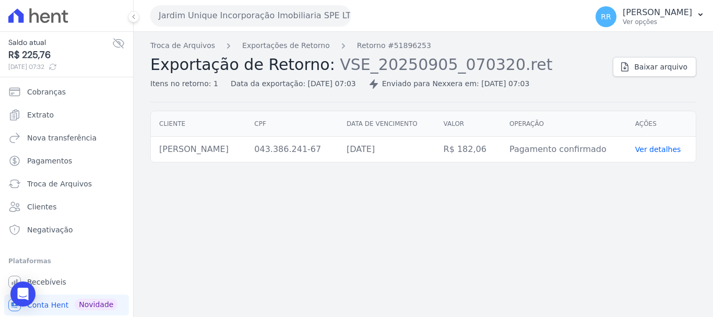
click at [673, 148] on link "Ver detalhes" at bounding box center [658, 149] width 46 height 8
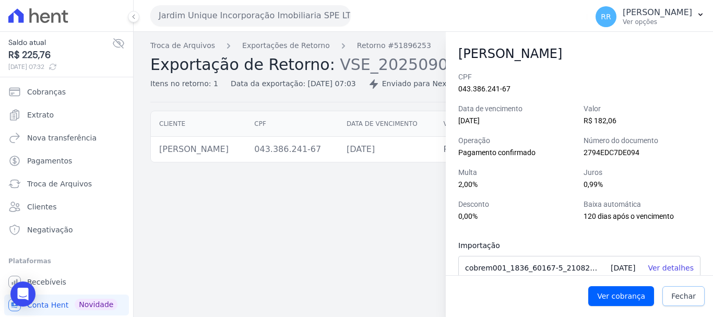
click at [677, 289] on link "Fechar" at bounding box center [684, 296] width 42 height 20
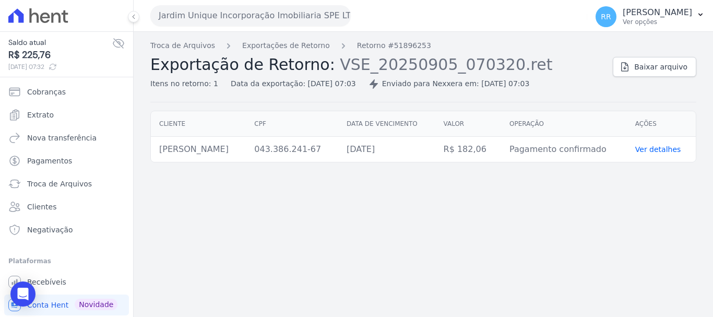
click at [574, 151] on td "Pagamento confirmado" at bounding box center [564, 150] width 126 height 26
click at [341, 278] on div "Troca de Arquivos Exportações de Retorno Retorno #51896253 Exportação de Retorn…" at bounding box center [424, 174] width 580 height 285
click at [211, 8] on button "Jardim Unique Incorporação Imobiliaria SPE LTDA" at bounding box center [250, 15] width 201 height 21
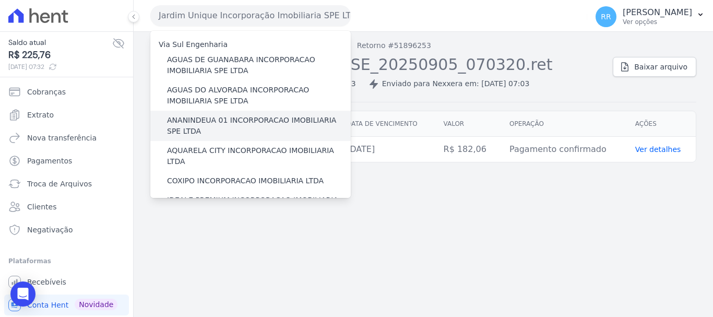
click at [257, 128] on label "ANANINDEUA 01 INCORPORACAO IMOBILIARIA SPE LTDA" at bounding box center [259, 126] width 184 height 22
click at [0, 0] on input "ANANINDEUA 01 INCORPORACAO IMOBILIARIA SPE LTDA" at bounding box center [0, 0] width 0 height 0
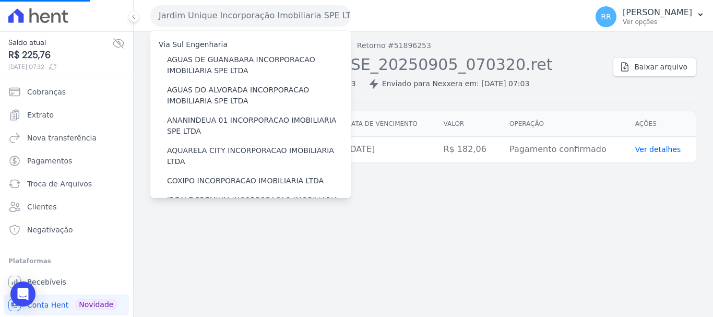
click at [352, 281] on div "Troca de Arquivos Exportações de Retorno Retorno #51896253 Exportação de Retorn…" at bounding box center [424, 174] width 580 height 285
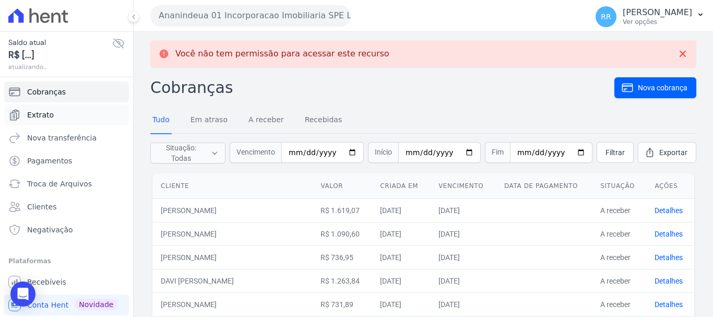
click at [42, 117] on span "Extrato" at bounding box center [40, 115] width 27 height 10
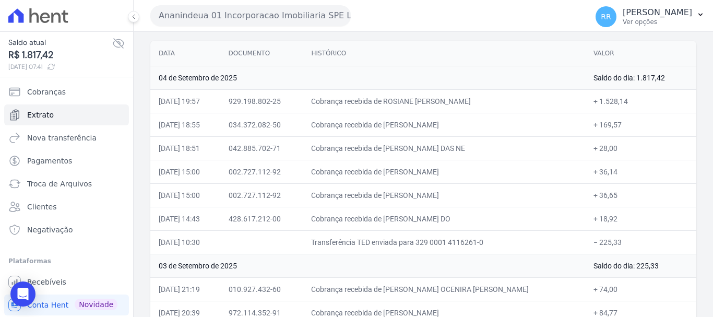
scroll to position [104, 0]
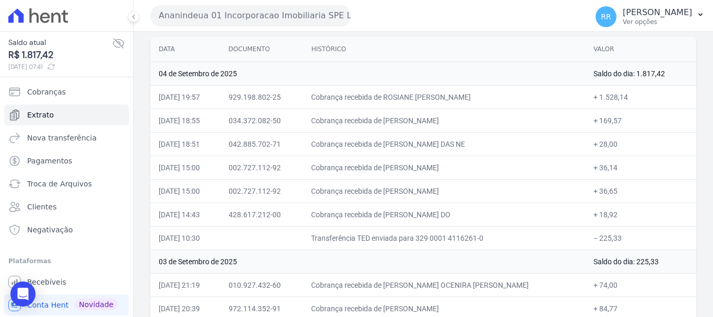
click at [554, 192] on td "Cobrança recebida de [PERSON_NAME]" at bounding box center [444, 190] width 282 height 23
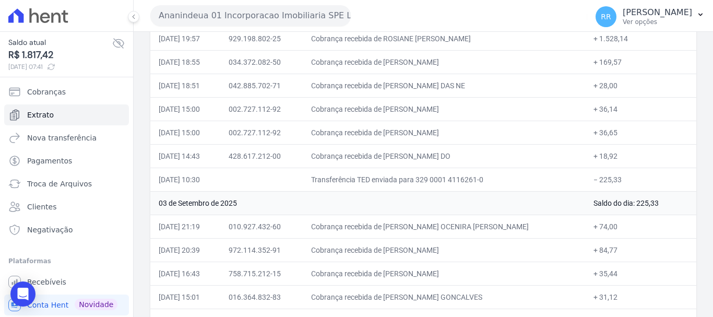
scroll to position [111, 0]
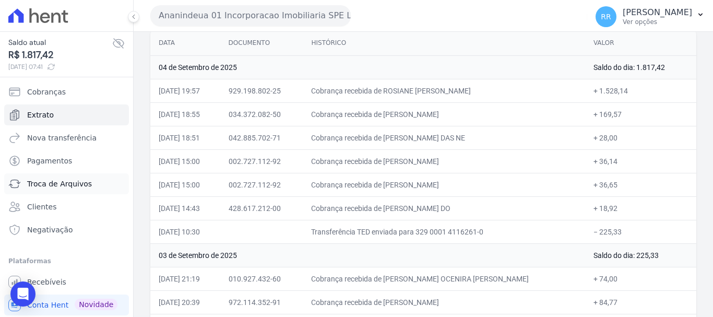
click at [54, 186] on span "Troca de Arquivos" at bounding box center [59, 184] width 65 height 10
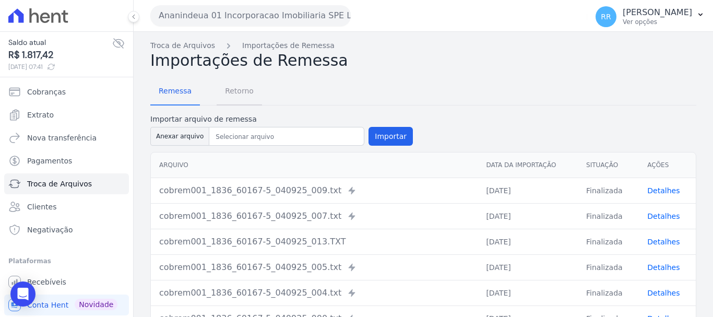
drag, startPoint x: 229, startPoint y: 88, endPoint x: 251, endPoint y: 87, distance: 21.4
click at [229, 88] on span "Retorno" at bounding box center [239, 90] width 41 height 21
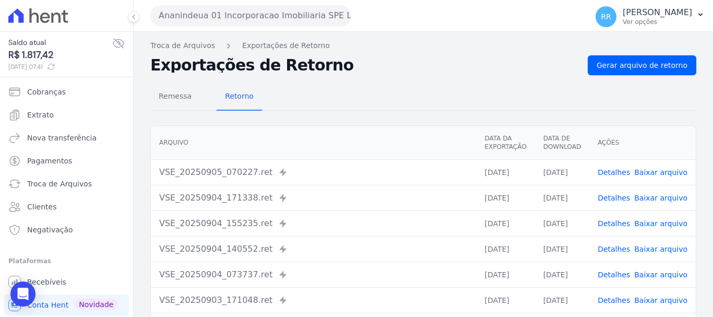
click at [619, 196] on link "Detalhes" at bounding box center [614, 198] width 32 height 8
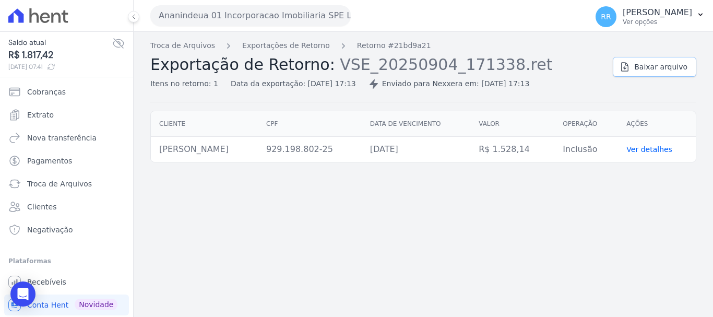
click at [657, 68] on span "Baixar arquivo" at bounding box center [660, 67] width 53 height 10
click at [317, 42] on ol "Troca de Arquivos Exportações de Retorno Retorno #21bd9a21" at bounding box center [290, 45] width 281 height 11
click at [305, 46] on link "Exportações de Retorno" at bounding box center [286, 45] width 88 height 11
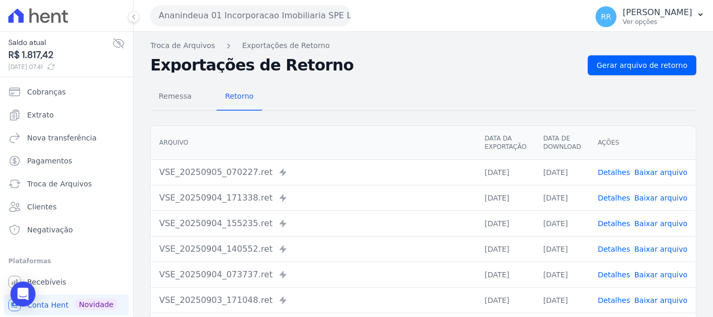
click at [615, 223] on link "Detalhes" at bounding box center [614, 223] width 32 height 8
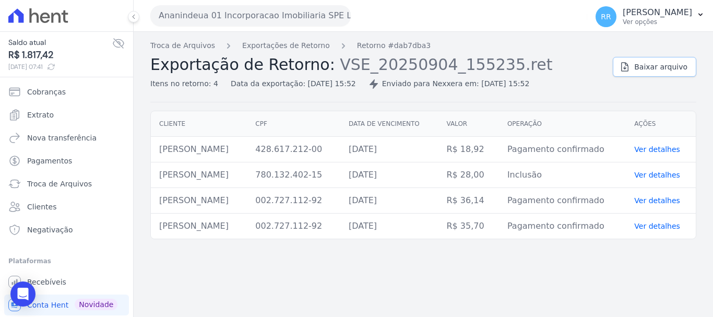
click at [658, 66] on span "Baixar arquivo" at bounding box center [660, 67] width 53 height 10
click at [290, 39] on div "Troca de Arquivos Exportações de Retorno Retorno #dab7dba3 Exportação de Retorn…" at bounding box center [424, 174] width 580 height 285
click at [288, 49] on link "Exportações de Retorno" at bounding box center [286, 45] width 88 height 11
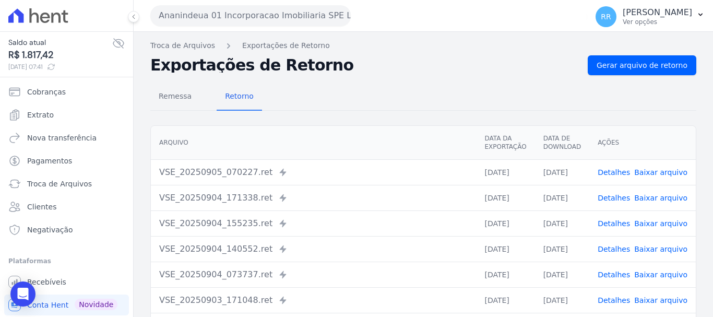
click at [623, 223] on link "Detalhes" at bounding box center [614, 223] width 32 height 8
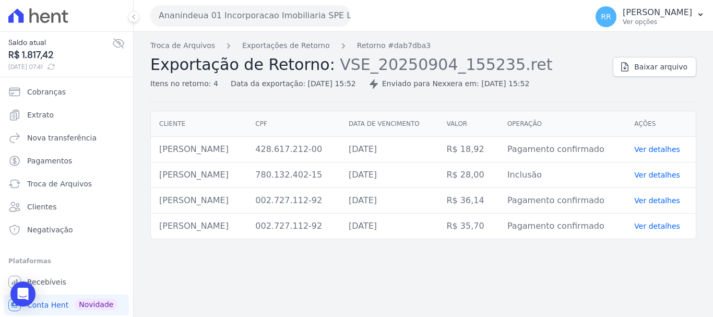
click at [266, 51] on div "Troca de Arquivos Exportações de Retorno Retorno #dab7dba3 Exportação de Retorn…" at bounding box center [377, 64] width 454 height 49
click at [270, 46] on link "Exportações de Retorno" at bounding box center [286, 45] width 88 height 11
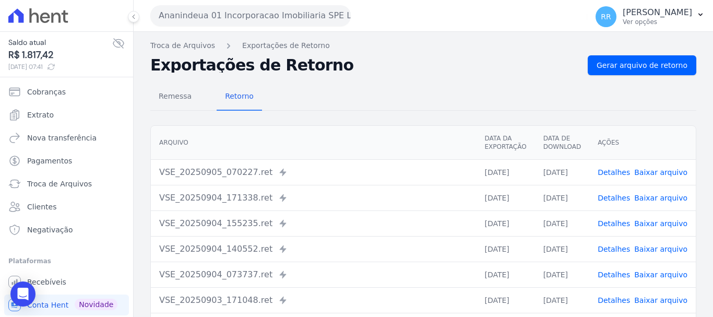
click at [617, 249] on link "Detalhes" at bounding box center [614, 249] width 32 height 8
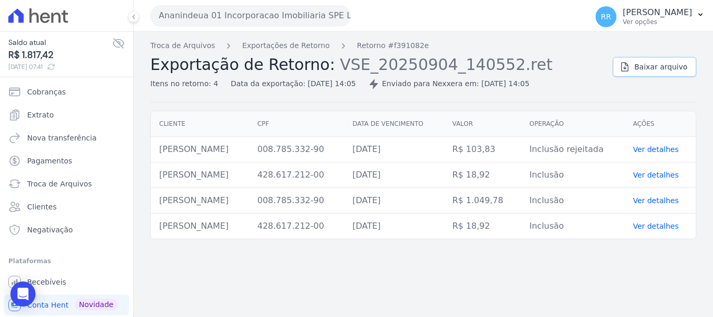
click at [644, 72] on span "Baixar arquivo" at bounding box center [660, 67] width 53 height 10
click at [657, 67] on span "Baixar arquivo" at bounding box center [660, 67] width 53 height 10
click at [309, 46] on link "Exportações de Retorno" at bounding box center [286, 45] width 88 height 11
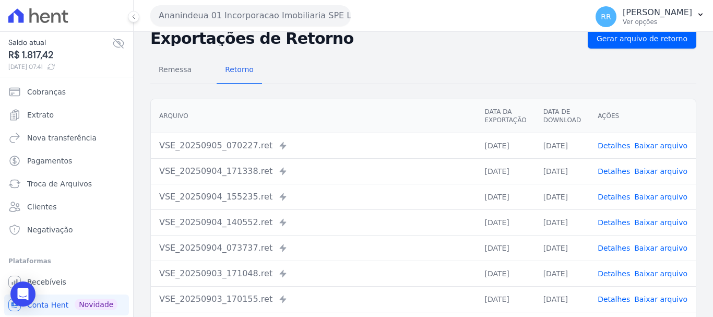
scroll to position [52, 0]
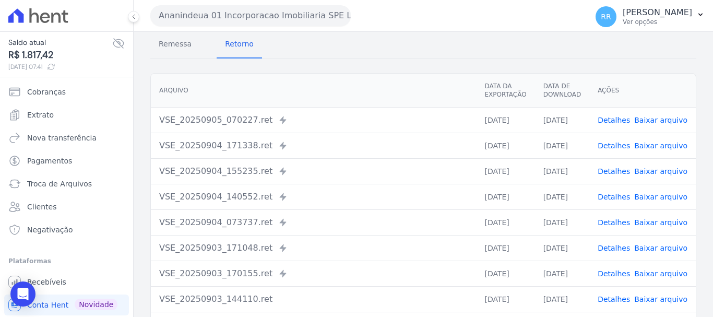
click at [614, 197] on link "Detalhes" at bounding box center [614, 197] width 32 height 8
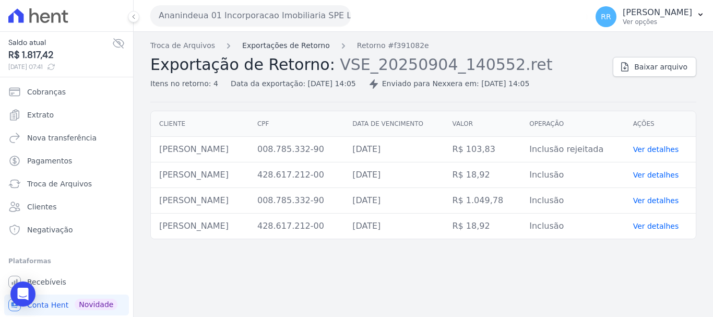
click at [300, 49] on link "Exportações de Retorno" at bounding box center [286, 45] width 88 height 11
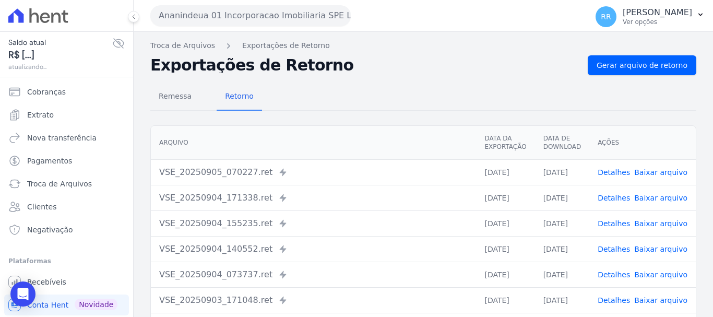
drag, startPoint x: 607, startPoint y: 266, endPoint x: 609, endPoint y: 274, distance: 7.6
click at [607, 267] on td "Detalhes Baixar arquivo" at bounding box center [643, 275] width 107 height 26
click at [610, 275] on link "Detalhes" at bounding box center [614, 274] width 32 height 8
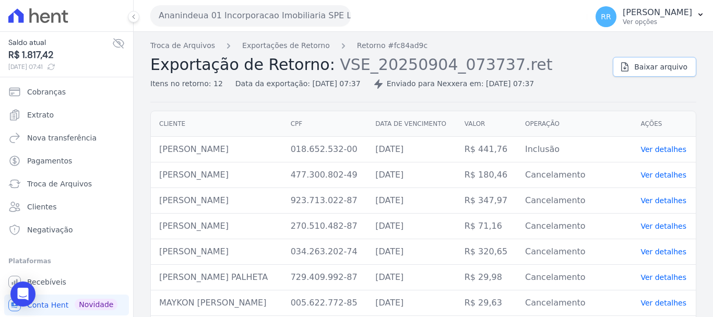
click at [640, 73] on link "Baixar arquivo" at bounding box center [655, 67] width 84 height 20
click at [239, 14] on button "Ananindeua 01 Incorporacao Imobiliaria SPE LTDA" at bounding box center [250, 15] width 201 height 21
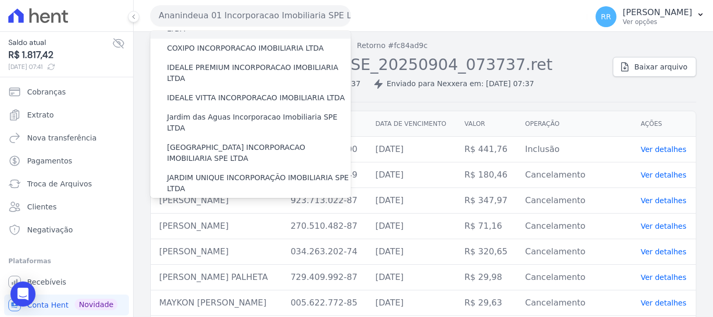
scroll to position [157, 0]
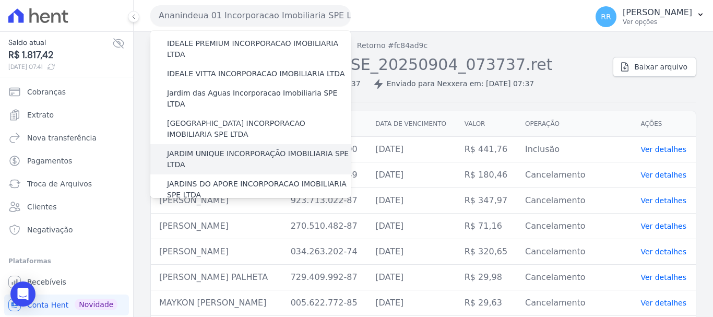
click at [231, 148] on label "JARDIM UNIQUE INCORPORAÇÃO IMOBILIARIA SPE LTDA" at bounding box center [259, 159] width 184 height 22
click at [0, 0] on input "JARDIM UNIQUE INCORPORAÇÃO IMOBILIARIA SPE LTDA" at bounding box center [0, 0] width 0 height 0
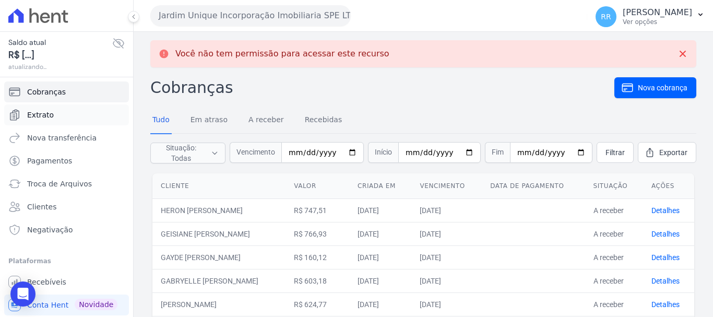
click at [35, 111] on span "Extrato" at bounding box center [40, 115] width 27 height 10
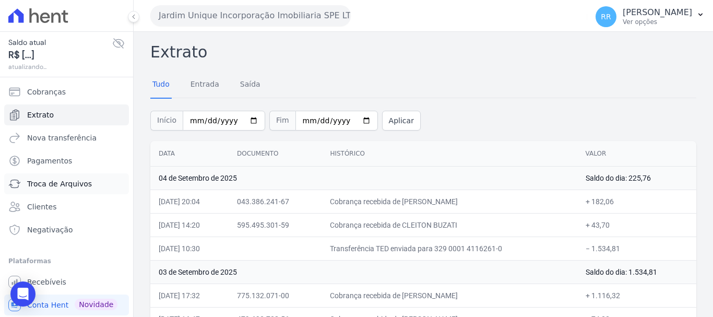
click at [33, 178] on link "Troca de Arquivos" at bounding box center [66, 183] width 125 height 21
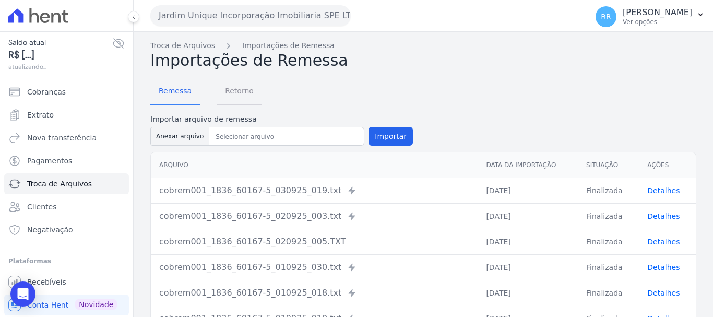
click at [228, 84] on span "Retorno" at bounding box center [239, 90] width 41 height 21
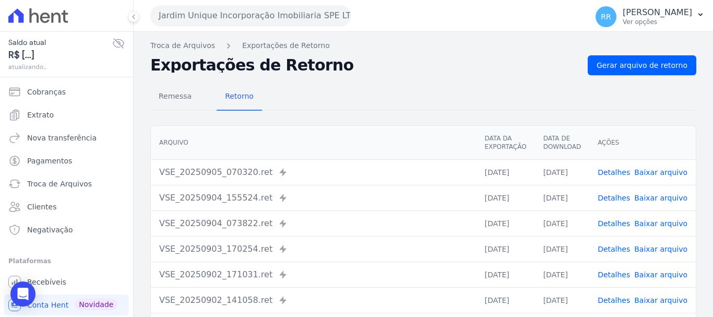
click at [620, 248] on link "Detalhes" at bounding box center [614, 249] width 32 height 8
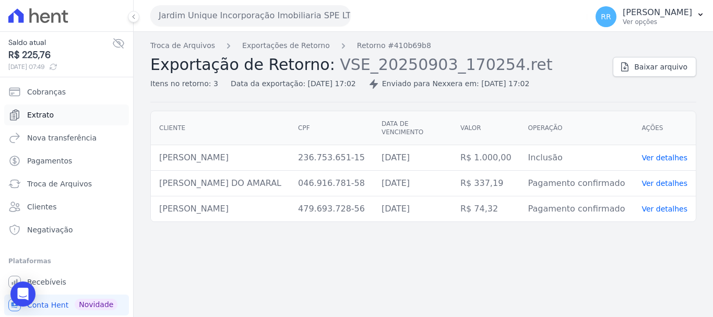
click at [31, 113] on span "Extrato" at bounding box center [40, 115] width 27 height 10
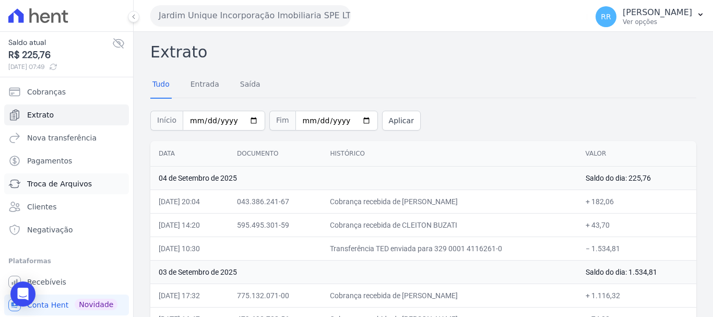
click at [59, 185] on span "Troca de Arquivos" at bounding box center [59, 184] width 65 height 10
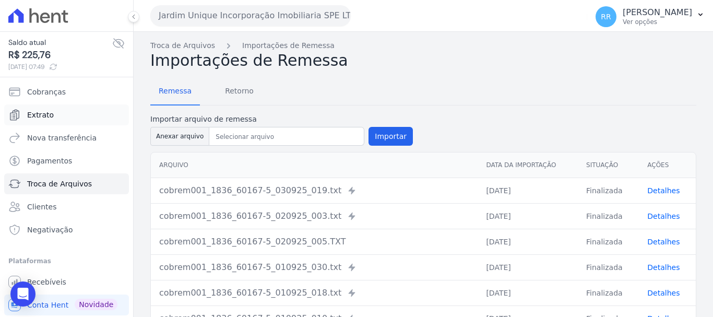
click at [46, 117] on span "Extrato" at bounding box center [40, 115] width 27 height 10
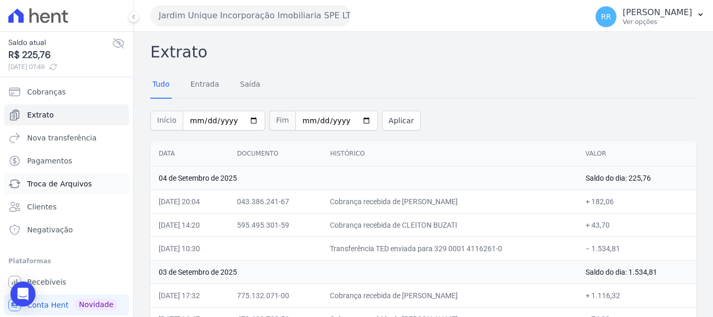
click at [44, 193] on link "Troca de Arquivos" at bounding box center [66, 183] width 125 height 21
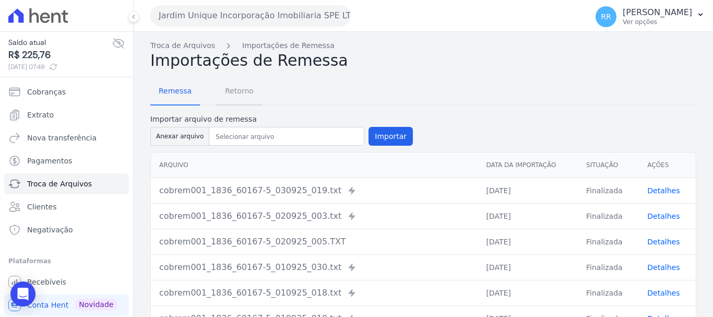
click at [239, 89] on span "Retorno" at bounding box center [239, 90] width 41 height 21
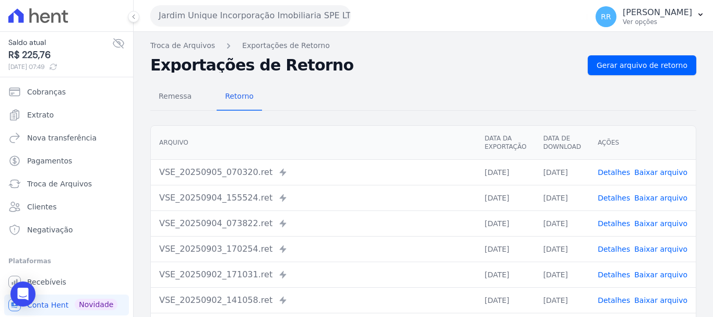
click at [620, 253] on link "Detalhes" at bounding box center [614, 249] width 32 height 8
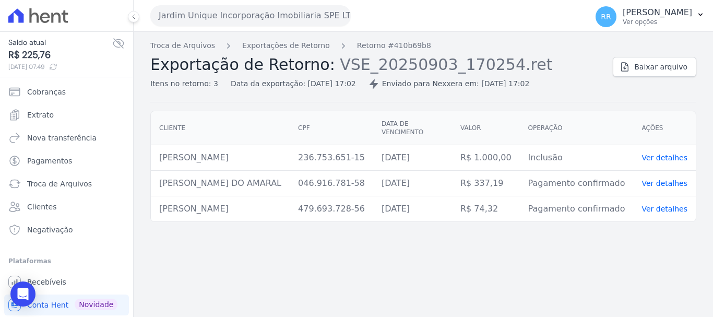
click at [261, 55] on span "Exportação de Retorno:" at bounding box center [242, 64] width 185 height 18
click at [287, 45] on link "Exportações de Retorno" at bounding box center [286, 45] width 88 height 11
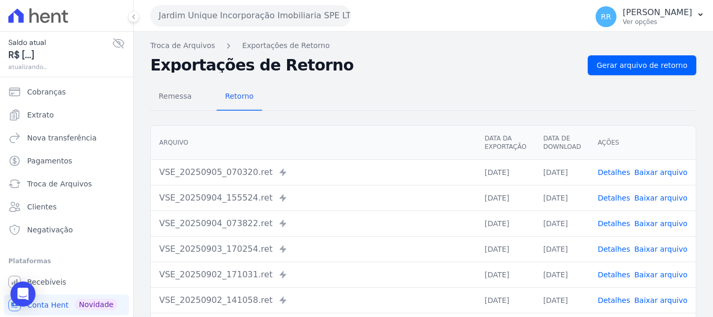
click at [622, 225] on link "Detalhes" at bounding box center [614, 223] width 32 height 8
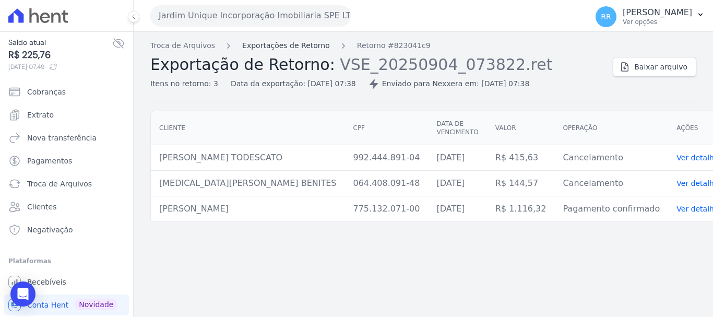
click at [297, 46] on link "Exportações de Retorno" at bounding box center [286, 45] width 88 height 11
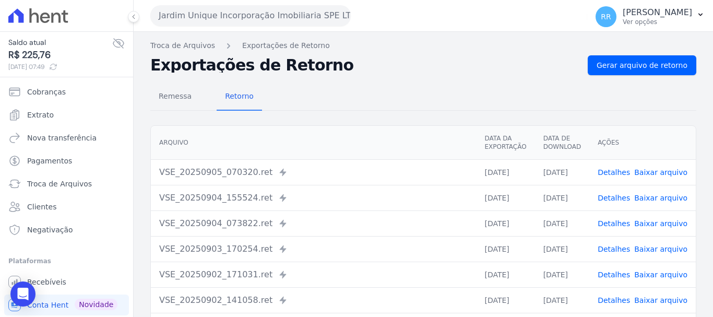
click at [624, 204] on td "Detalhes Baixar arquivo" at bounding box center [643, 198] width 107 height 26
click at [622, 197] on link "Detalhes" at bounding box center [614, 198] width 32 height 8
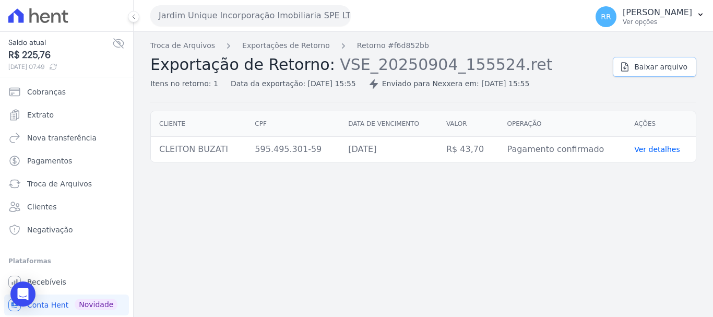
click at [636, 73] on link "Baixar arquivo" at bounding box center [655, 67] width 84 height 20
click at [284, 23] on button "Jardim Unique Incorporação Imobiliaria SPE LTDA" at bounding box center [250, 15] width 201 height 21
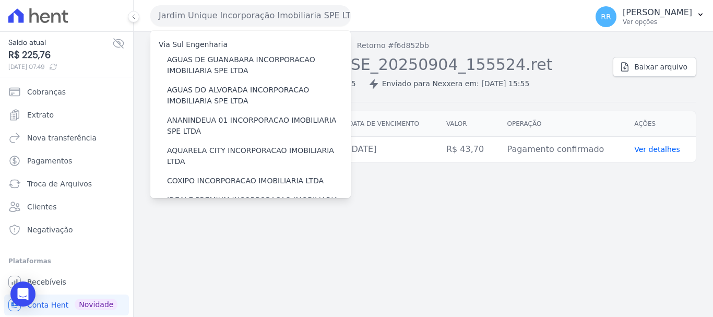
click at [284, 23] on button "Jardim Unique Incorporação Imobiliaria SPE LTDA" at bounding box center [250, 15] width 201 height 21
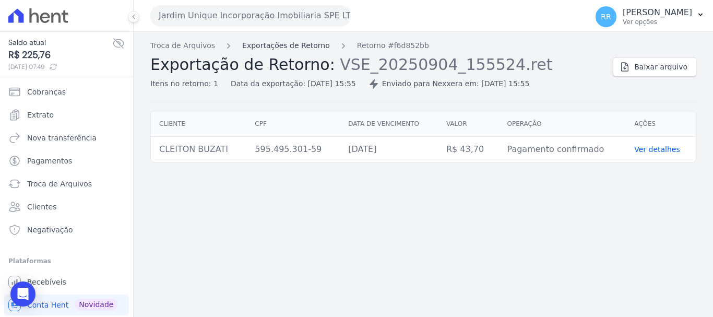
click at [312, 45] on link "Exportações de Retorno" at bounding box center [286, 45] width 88 height 11
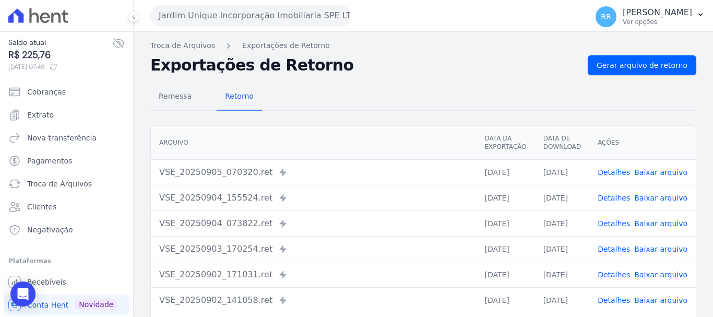
click at [619, 170] on link "Detalhes" at bounding box center [614, 172] width 32 height 8
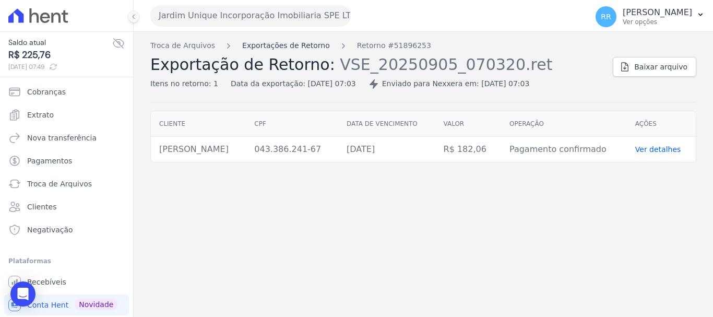
click at [290, 45] on link "Exportações de Retorno" at bounding box center [286, 45] width 88 height 11
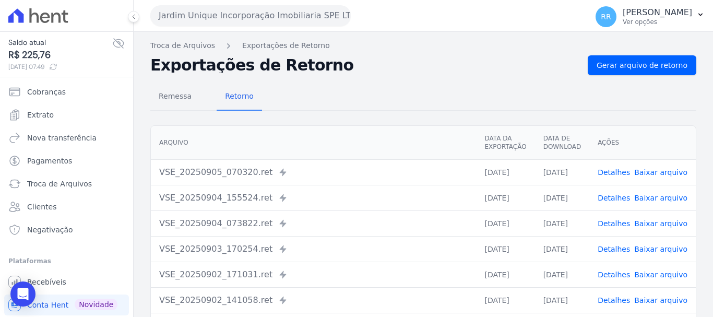
click at [608, 224] on link "Detalhes" at bounding box center [614, 223] width 32 height 8
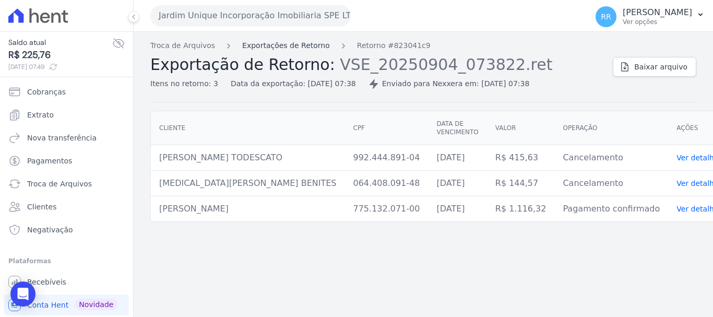
click at [293, 47] on link "Exportações de Retorno" at bounding box center [286, 45] width 88 height 11
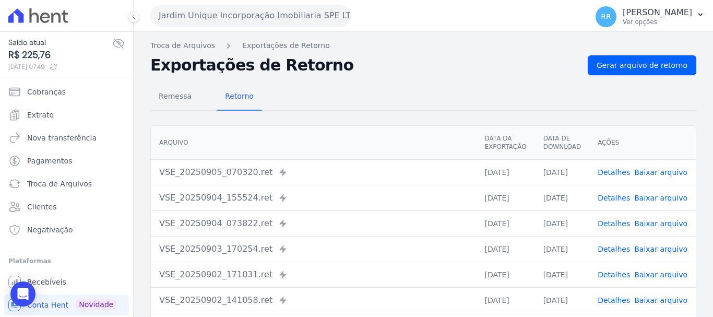
click at [620, 199] on link "Detalhes" at bounding box center [614, 198] width 32 height 8
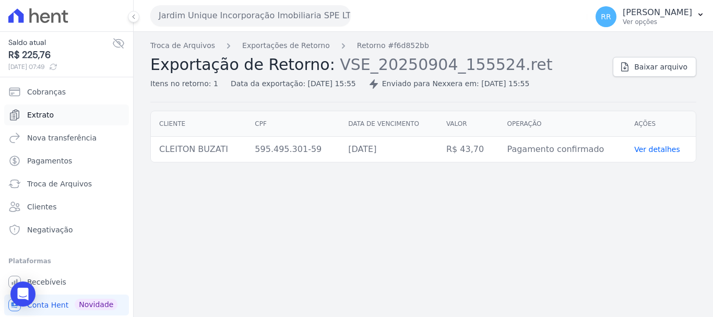
click at [38, 115] on span "Extrato" at bounding box center [40, 115] width 27 height 10
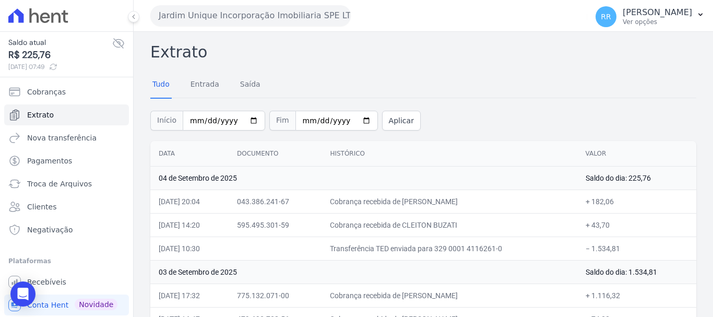
click at [219, 15] on button "Jardim Unique Incorporação Imobiliaria SPE LTDA" at bounding box center [250, 15] width 201 height 21
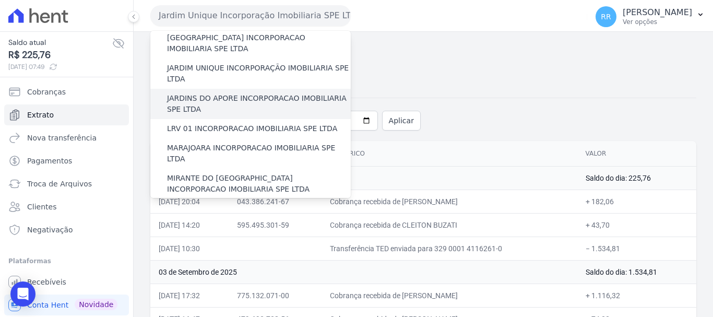
scroll to position [261, 0]
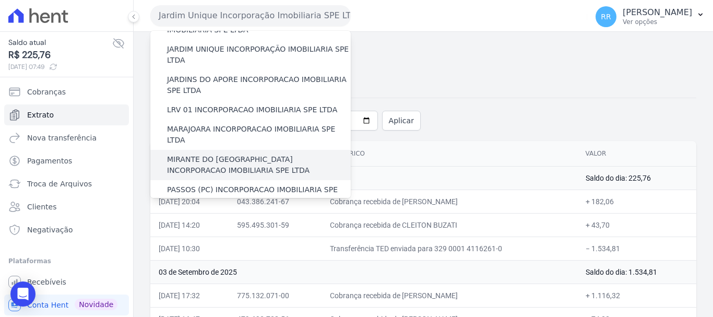
click at [188, 154] on label "MIRANTE DO [GEOGRAPHIC_DATA] INCORPORACAO IMOBILIARIA SPE LTDA" at bounding box center [259, 165] width 184 height 22
click at [0, 0] on input "MIRANTE DO [GEOGRAPHIC_DATA] INCORPORACAO IMOBILIARIA SPE LTDA" at bounding box center [0, 0] width 0 height 0
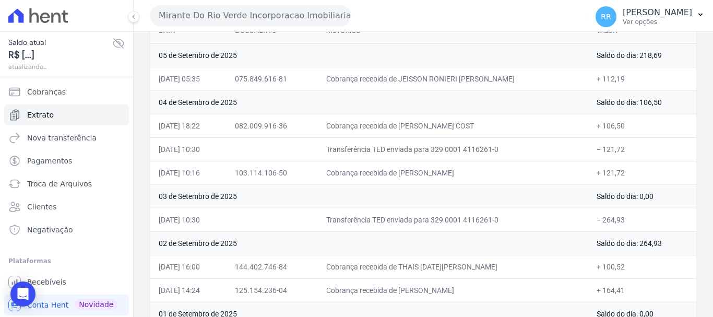
scroll to position [104, 0]
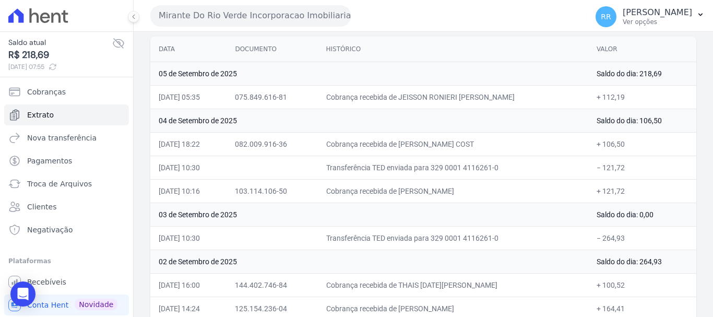
click at [268, 15] on button "Mirante Do Rio Verde Incorporacao Imobiliaria SPE LTDA" at bounding box center [250, 15] width 201 height 21
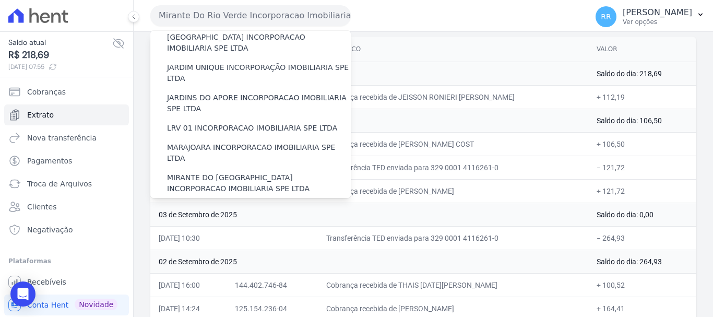
scroll to position [261, 0]
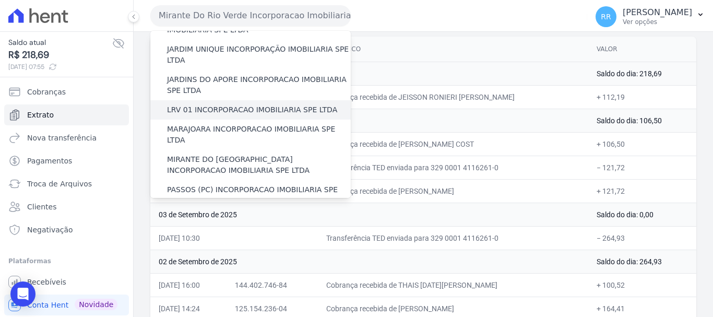
click at [210, 104] on label "LRV 01 INCORPORACAO IMOBILIARIA SPE LTDA" at bounding box center [252, 109] width 170 height 11
click at [0, 0] on input "LRV 01 INCORPORACAO IMOBILIARIA SPE LTDA" at bounding box center [0, 0] width 0 height 0
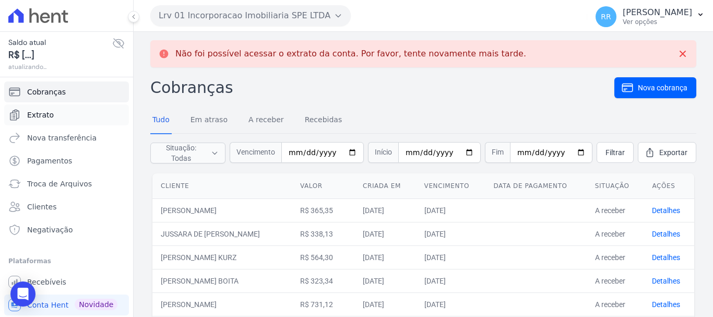
click at [39, 120] on link "Extrato" at bounding box center [66, 114] width 125 height 21
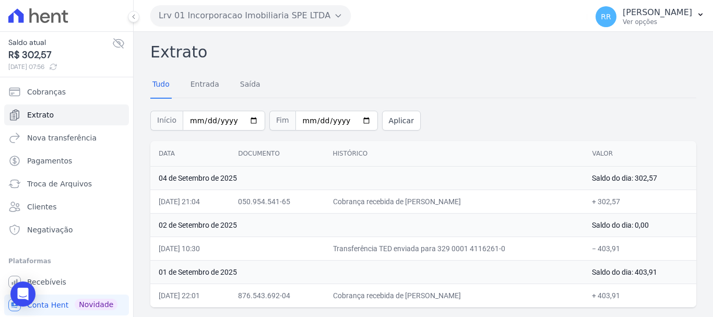
click at [241, 23] on button "Lrv 01 Incorporacao Imobiliaria SPE LTDA" at bounding box center [250, 15] width 201 height 21
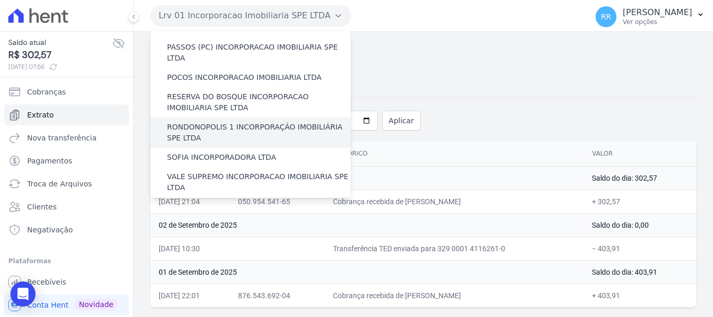
scroll to position [351, 0]
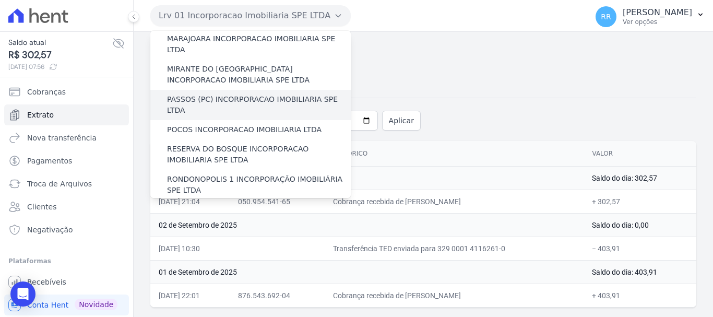
click at [216, 94] on label "PASSOS (PC) INCORPORACAO IMOBILIARIA SPE LTDA" at bounding box center [259, 105] width 184 height 22
click at [0, 0] on input "PASSOS (PC) INCORPORACAO IMOBILIARIA SPE LTDA" at bounding box center [0, 0] width 0 height 0
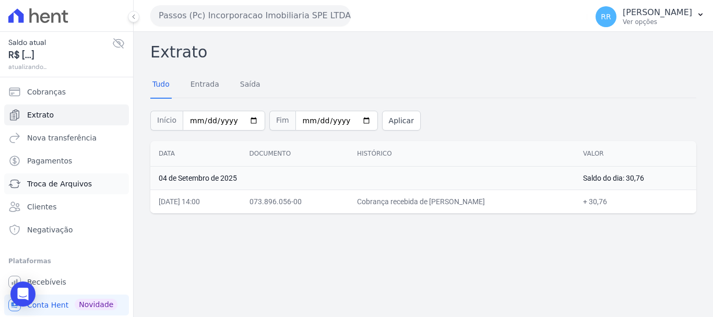
click at [51, 186] on span "Troca de Arquivos" at bounding box center [59, 184] width 65 height 10
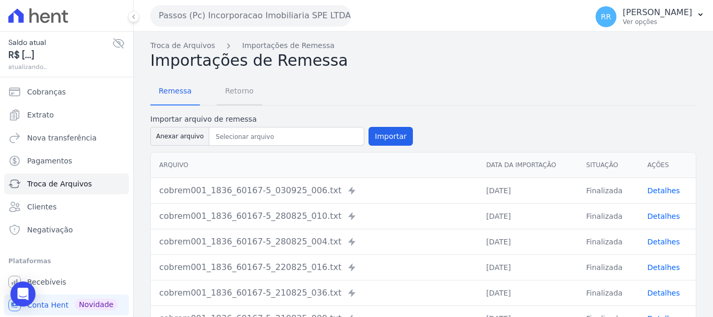
click at [232, 96] on span "Retorno" at bounding box center [239, 90] width 41 height 21
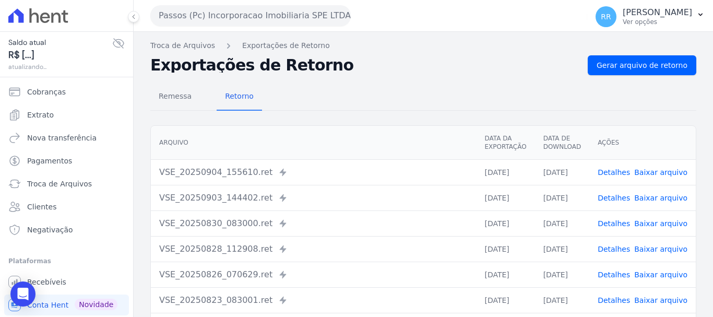
click at [609, 172] on link "Detalhes" at bounding box center [614, 172] width 32 height 8
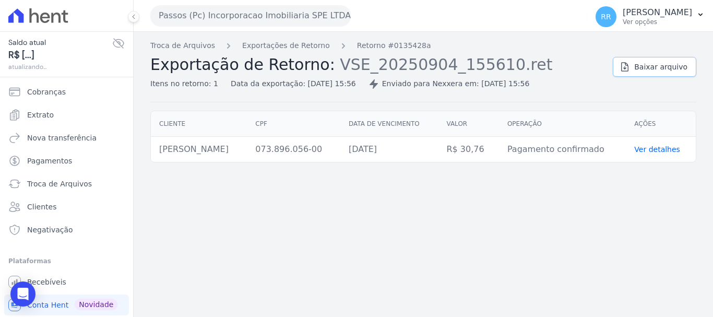
click at [670, 73] on link "Baixar arquivo" at bounding box center [655, 67] width 84 height 20
click at [256, 45] on link "Exportações de Retorno" at bounding box center [286, 45] width 88 height 11
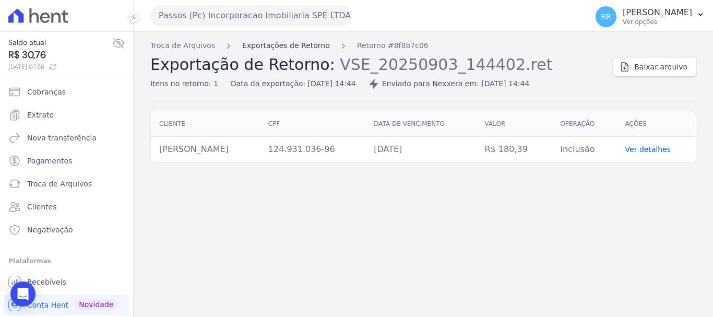
click at [282, 43] on link "Exportações de Retorno" at bounding box center [286, 45] width 88 height 11
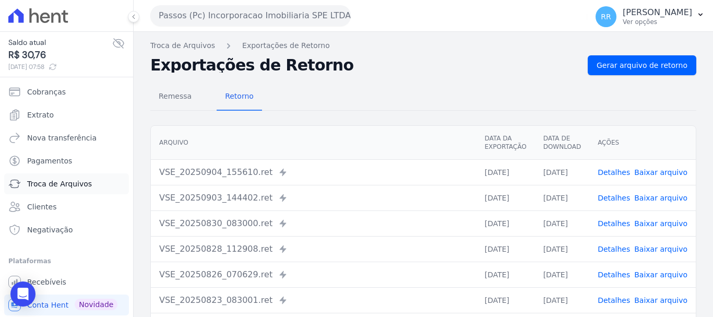
drag, startPoint x: 54, startPoint y: 187, endPoint x: 40, endPoint y: 182, distance: 14.4
click at [54, 187] on span "Troca de Arquivos" at bounding box center [59, 184] width 65 height 10
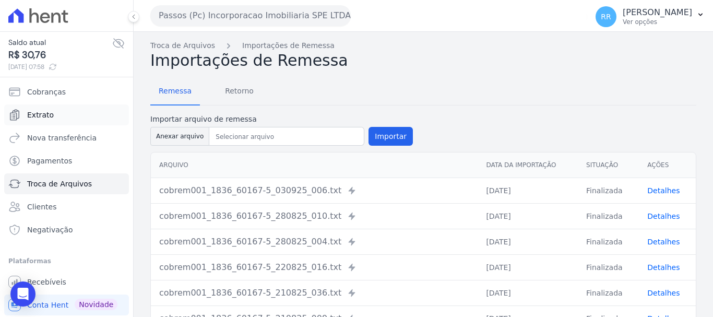
click at [46, 120] on link "Extrato" at bounding box center [66, 114] width 125 height 21
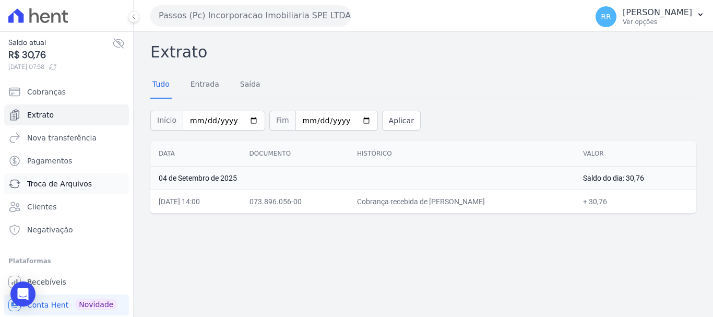
click at [29, 187] on span "Troca de Arquivos" at bounding box center [59, 184] width 65 height 10
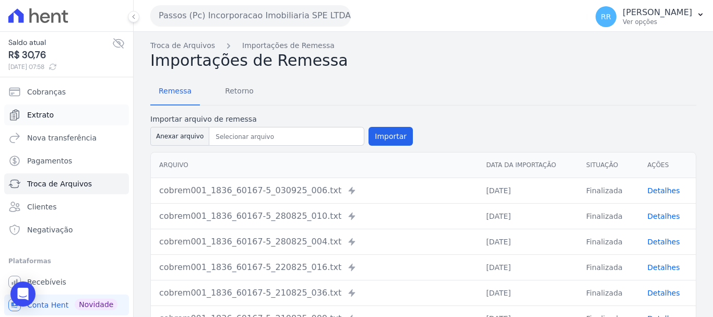
click at [40, 113] on span "Extrato" at bounding box center [40, 115] width 27 height 10
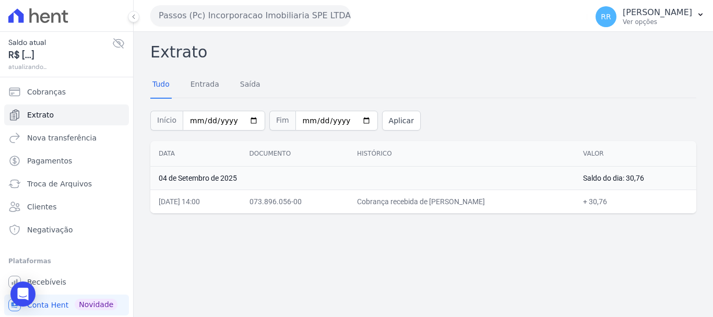
click at [427, 206] on td "Cobrança recebida de [PERSON_NAME]" at bounding box center [462, 201] width 226 height 23
drag, startPoint x: 428, startPoint y: 200, endPoint x: 570, endPoint y: 197, distance: 141.5
click at [570, 197] on td "Cobrança recebida de [PERSON_NAME]" at bounding box center [462, 201] width 226 height 23
copy td "[PERSON_NAME]"
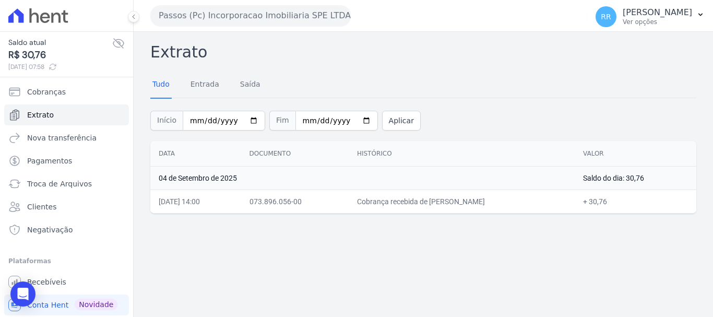
copy td "[PERSON_NAME]"
drag, startPoint x: 369, startPoint y: 187, endPoint x: 282, endPoint y: 165, distance: 89.4
click at [367, 187] on td "04 de Setembro de 2025" at bounding box center [362, 177] width 425 height 23
click at [519, 272] on div "Extrato Tudo Entrada [GEOGRAPHIC_DATA] Início [DATE] Fim [DATE] Aplicar Data Do…" at bounding box center [424, 174] width 580 height 285
